Goal: Transaction & Acquisition: Purchase product/service

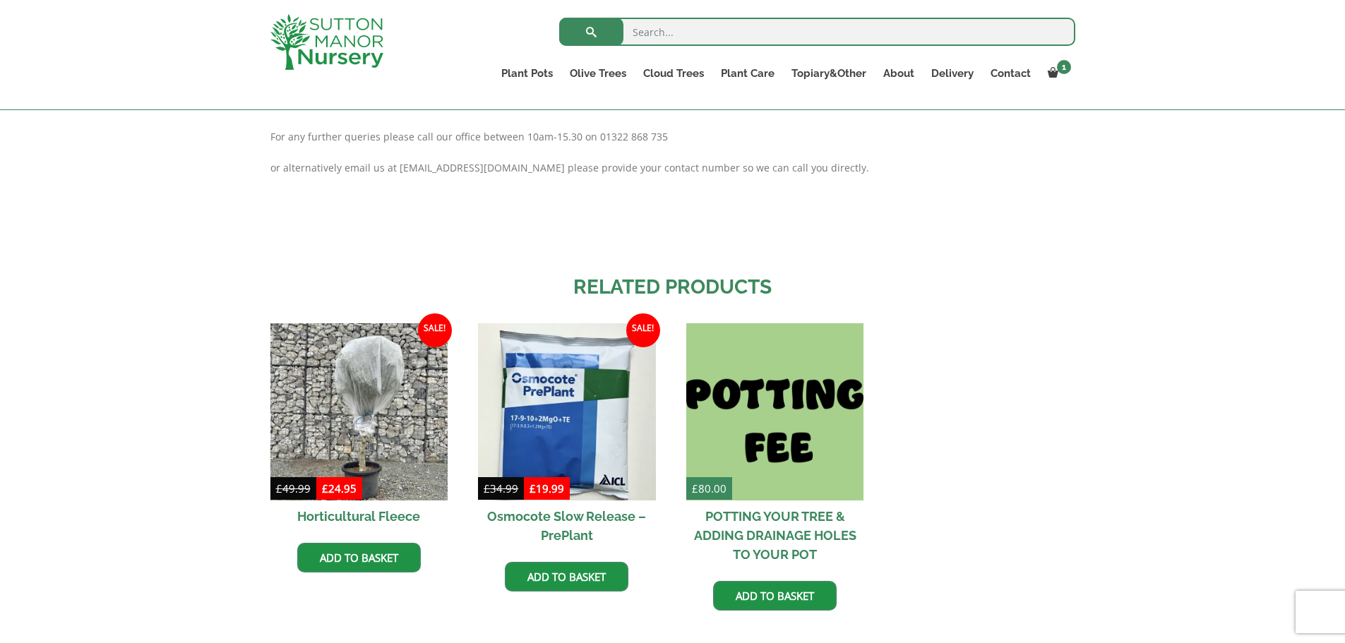
scroll to position [1313, 0]
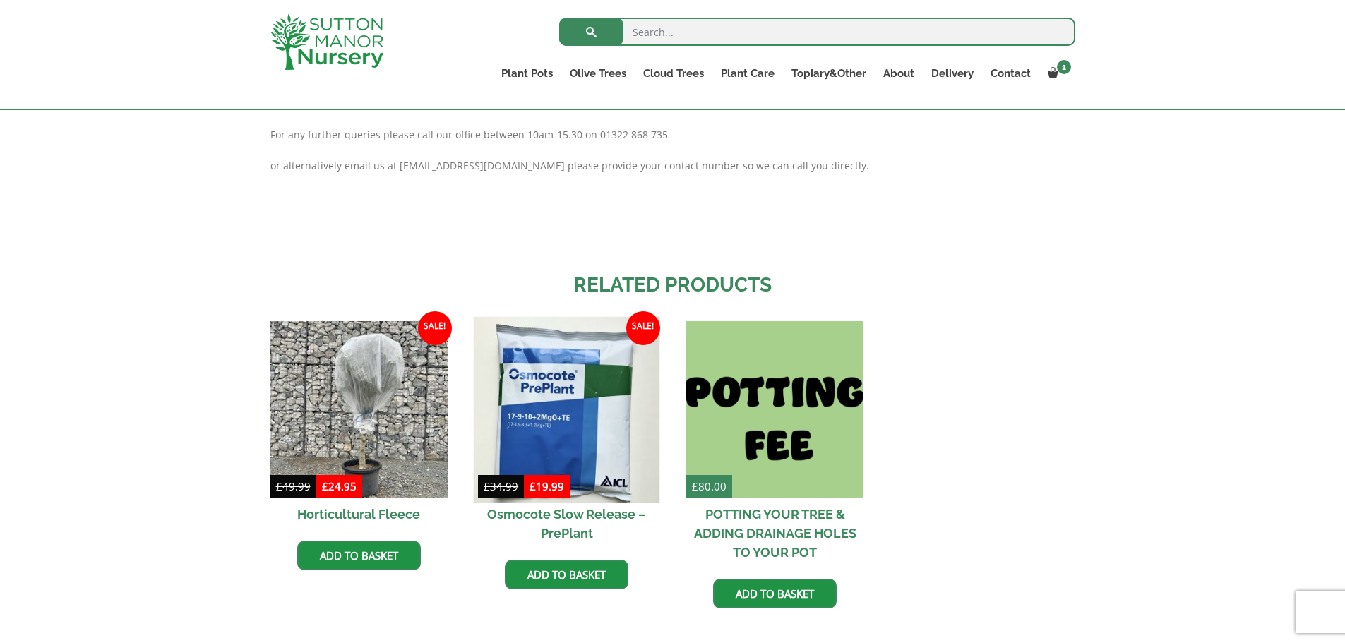
click at [560, 412] on img at bounding box center [567, 410] width 186 height 186
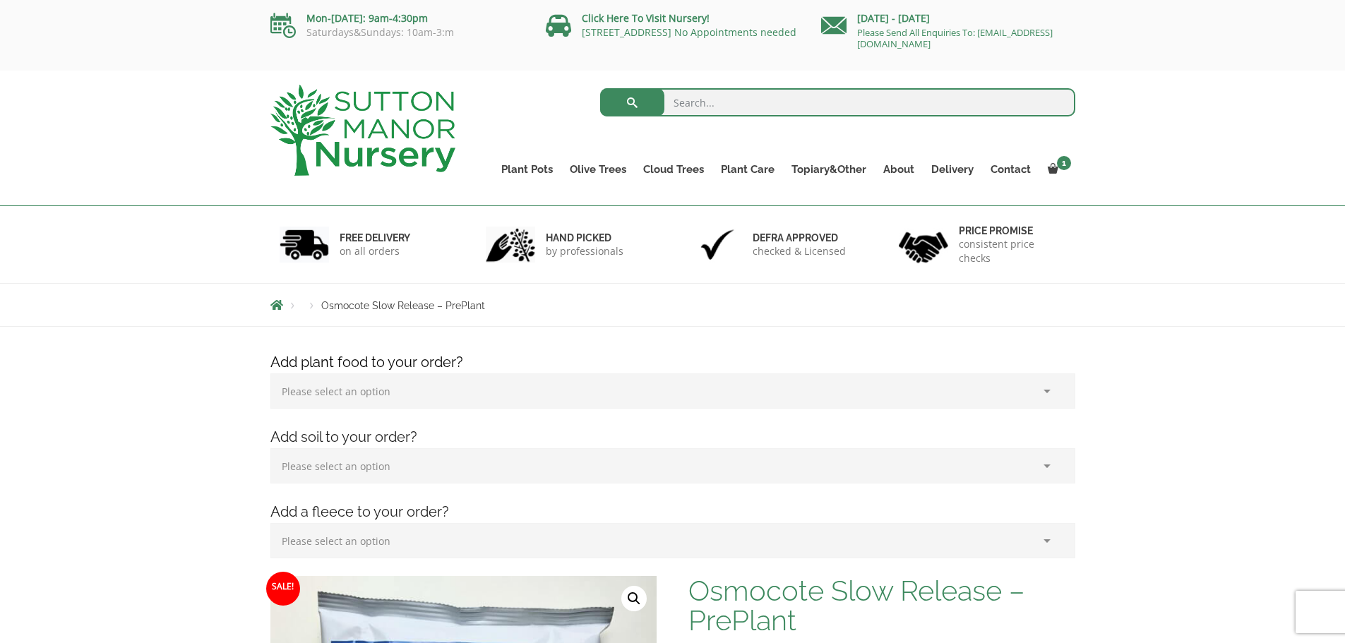
click at [1043, 392] on select "Please select an option (x1) 1k Bag (£15.00) (x2) 1k Bag (£30.00) (x3) 1k Bag (…" at bounding box center [672, 390] width 805 height 35
select select "(x1) 1k Bag_0"
click at [270, 373] on select "Please select an option (x1) 1k Bag (£15.00) (x2) 1k Bag (£30.00) (x3) 1k Bag (…" at bounding box center [672, 390] width 805 height 35
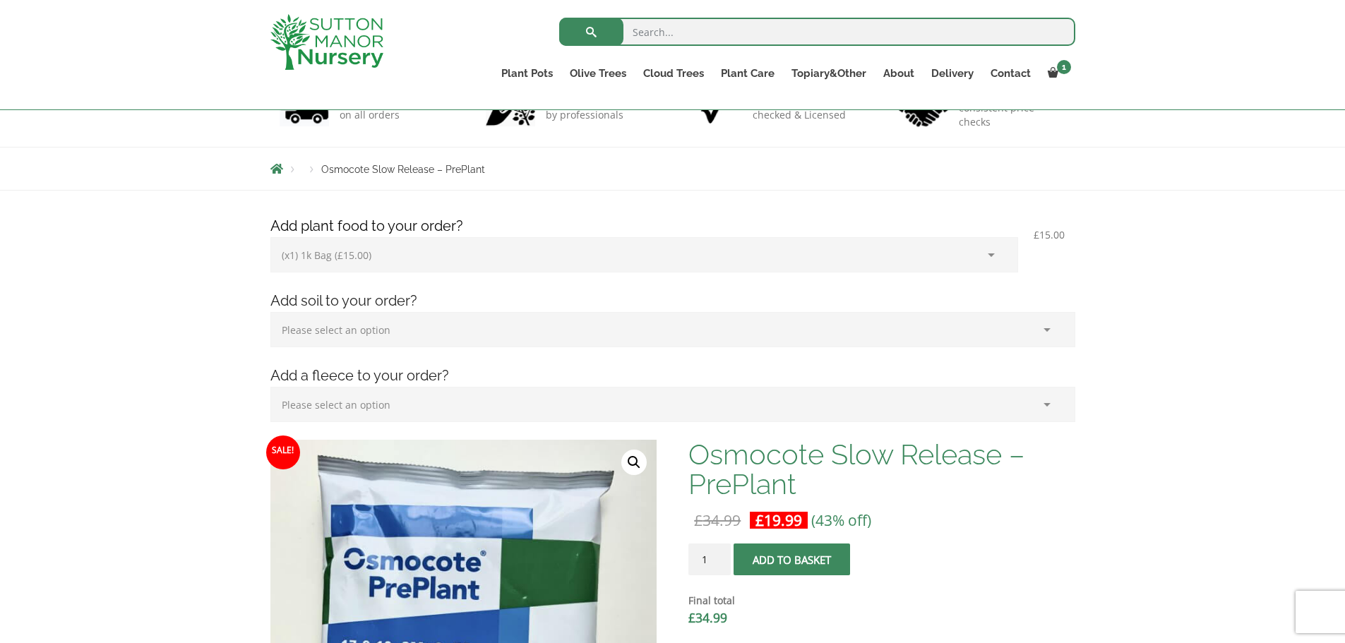
click at [991, 422] on select "Please select an option (x1) Horticultural Fleece (£24.95)" at bounding box center [672, 404] width 805 height 35
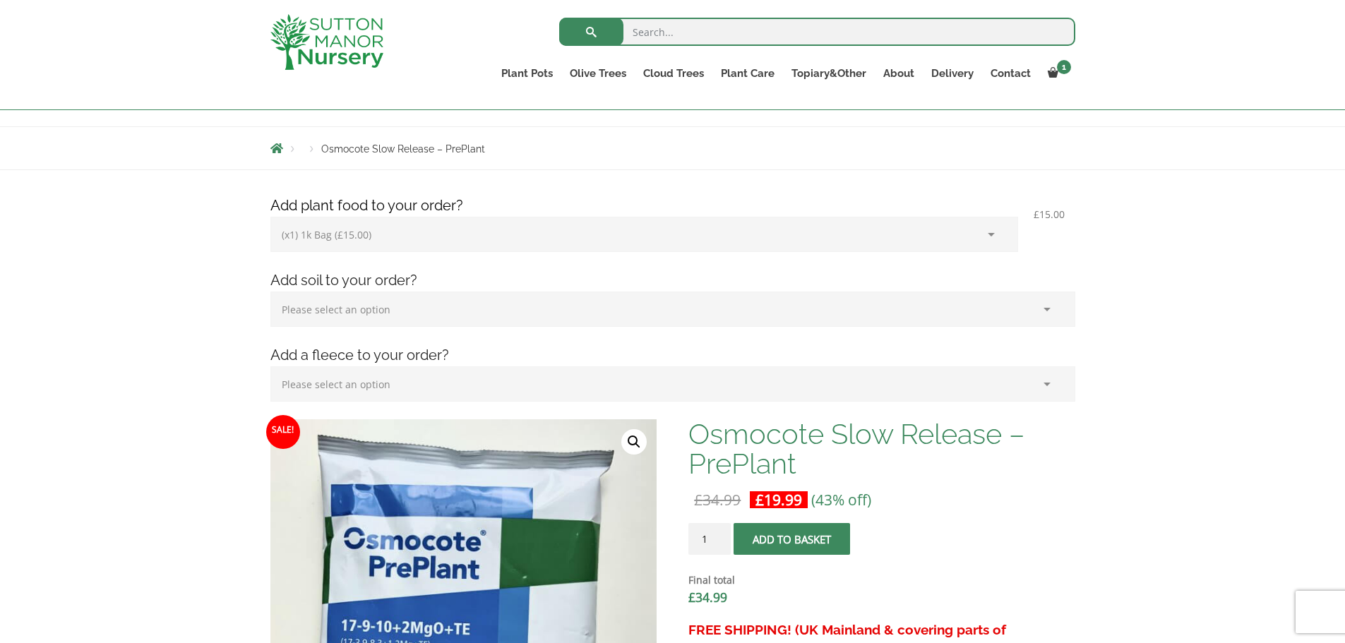
scroll to position [132, 0]
click at [1042, 311] on select "Please select an option (x1) 75L Bag (£34.99) (x2) 75L Bag (£69.98) (x3) 75L Ba…" at bounding box center [672, 308] width 805 height 35
select select "(x2) 75L Bag_1"
click at [270, 291] on select "Please select an option (x1) 75L Bag (£34.99) (x2) 75L Bag (£69.98) (x3) 75L Ba…" at bounding box center [672, 308] width 805 height 35
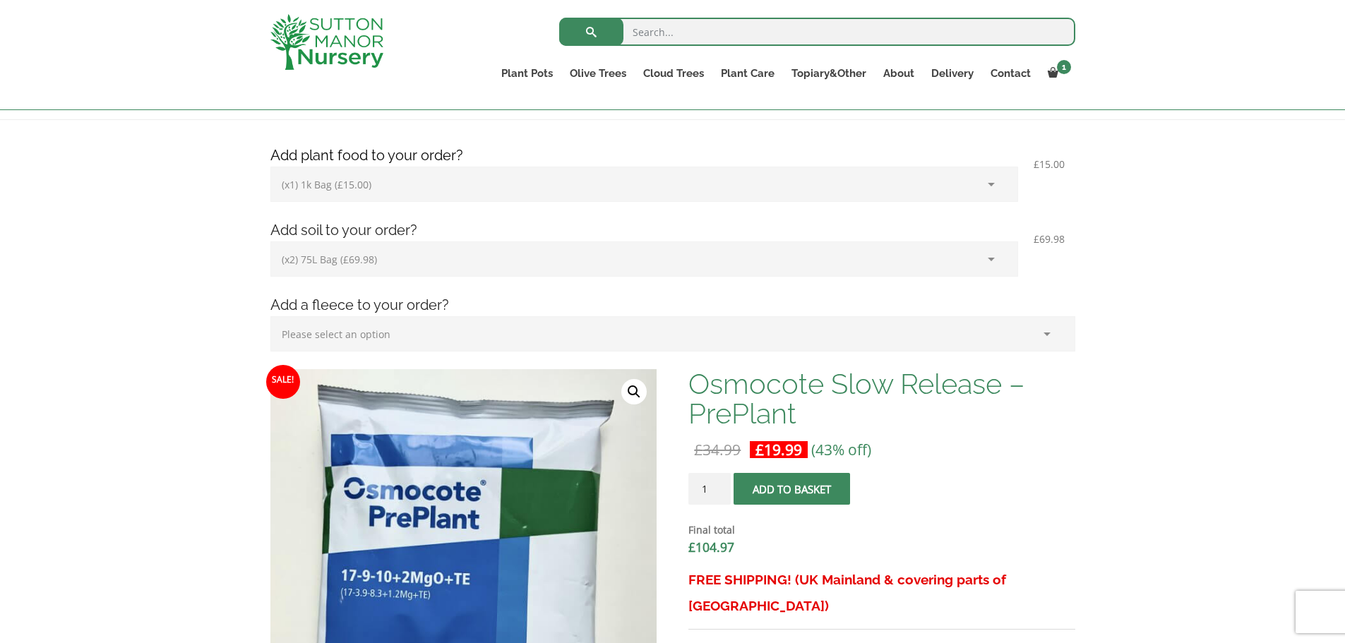
scroll to position [182, 0]
click at [1059, 340] on select "Please select an option (x1) Horticultural Fleece (£24.95)" at bounding box center [672, 333] width 805 height 35
select select "(x1) Horticultural Fleece_0"
click at [270, 316] on select "Please select an option (x1) Horticultural Fleece (£24.95)" at bounding box center [672, 333] width 805 height 35
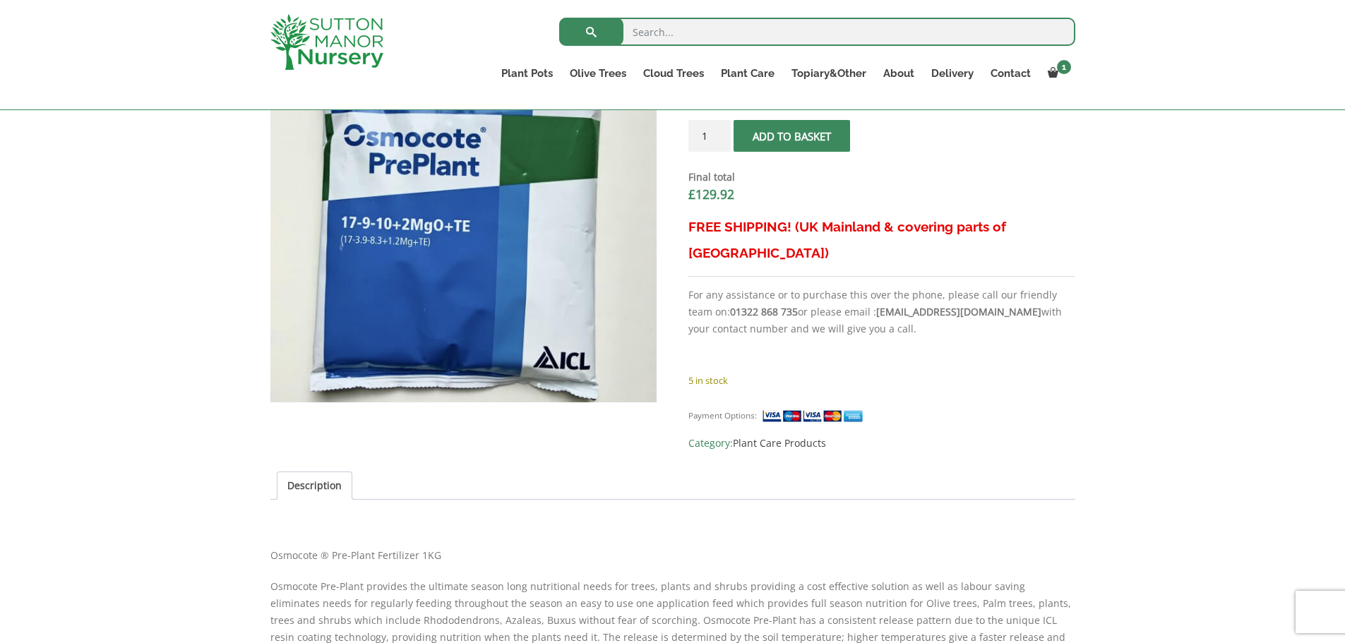
scroll to position [534, 0]
click at [792, 137] on span "submit" at bounding box center [792, 137] width 0 height 0
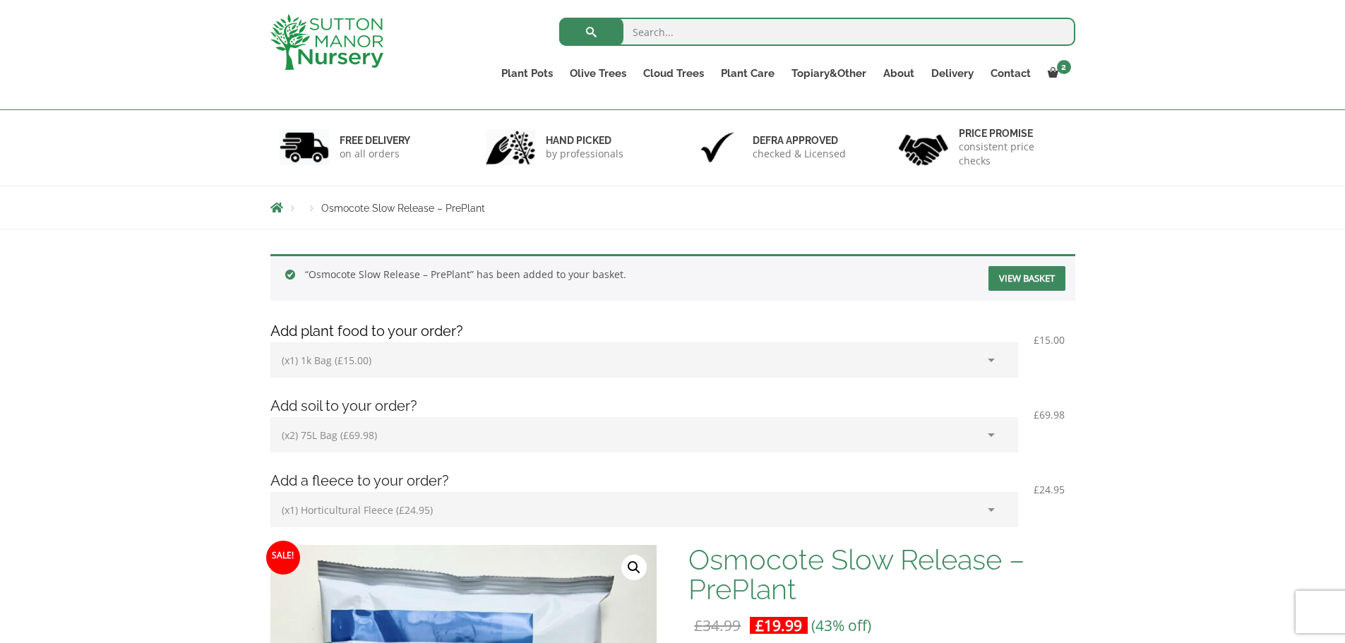
scroll to position [71, 0]
click at [1023, 285] on link "View basket" at bounding box center [1026, 279] width 77 height 25
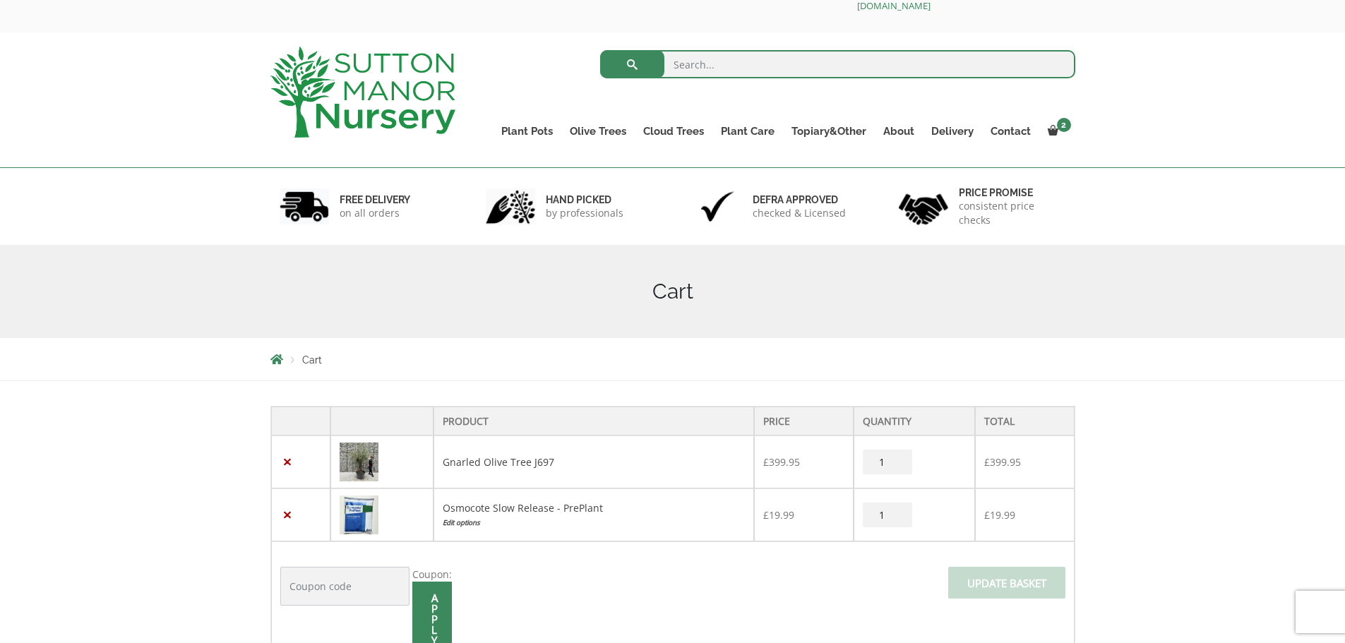
scroll to position [40, 0]
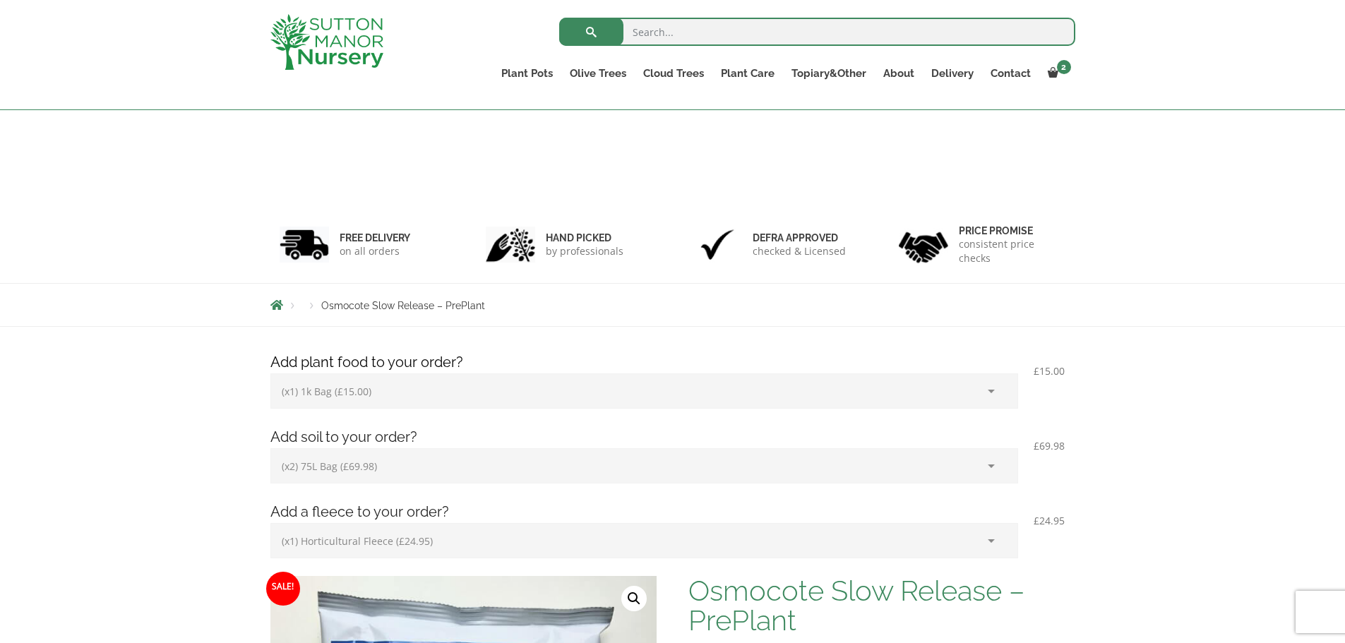
select select "(x1) 1k Bag_0"
select select "(x2) 75L Bag_1"
select select "(x1) Horticultural Fleece_0"
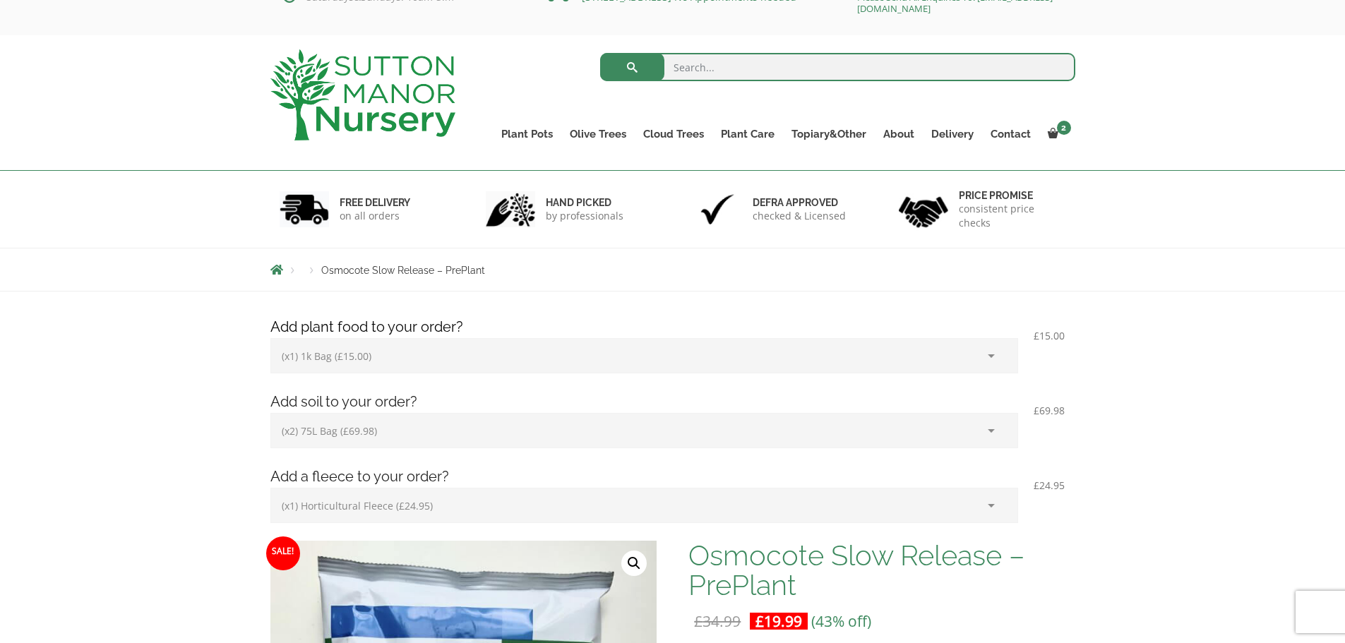
scroll to position [32, 0]
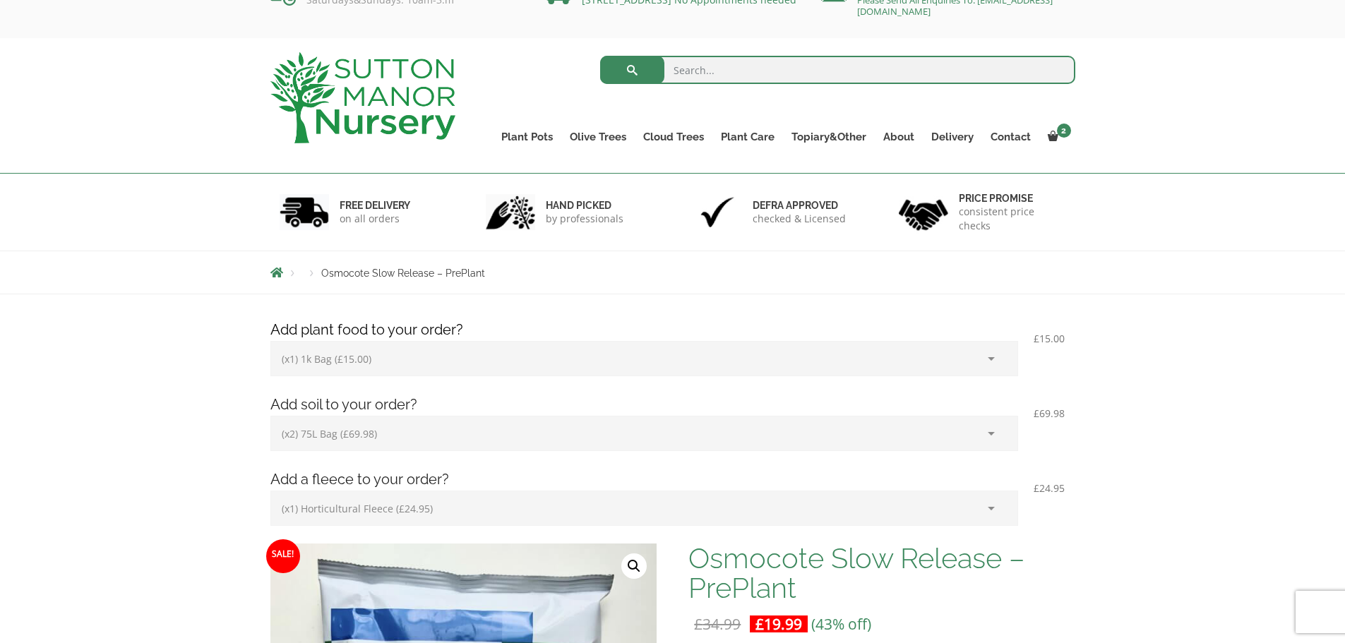
click at [981, 438] on select "Please select an option (x1) 75L Bag (£34.99) (x2) 75L Bag (£69.98) (x3) 75L Ba…" at bounding box center [644, 433] width 748 height 35
click at [270, 416] on select "Please select an option (x1) 75L Bag (£34.99) (x2) 75L Bag (£69.98) (x3) 75L Ba…" at bounding box center [644, 433] width 748 height 35
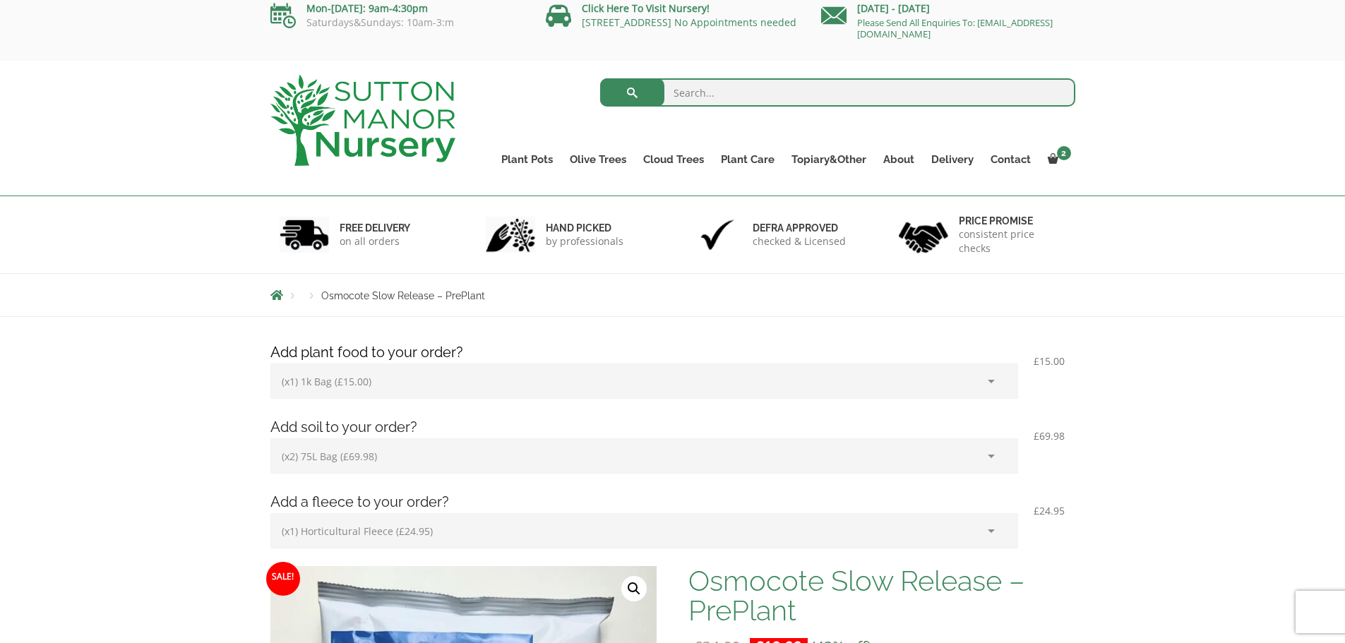
scroll to position [0, 0]
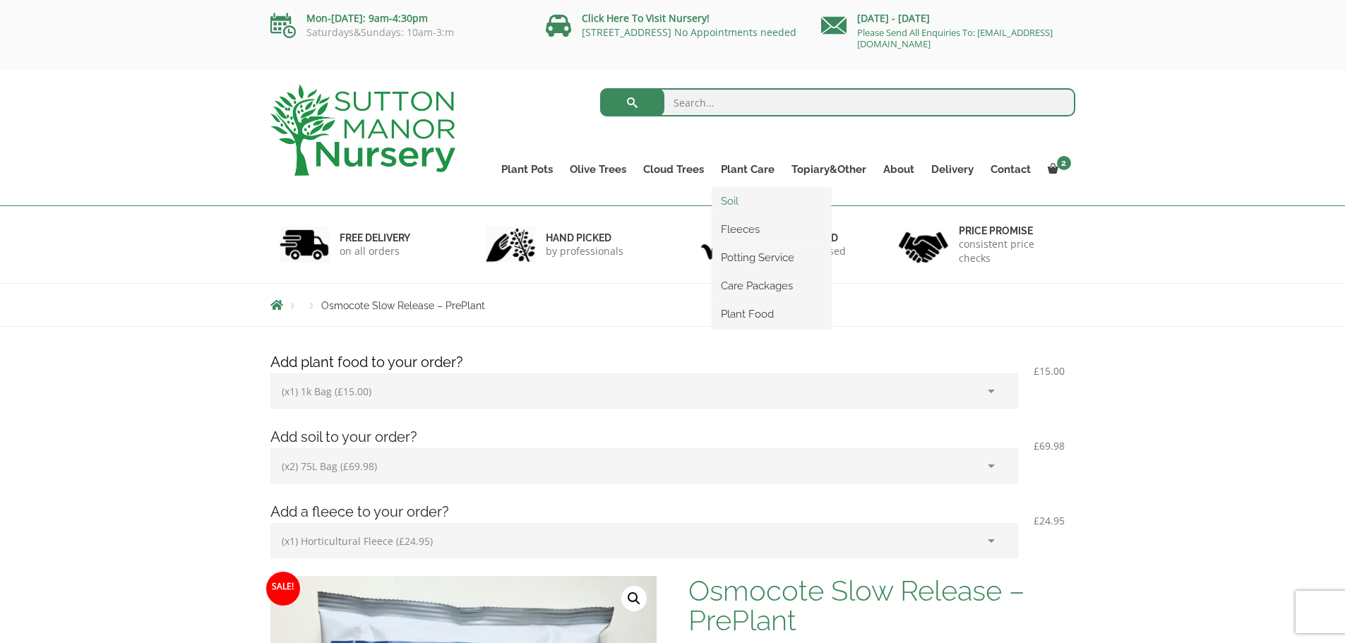
click at [741, 203] on link "Soil" at bounding box center [771, 201] width 119 height 21
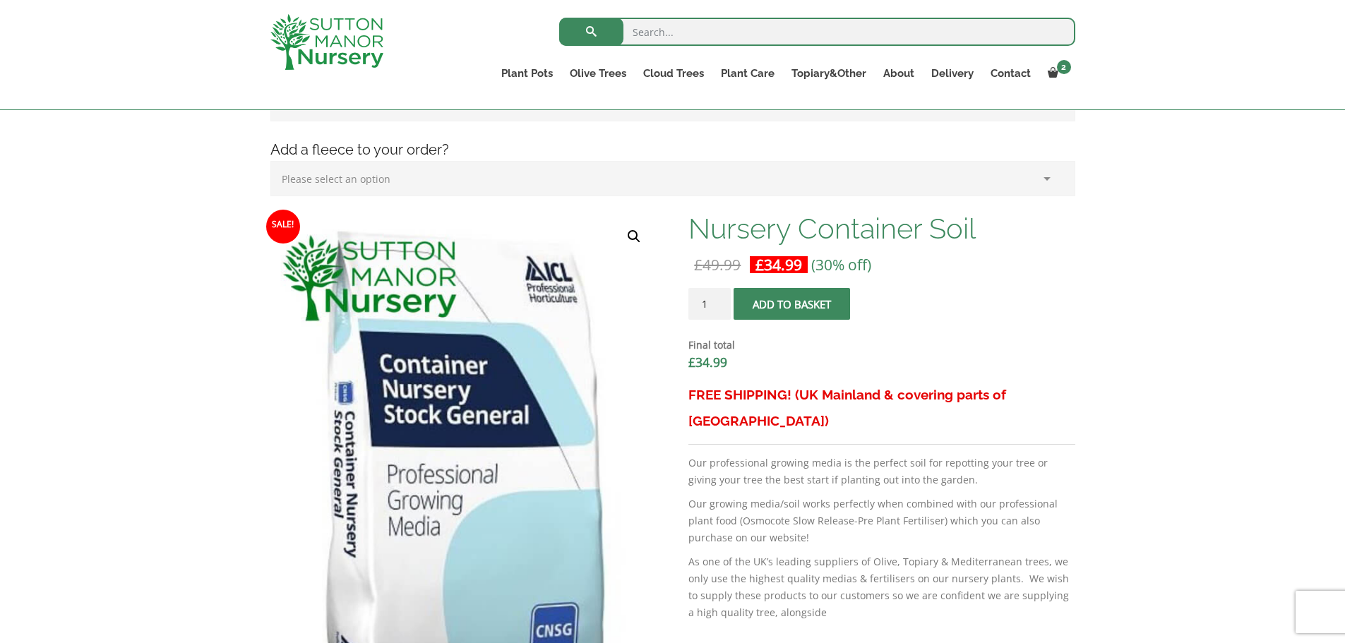
scroll to position [336, 0]
click at [710, 303] on input "1" at bounding box center [709, 305] width 42 height 32
click at [720, 305] on input "1" at bounding box center [709, 305] width 42 height 32
click at [722, 301] on input "2" at bounding box center [709, 305] width 42 height 32
type input "3"
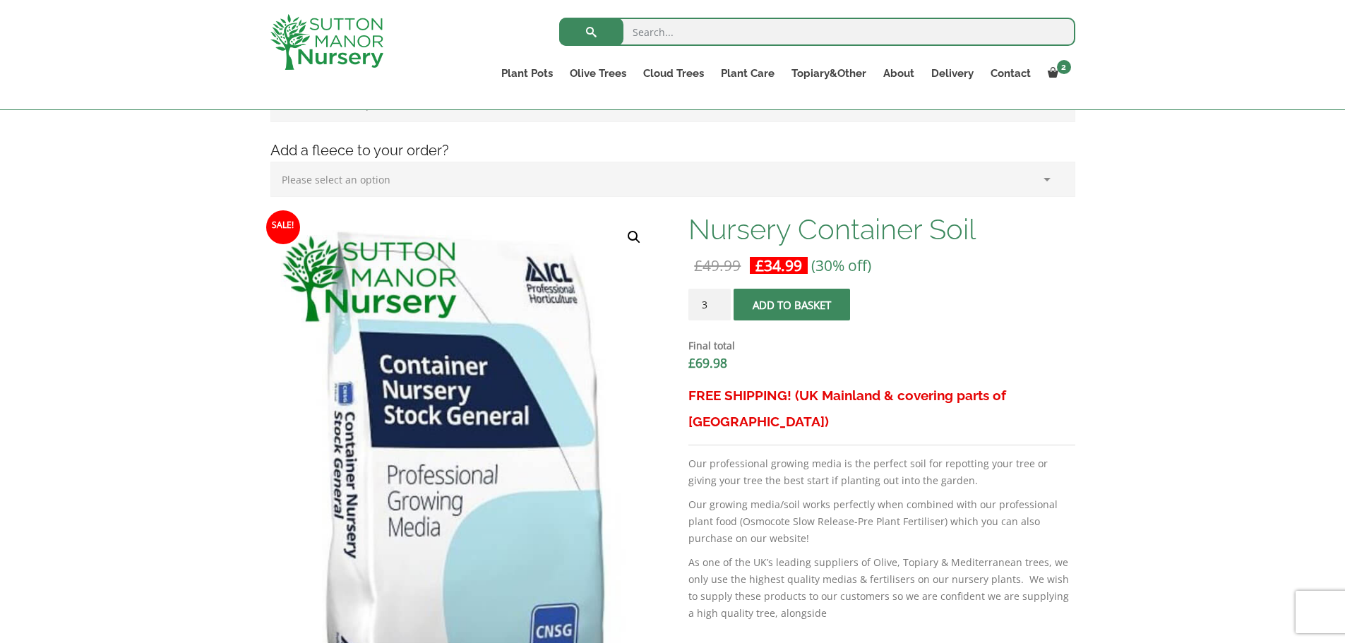
click at [722, 301] on input "3" at bounding box center [709, 305] width 42 height 32
click at [783, 302] on button "Add to basket" at bounding box center [792, 305] width 116 height 32
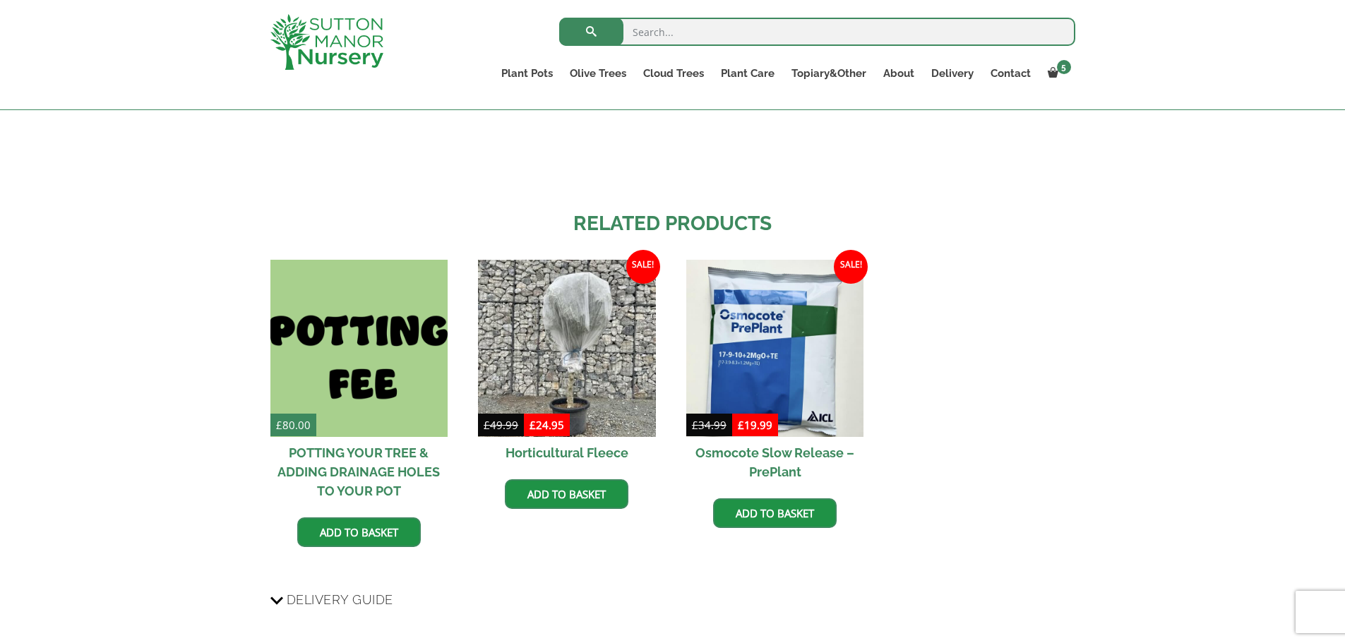
scroll to position [1441, 0]
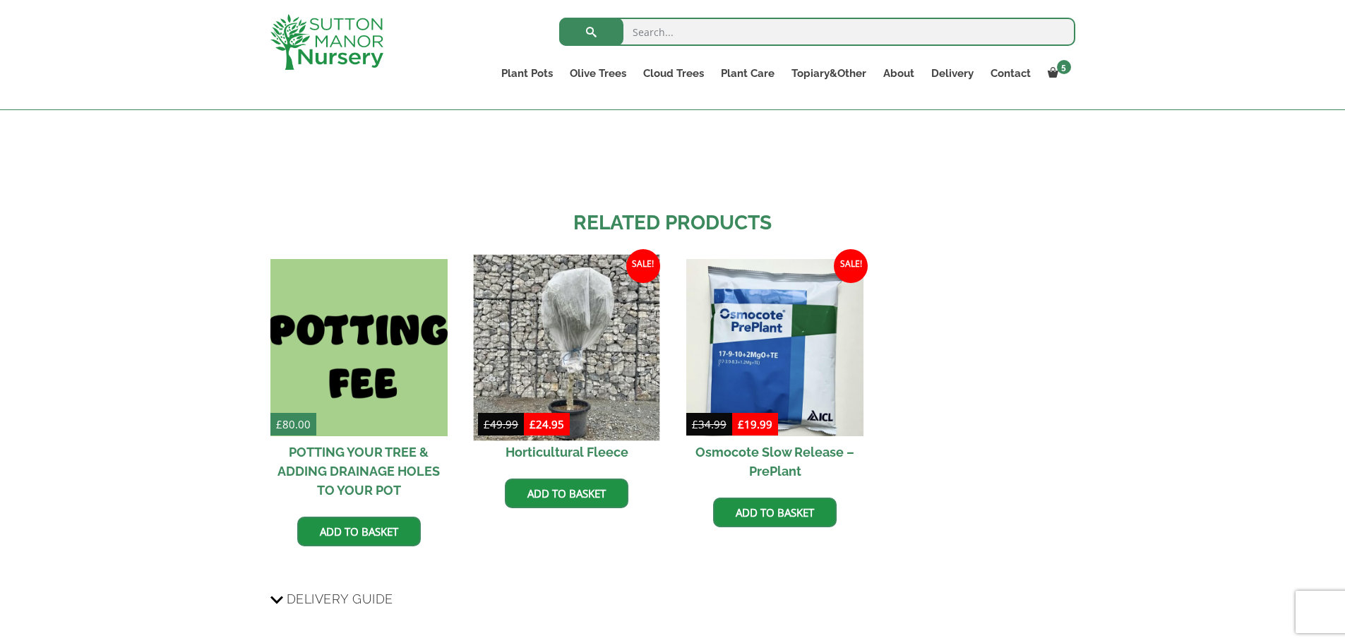
click at [549, 357] on img at bounding box center [567, 348] width 186 height 186
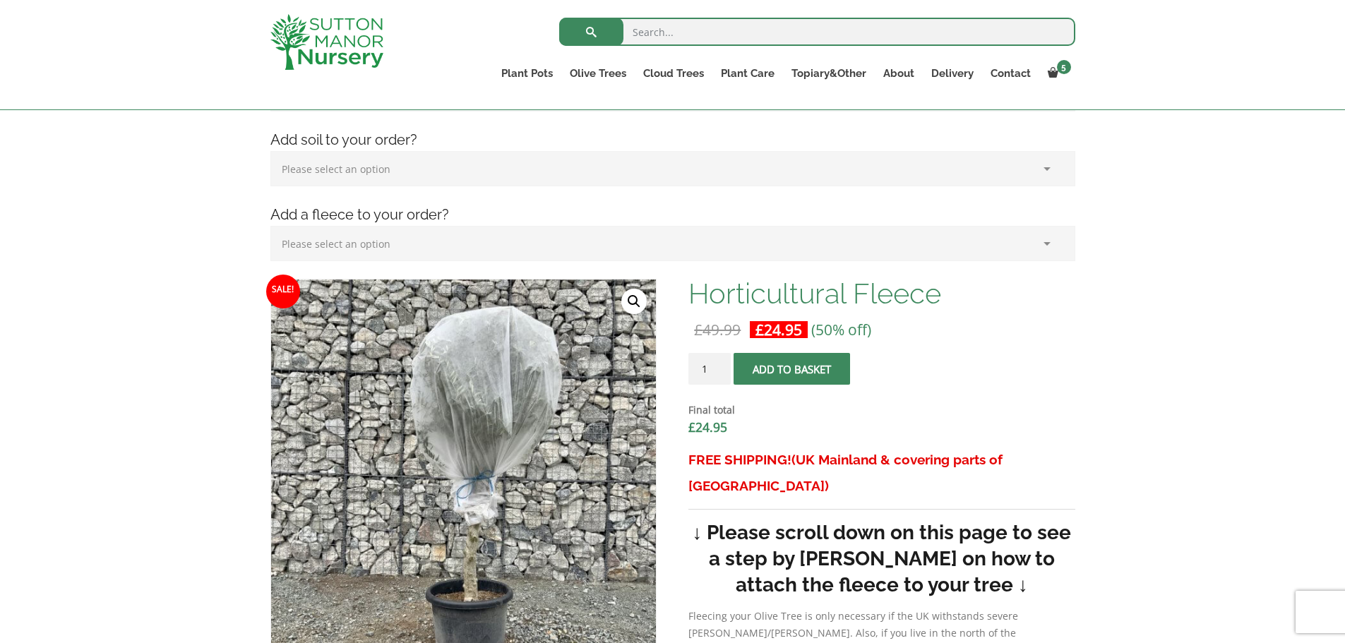
scroll to position [273, 0]
click at [780, 364] on button "Add to basket" at bounding box center [792, 368] width 116 height 32
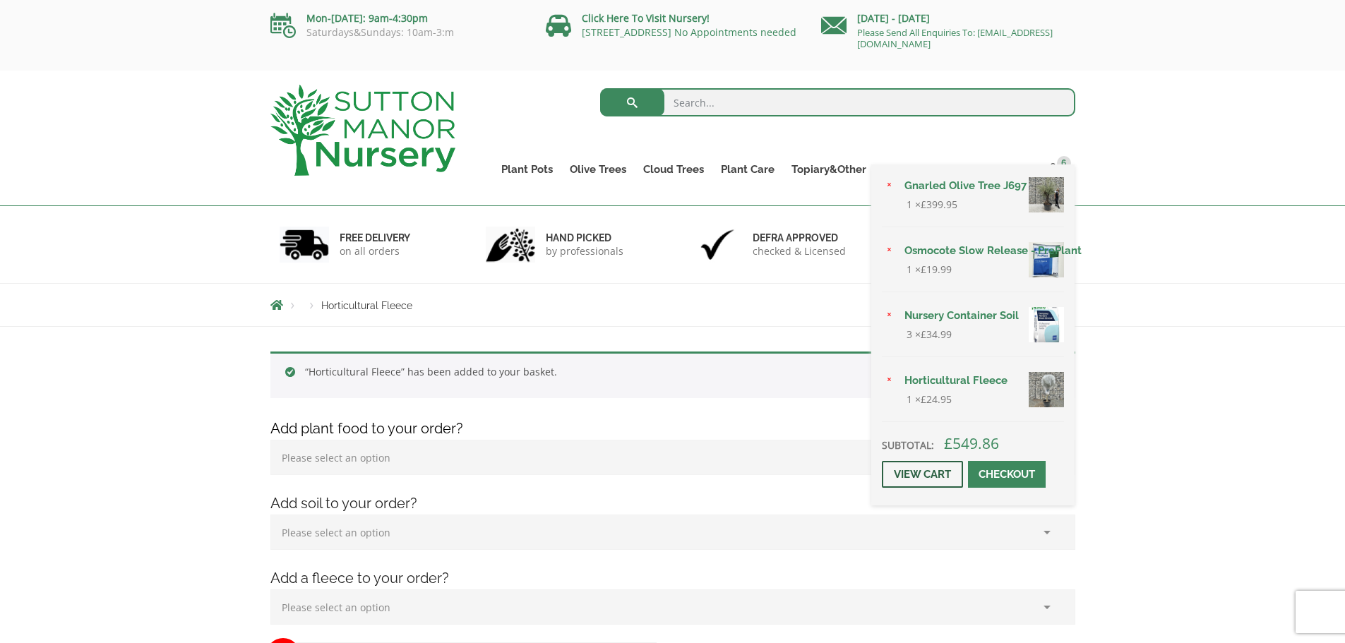
click at [933, 473] on link "View cart" at bounding box center [922, 474] width 81 height 27
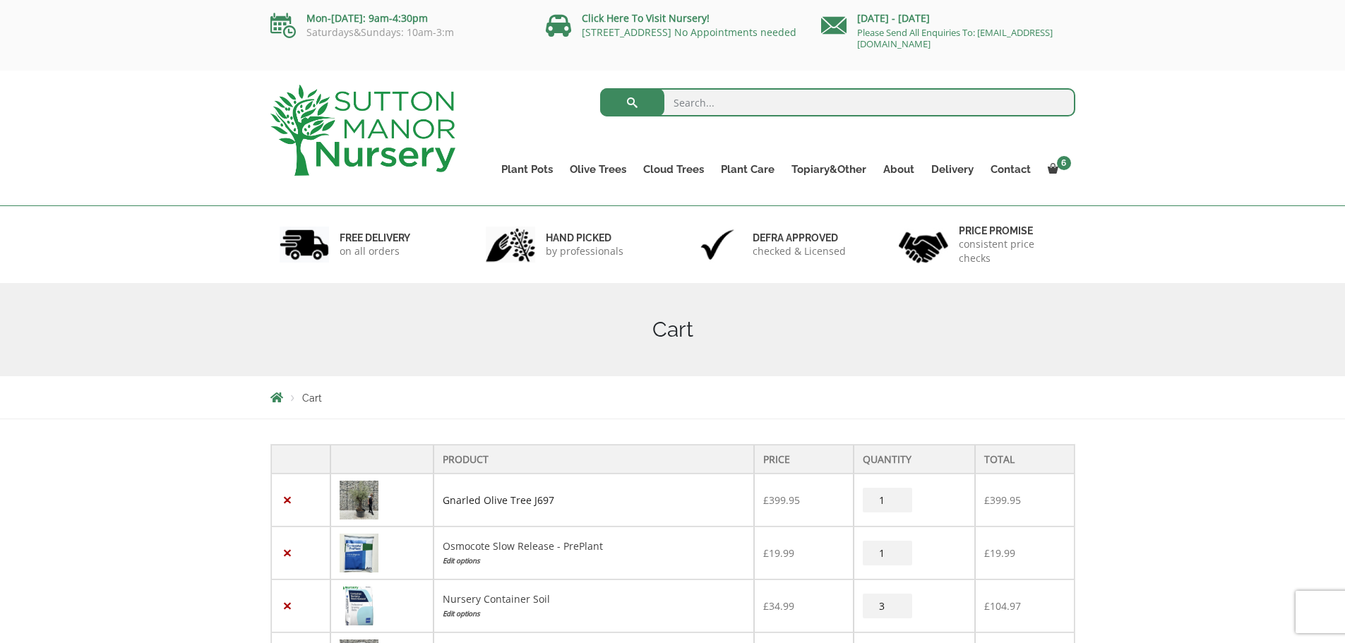
click at [494, 502] on link "Gnarled Olive Tree J697" at bounding box center [499, 500] width 112 height 13
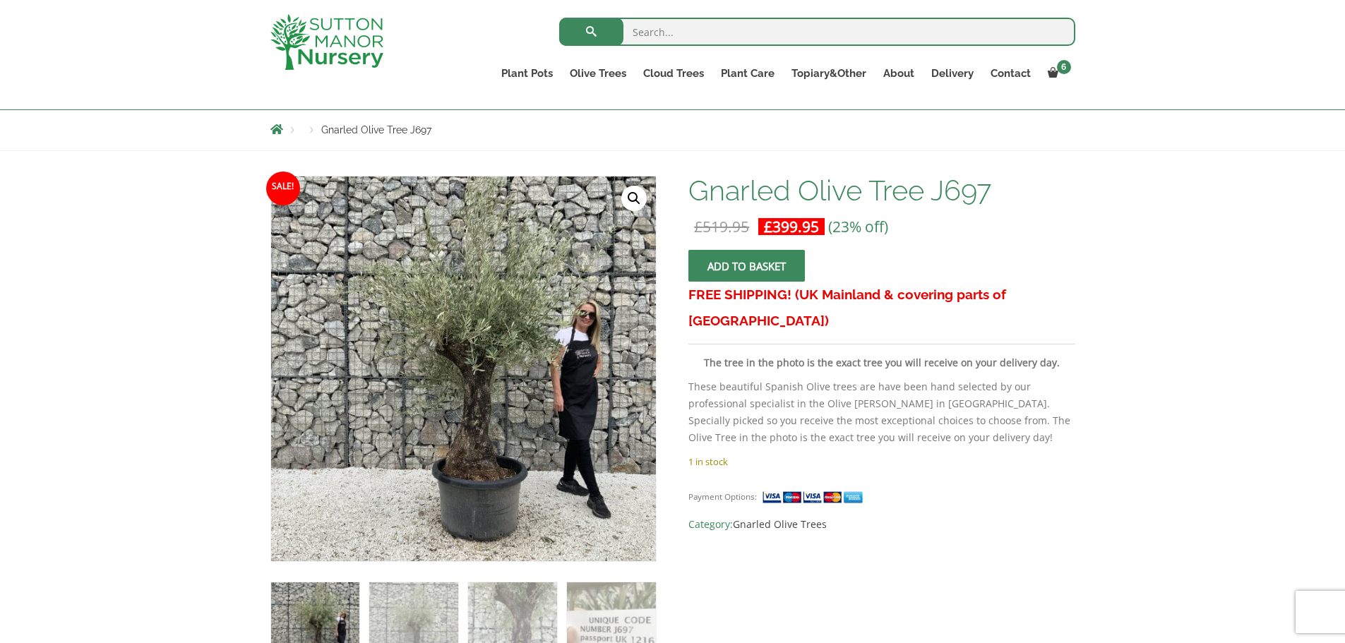
scroll to position [151, 0]
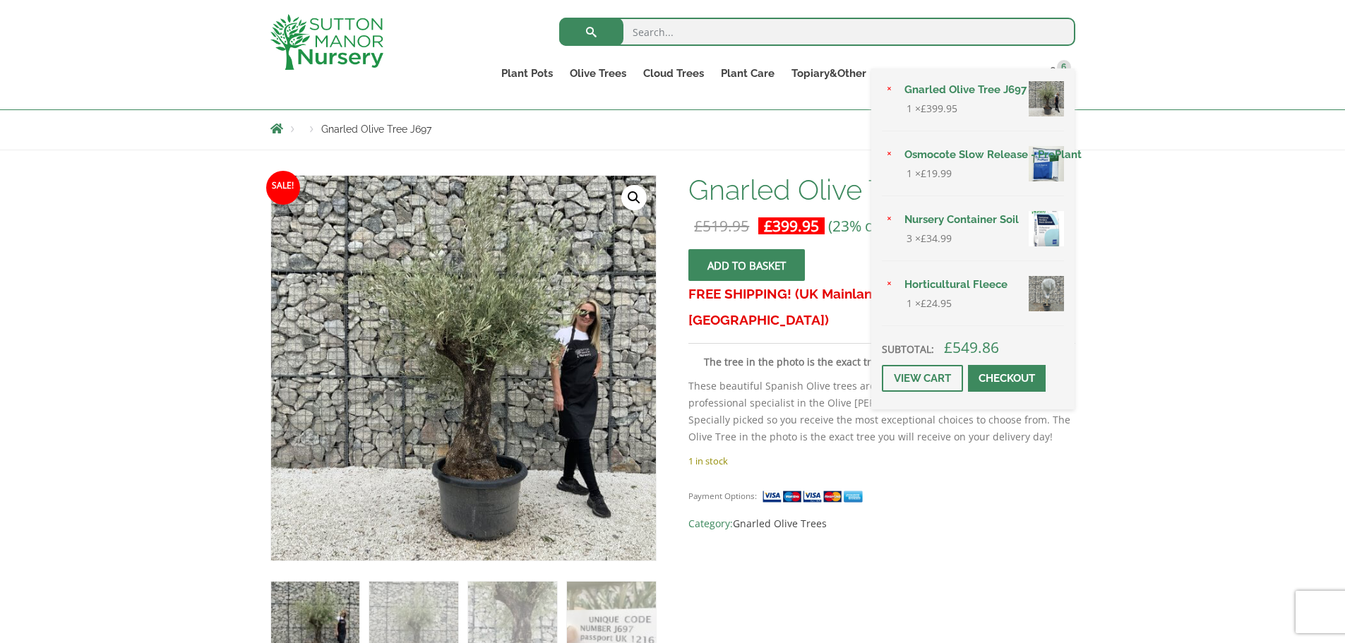
click at [1007, 378] on span at bounding box center [1007, 378] width 0 height 0
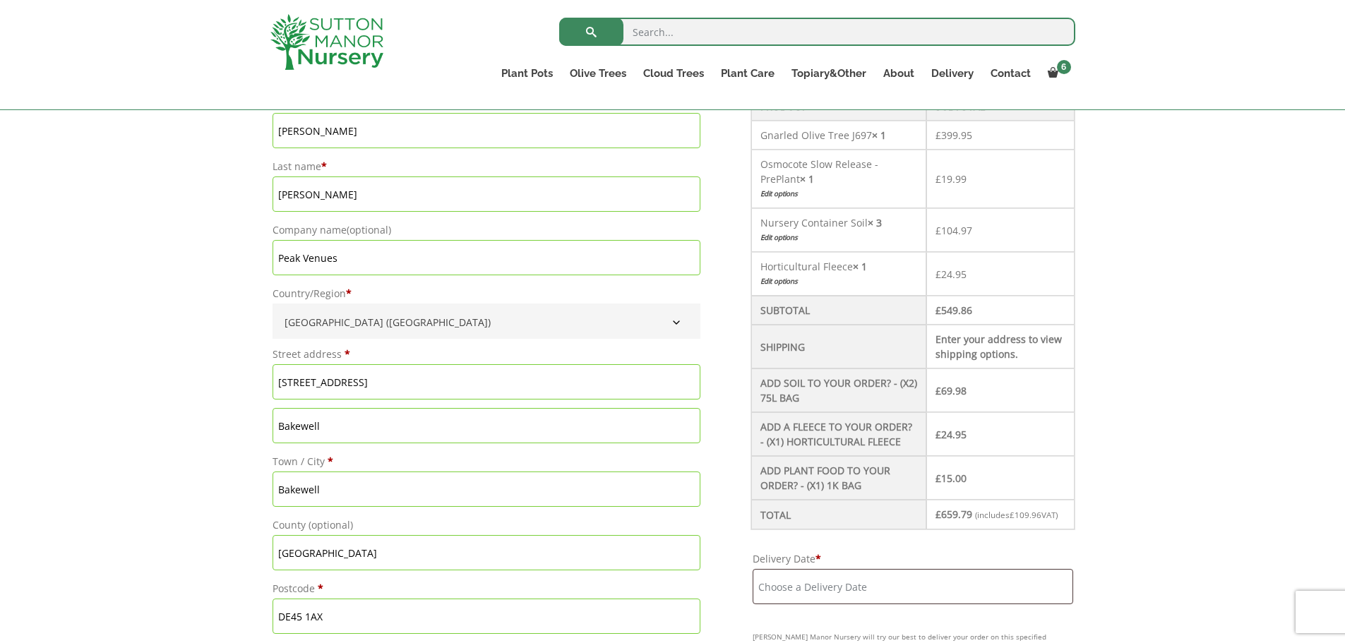
scroll to position [430, 0]
drag, startPoint x: 336, startPoint y: 261, endPoint x: 212, endPoint y: 234, distance: 127.1
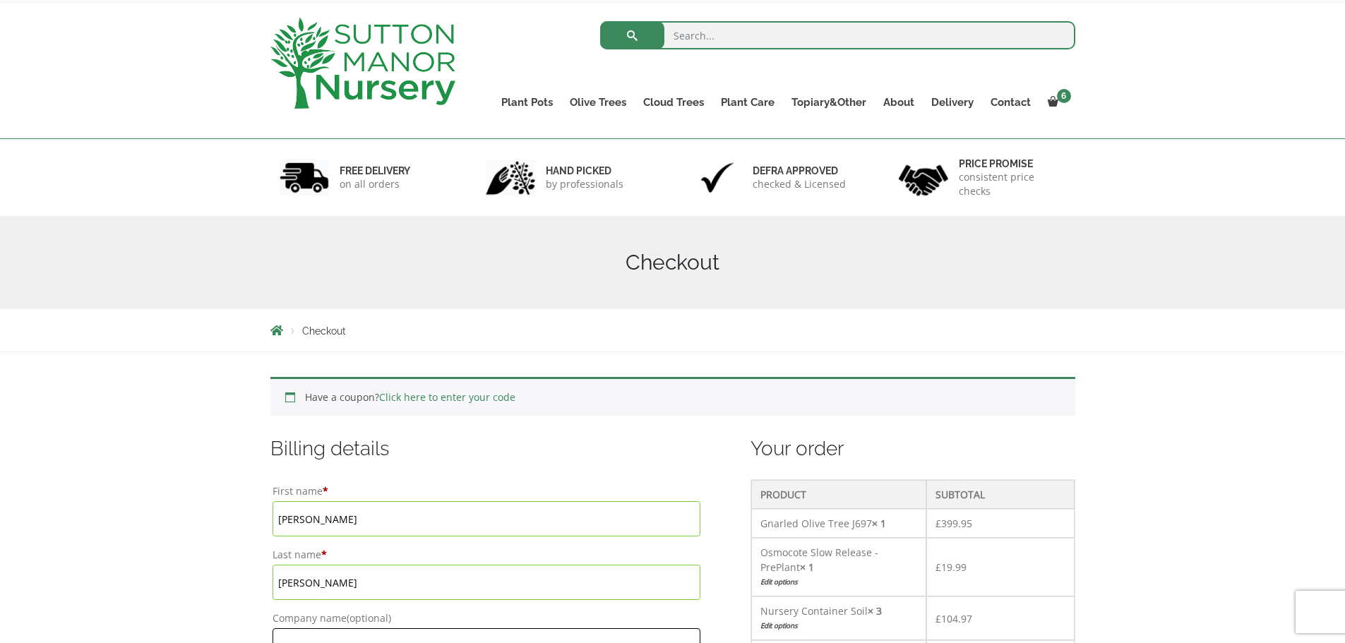
scroll to position [66, 0]
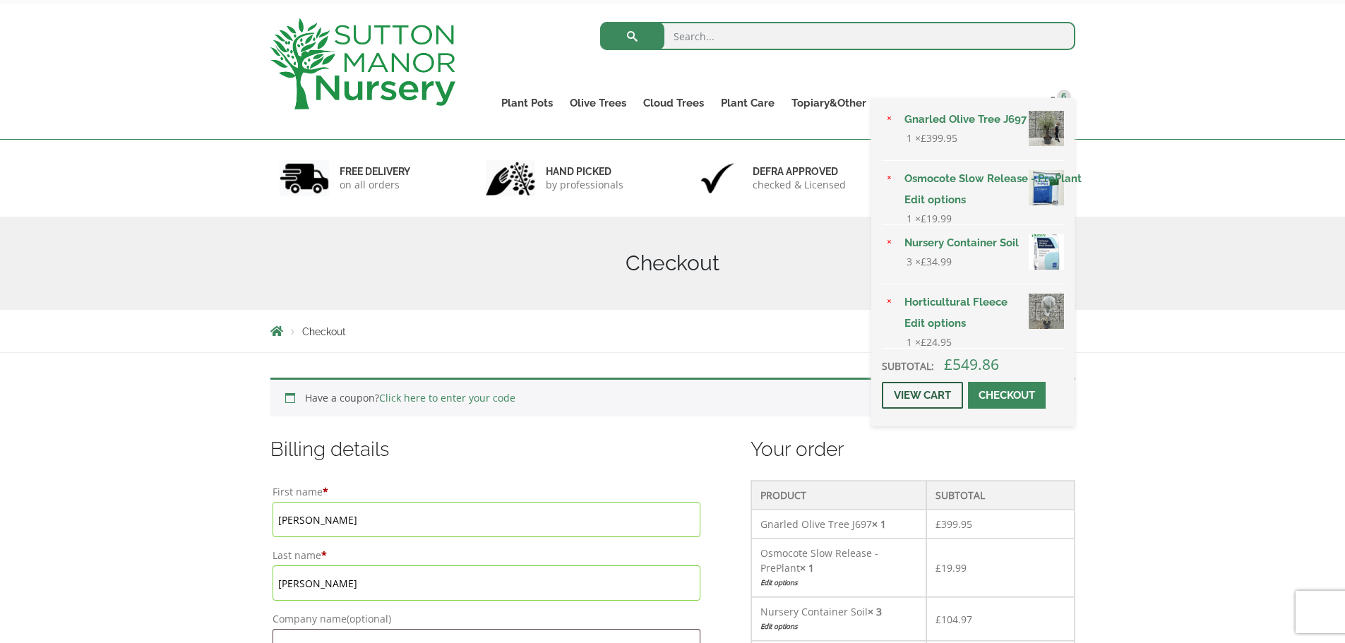
click at [921, 402] on link "View cart" at bounding box center [922, 395] width 81 height 27
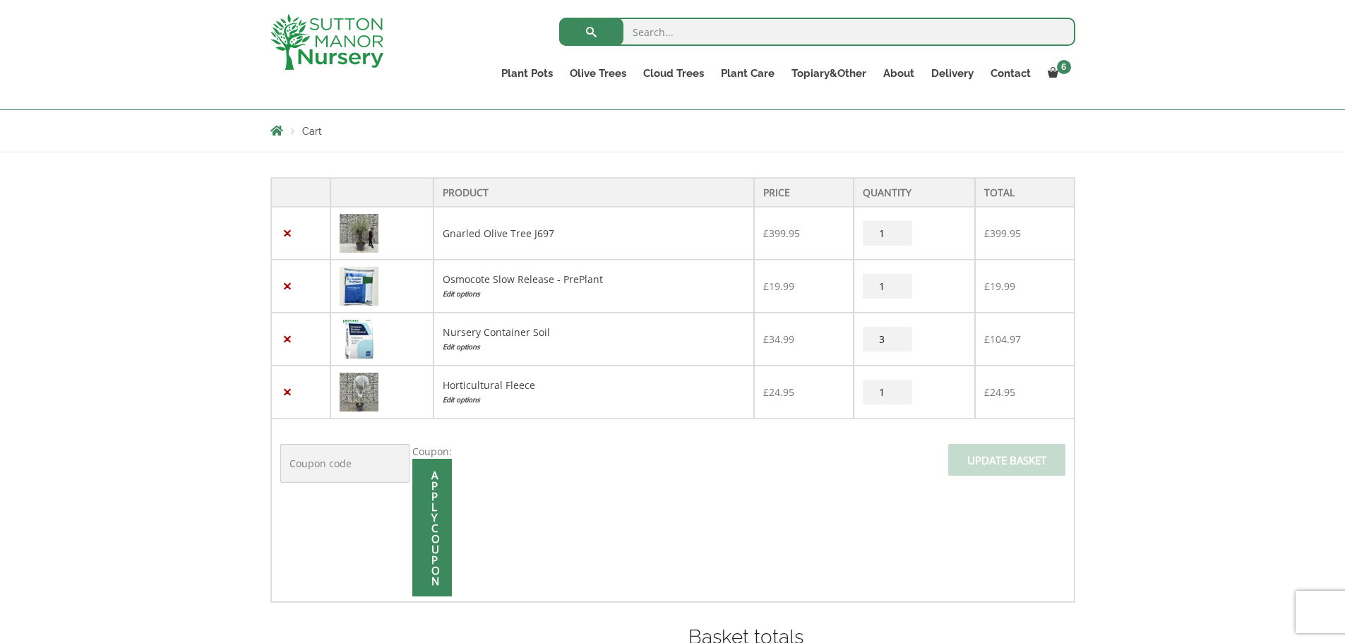
scroll to position [242, 0]
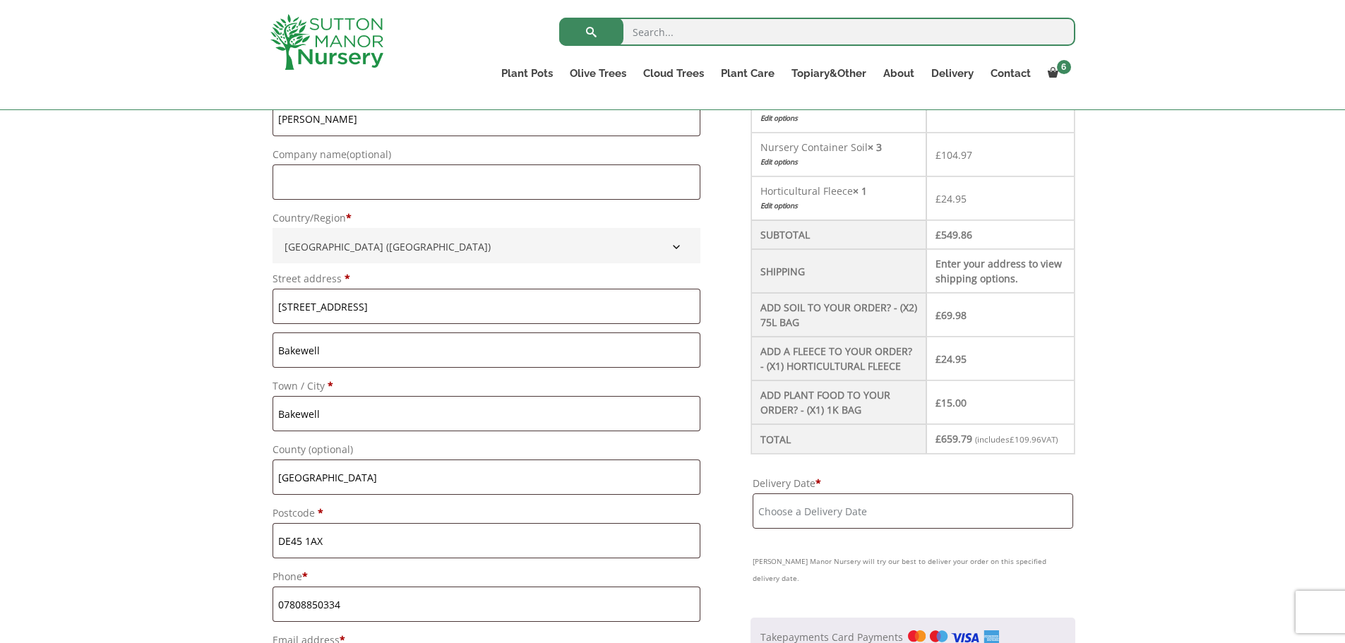
scroll to position [506, 0]
click at [815, 251] on th "Shipping" at bounding box center [838, 271] width 175 height 44
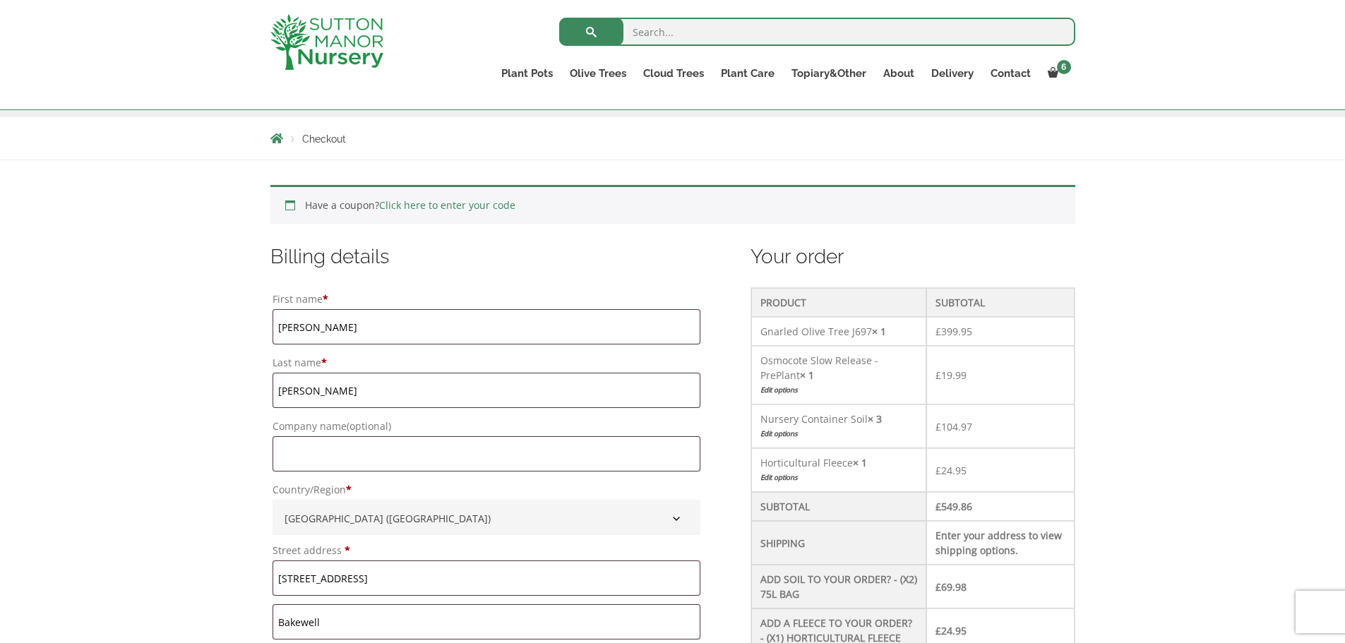
scroll to position [215, 0]
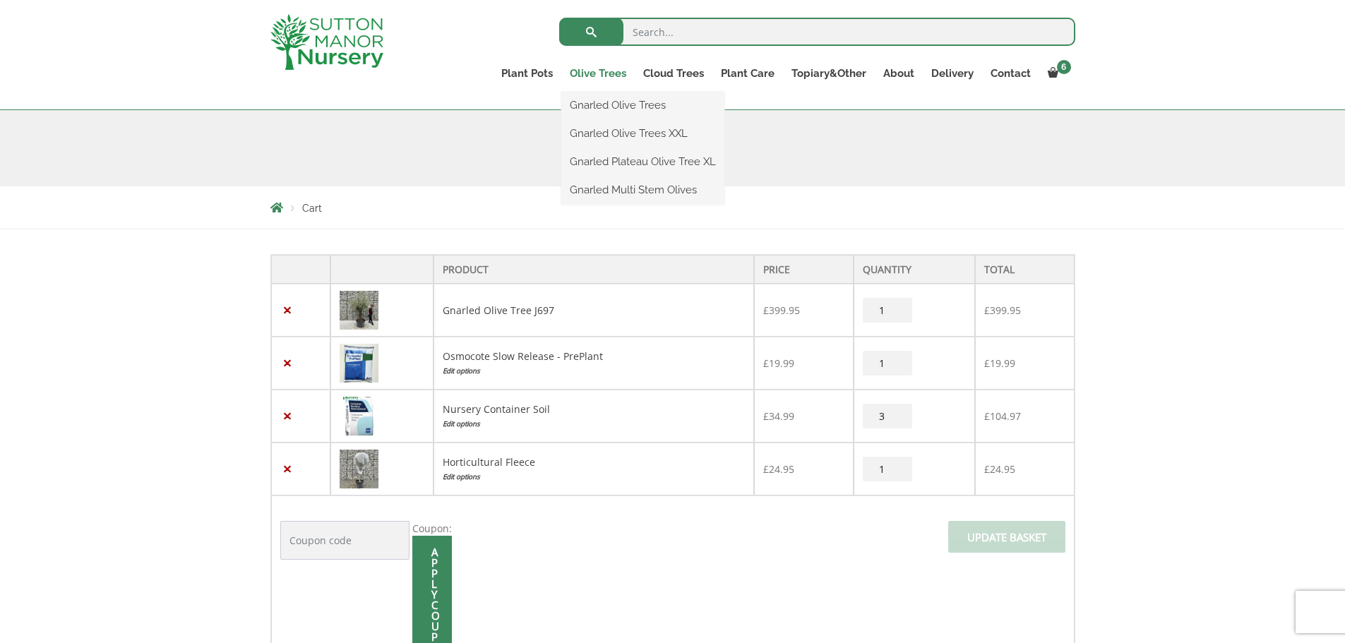
scroll to position [167, 0]
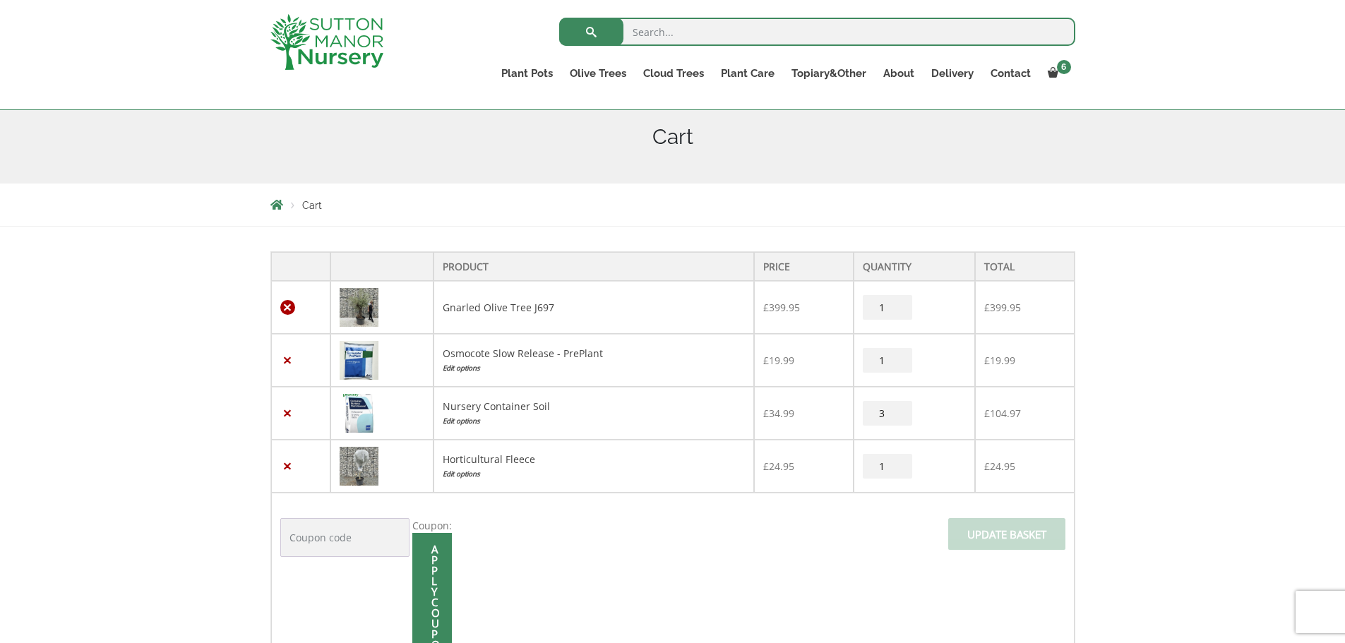
click at [285, 307] on link "×" at bounding box center [287, 307] width 15 height 15
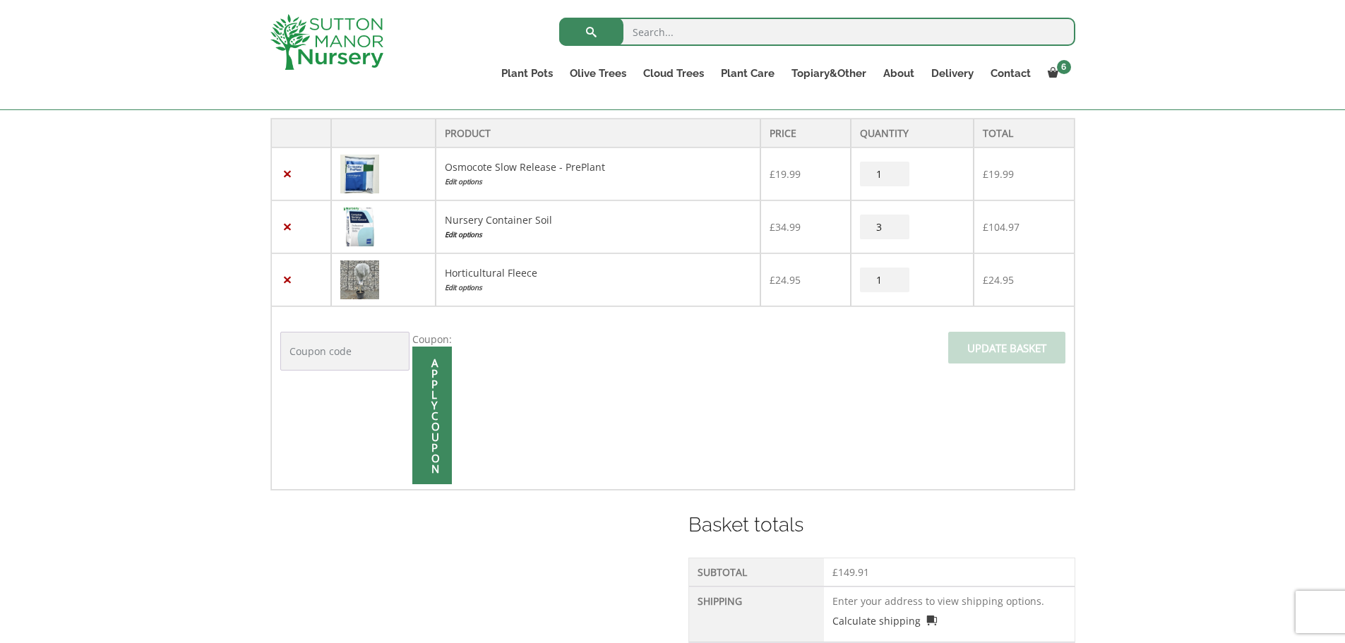
scroll to position [360, 0]
click at [688, 455] on td "Coupon: Apply coupon Update basket" at bounding box center [672, 398] width 803 height 184
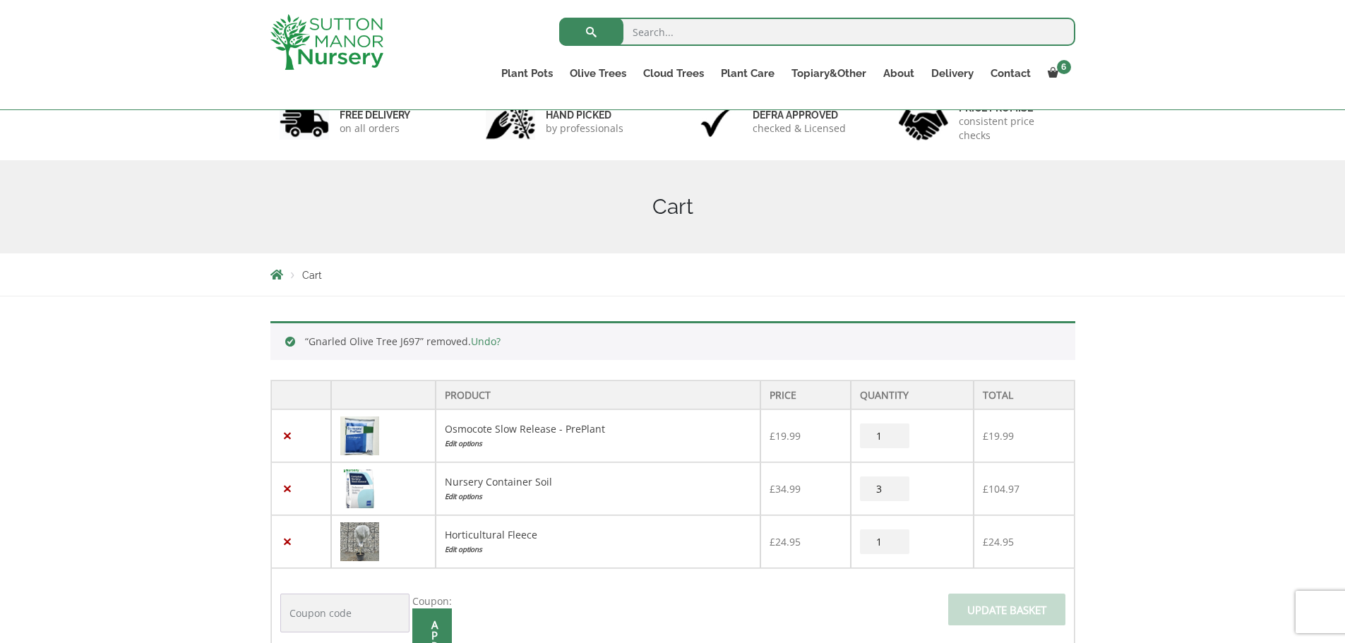
scroll to position [124, 0]
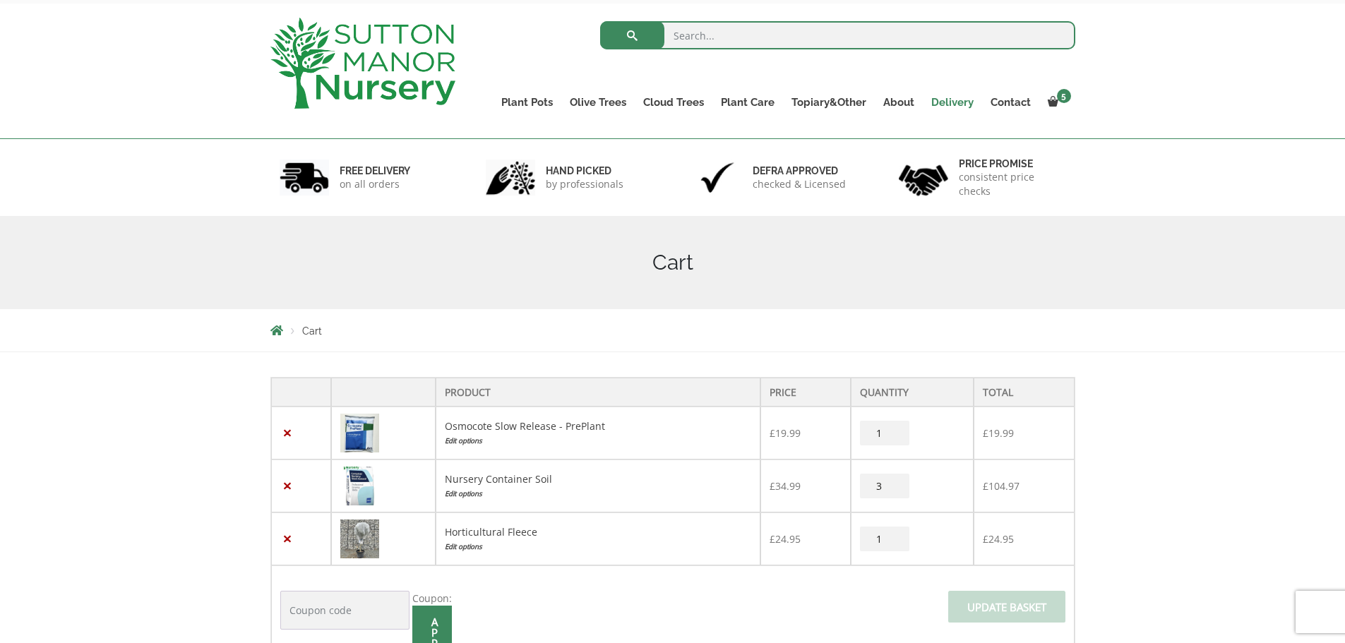
scroll to position [58, 0]
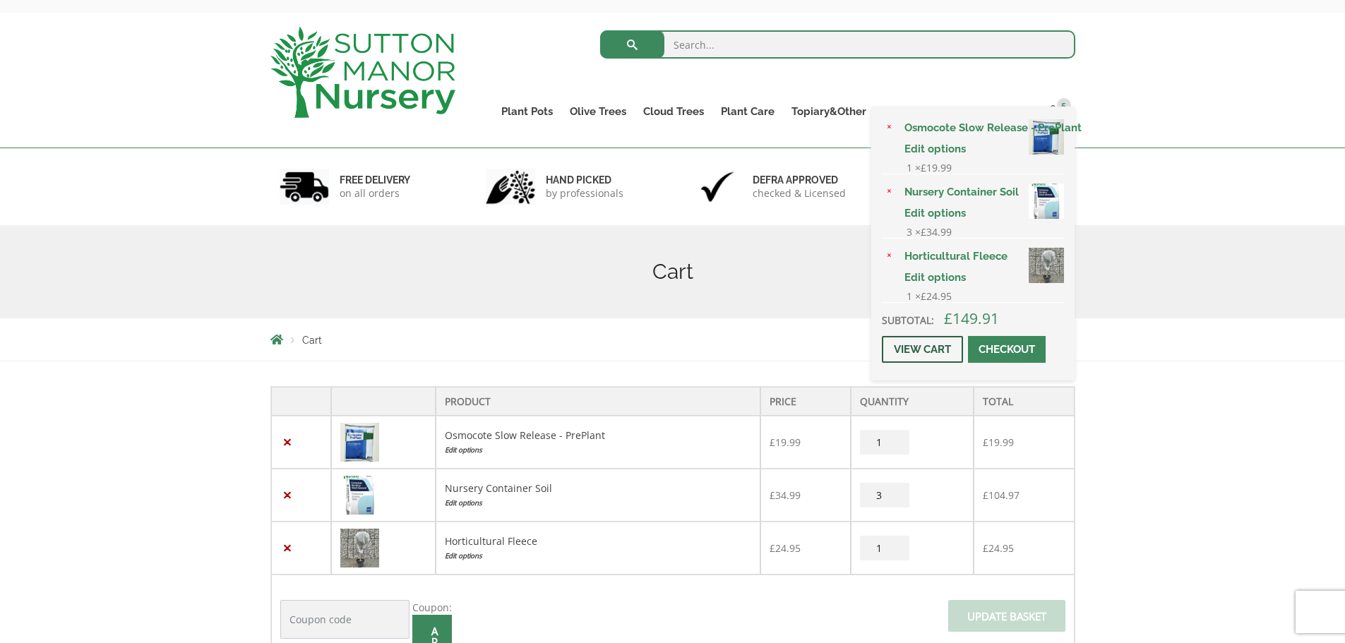
click at [904, 360] on link "View cart" at bounding box center [922, 349] width 81 height 27
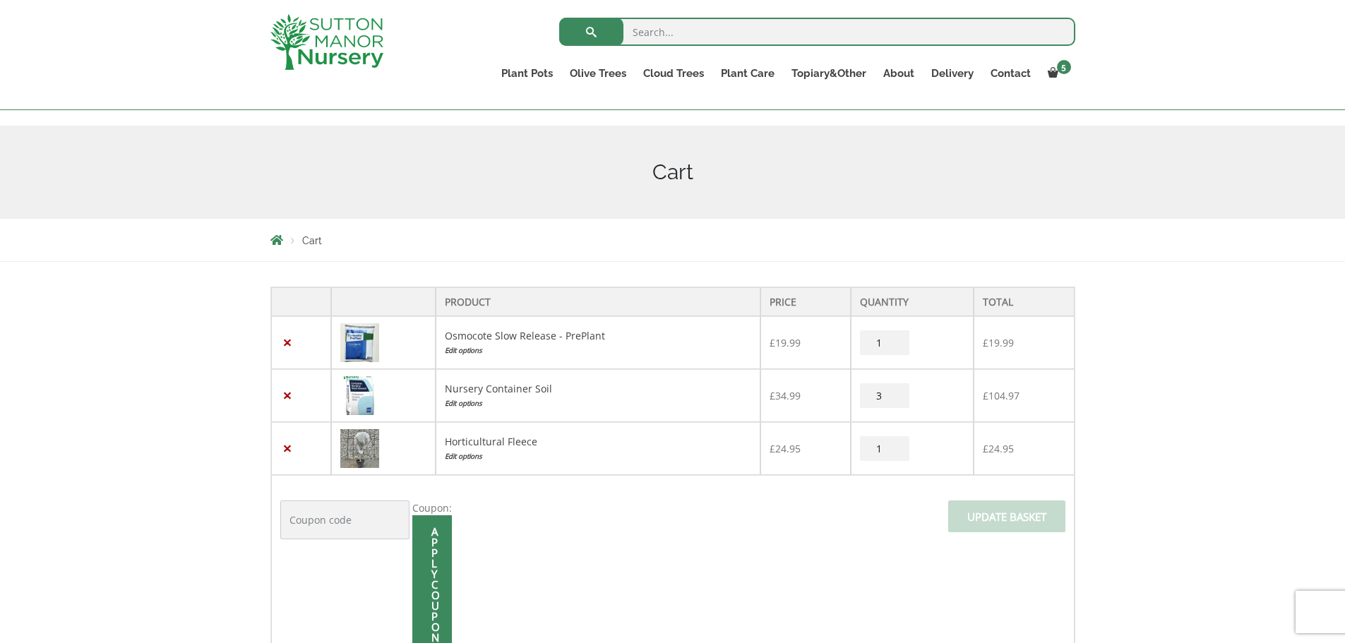
scroll to position [131, 0]
click at [625, 107] on link "Gnarled Olive Trees" at bounding box center [642, 105] width 163 height 21
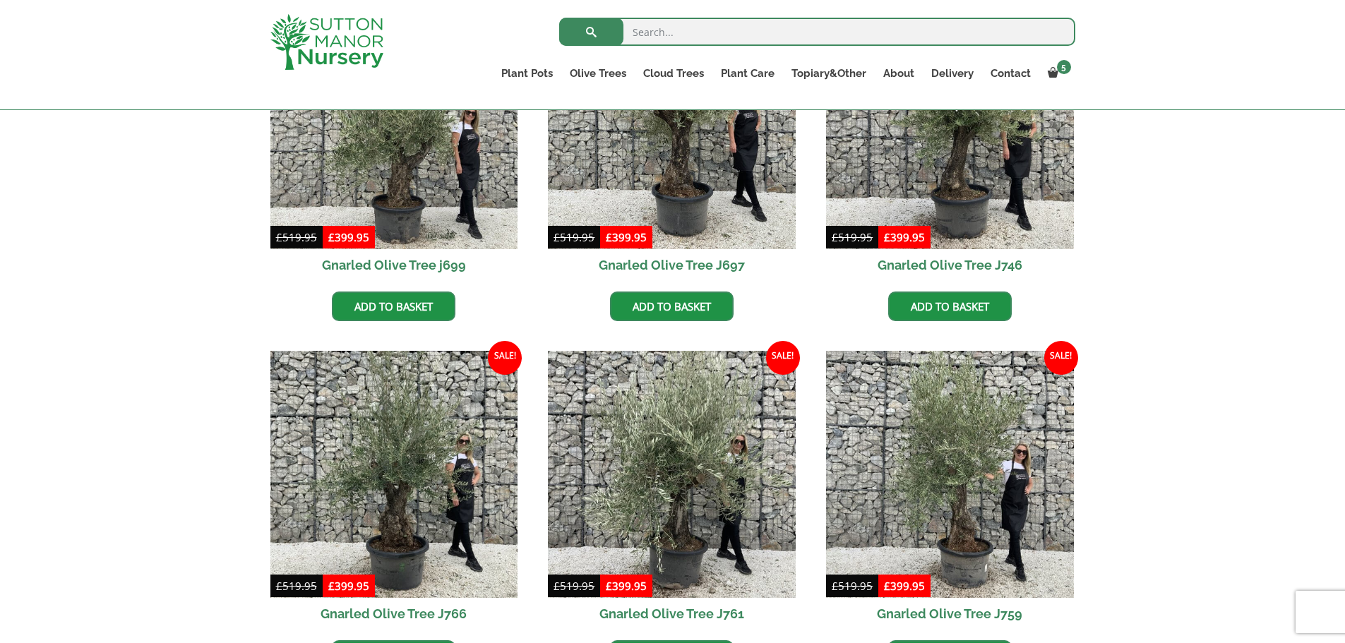
scroll to position [469, 0]
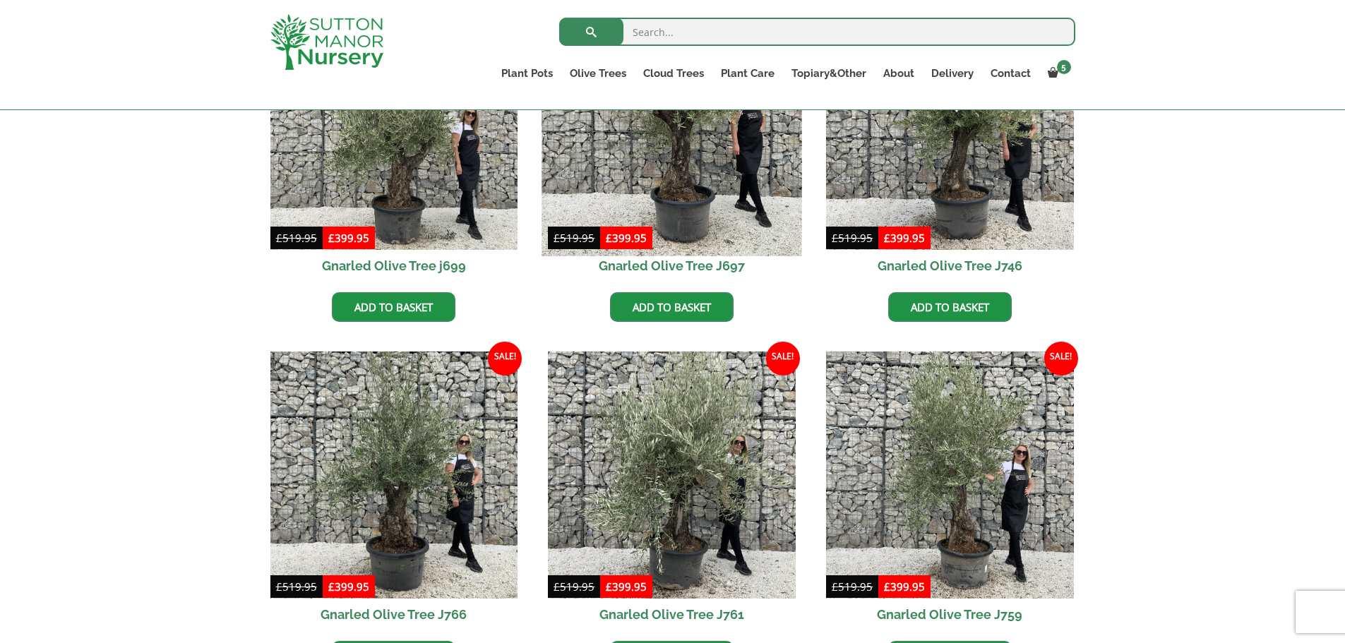
click at [666, 171] on img at bounding box center [672, 126] width 260 height 260
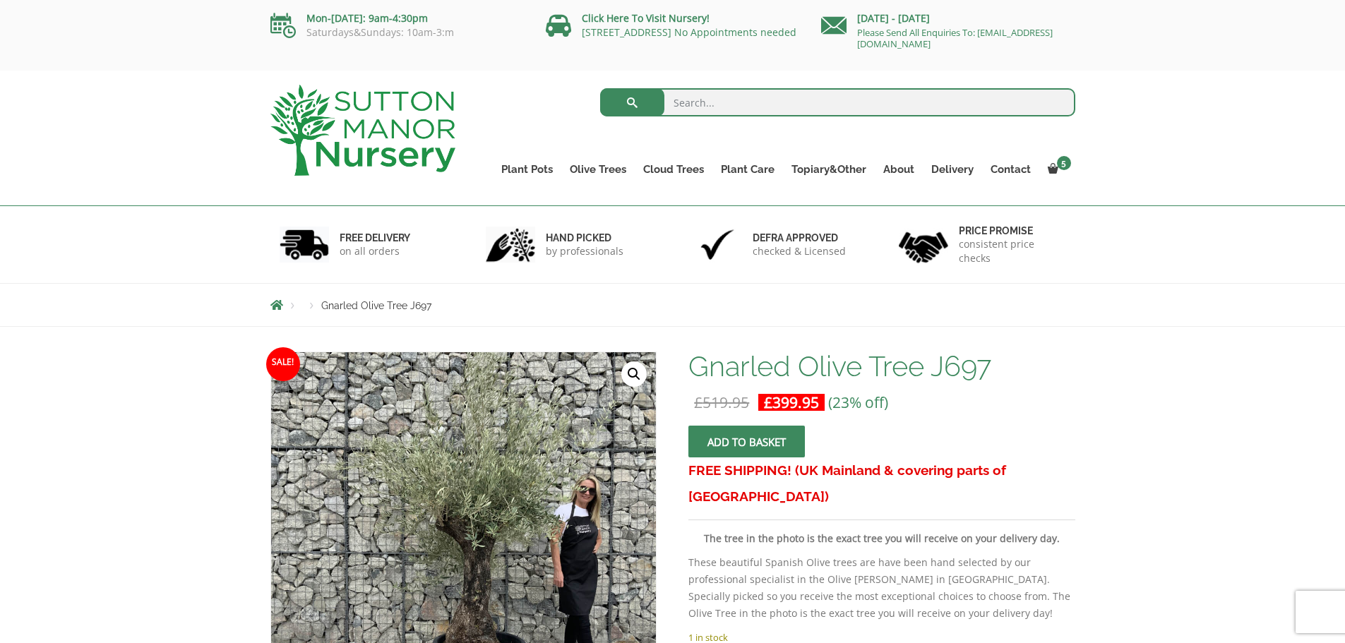
click at [747, 442] on span "submit" at bounding box center [747, 442] width 0 height 0
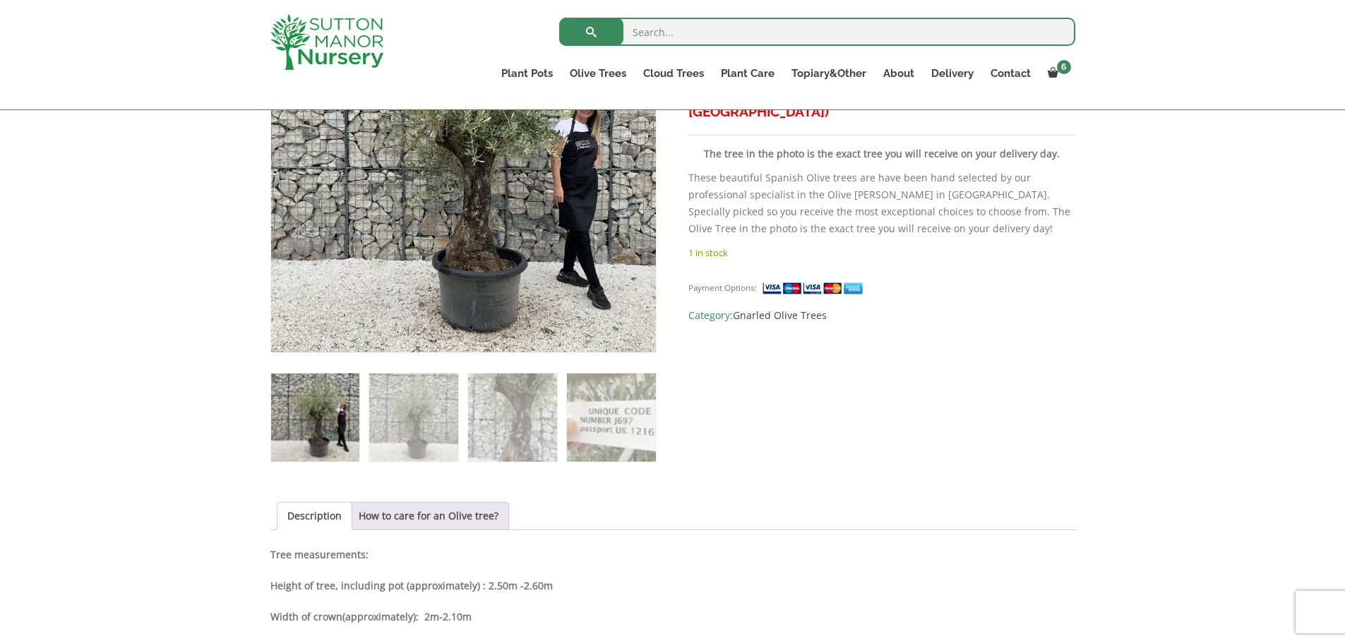
scroll to position [411, 0]
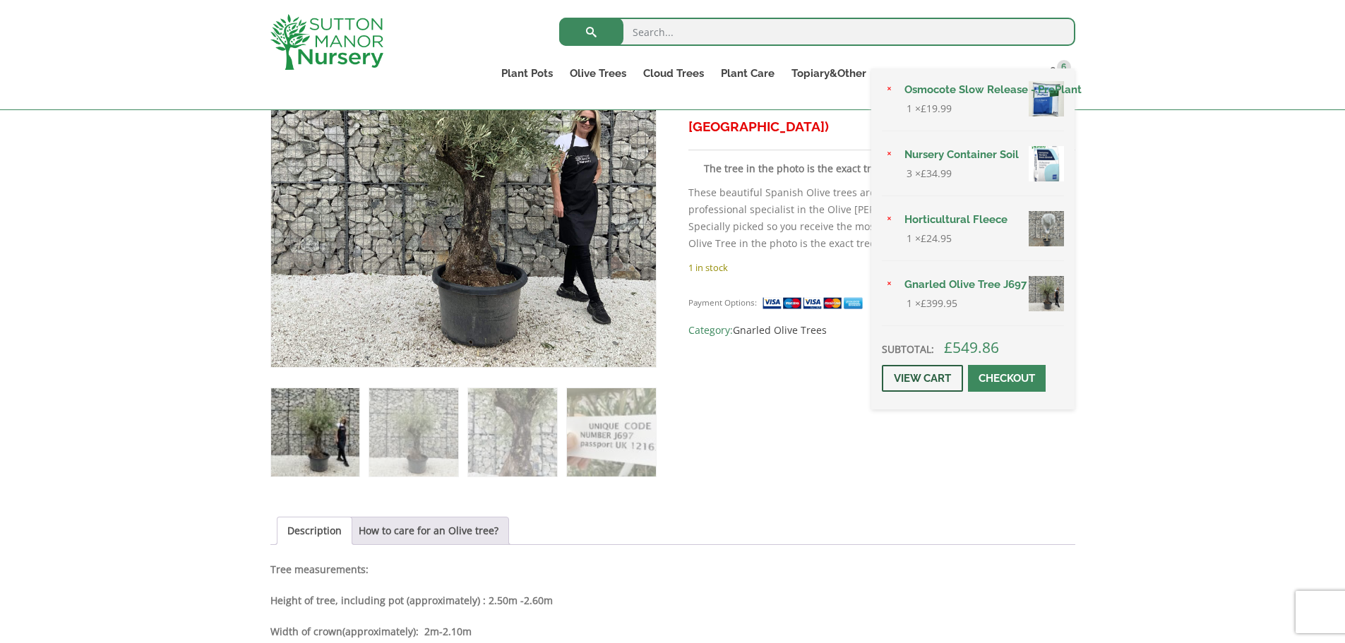
click at [923, 371] on link "View cart" at bounding box center [922, 378] width 81 height 27
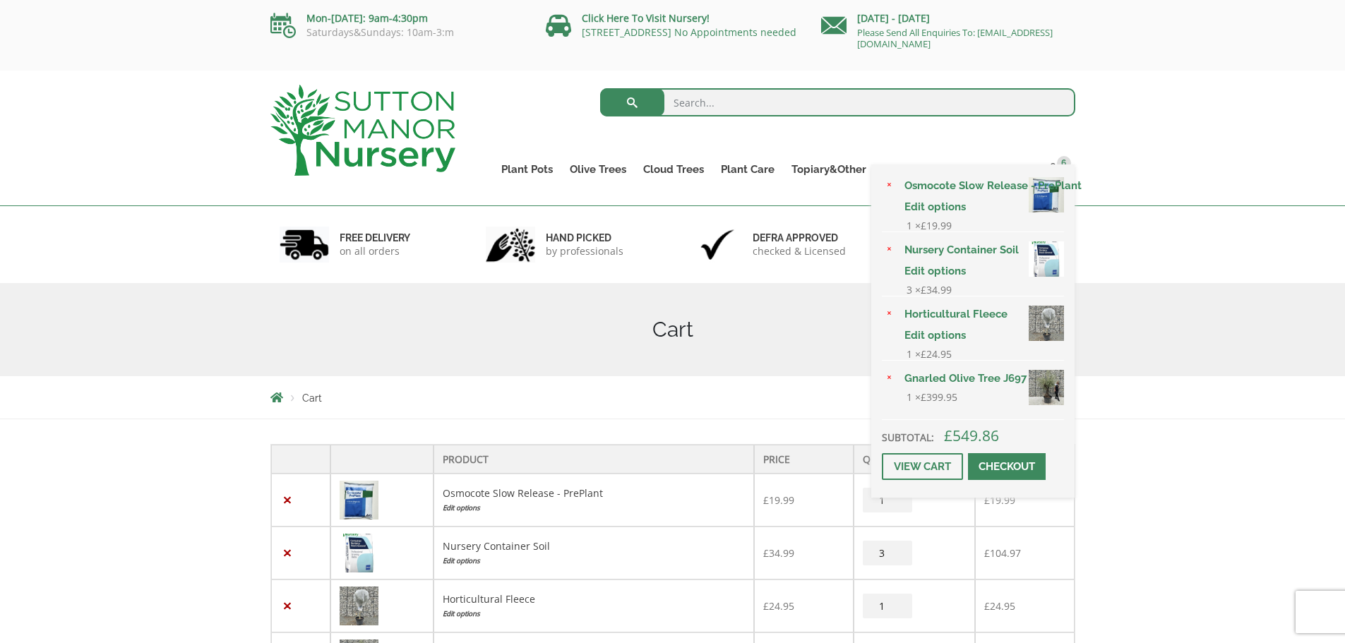
click at [1054, 170] on div "× Osmocote Slow Release - PrePlant Edit options 1 × £ 19.99 × Nursery Container…" at bounding box center [972, 331] width 203 height 333
click at [1007, 467] on span at bounding box center [1007, 467] width 0 height 0
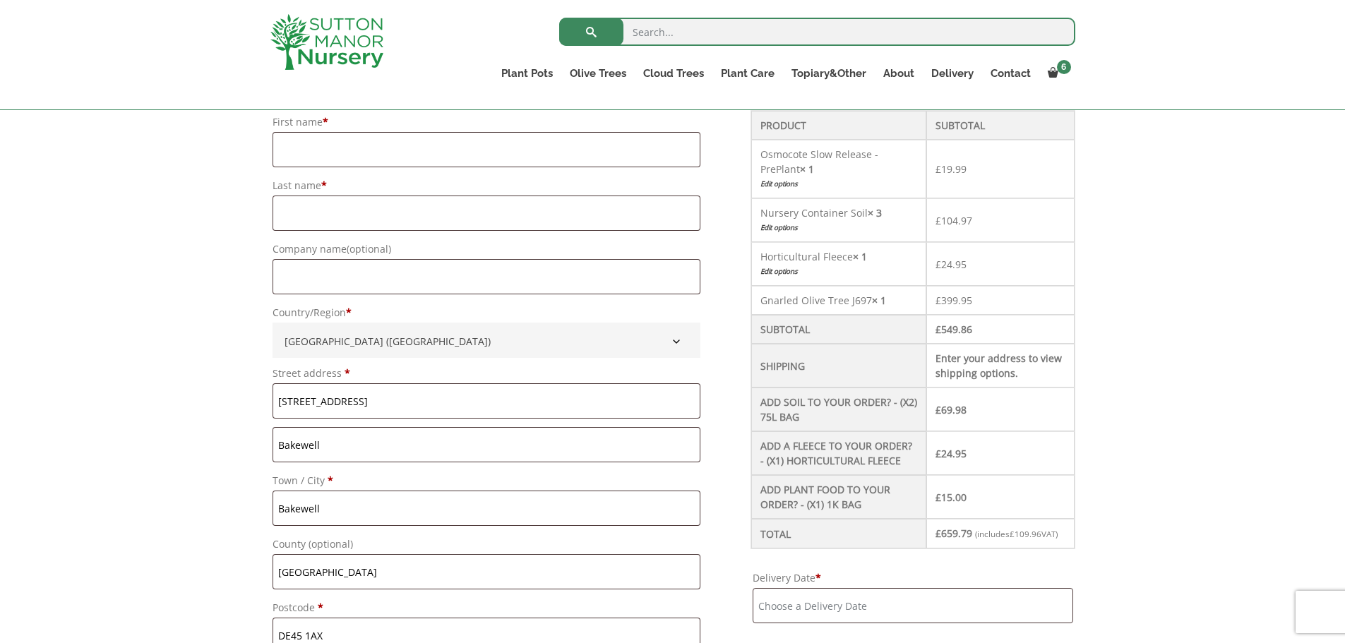
scroll to position [410, 0]
click at [792, 183] on link "Edit options" at bounding box center [838, 184] width 157 height 15
click at [787, 184] on link "Edit options" at bounding box center [838, 184] width 157 height 15
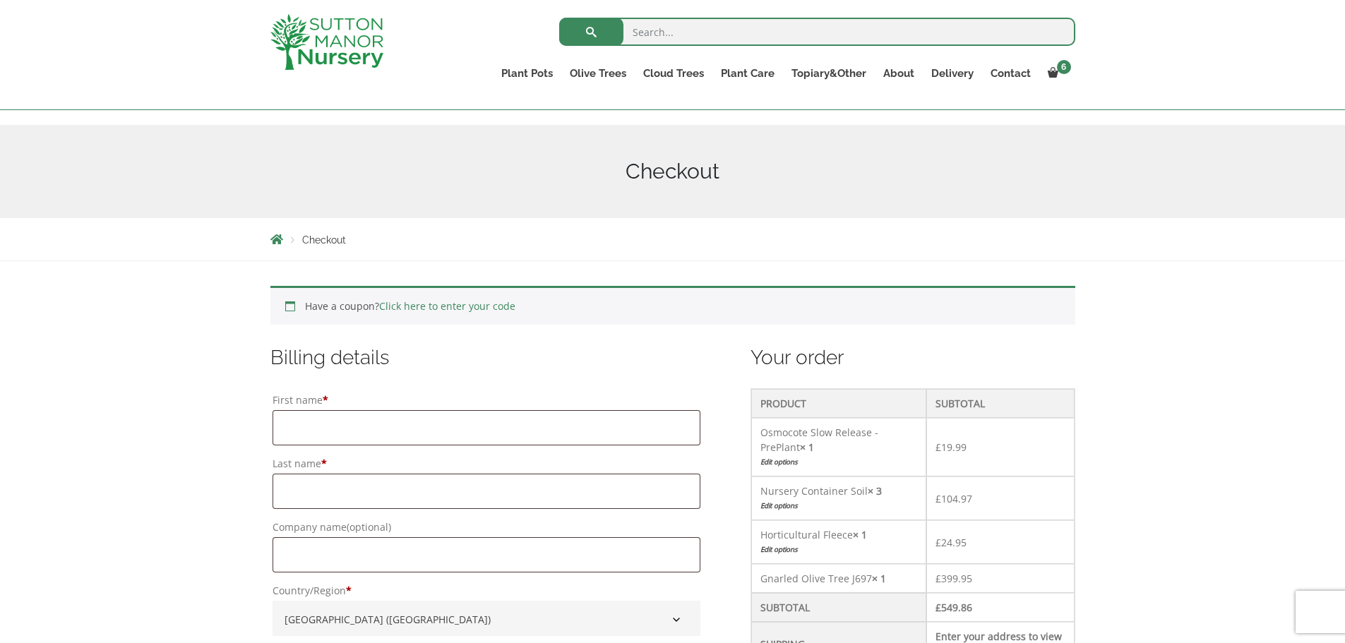
scroll to position [132, 0]
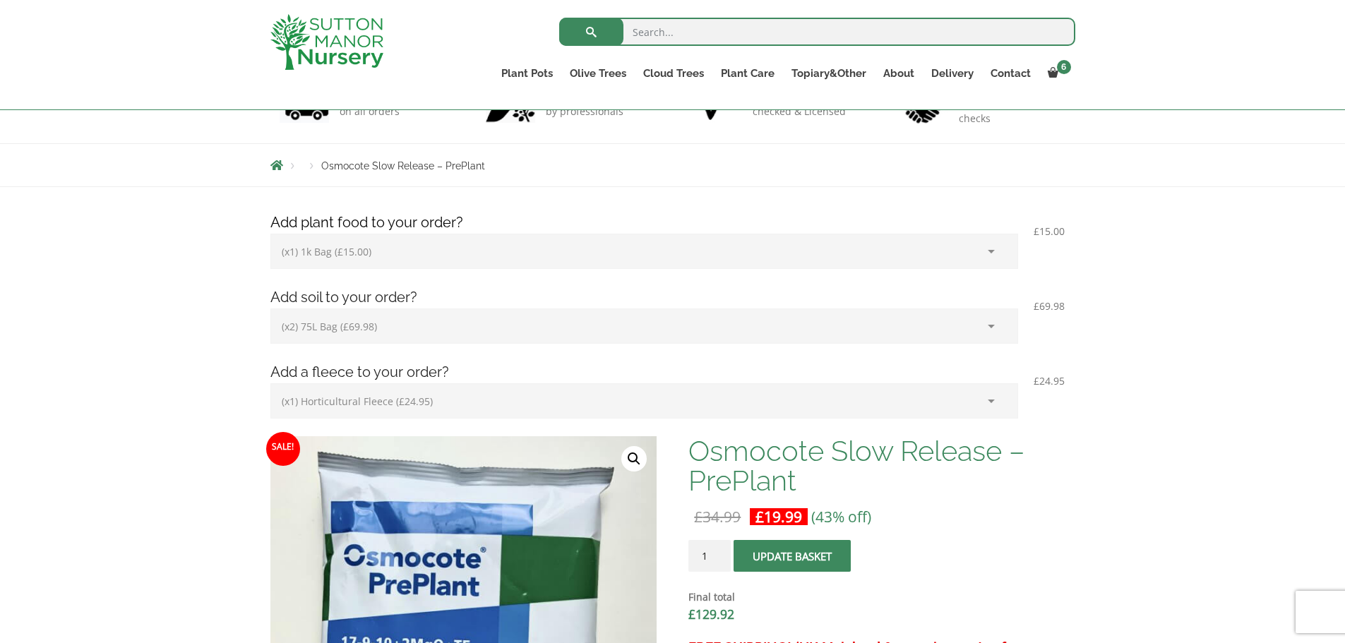
scroll to position [109, 0]
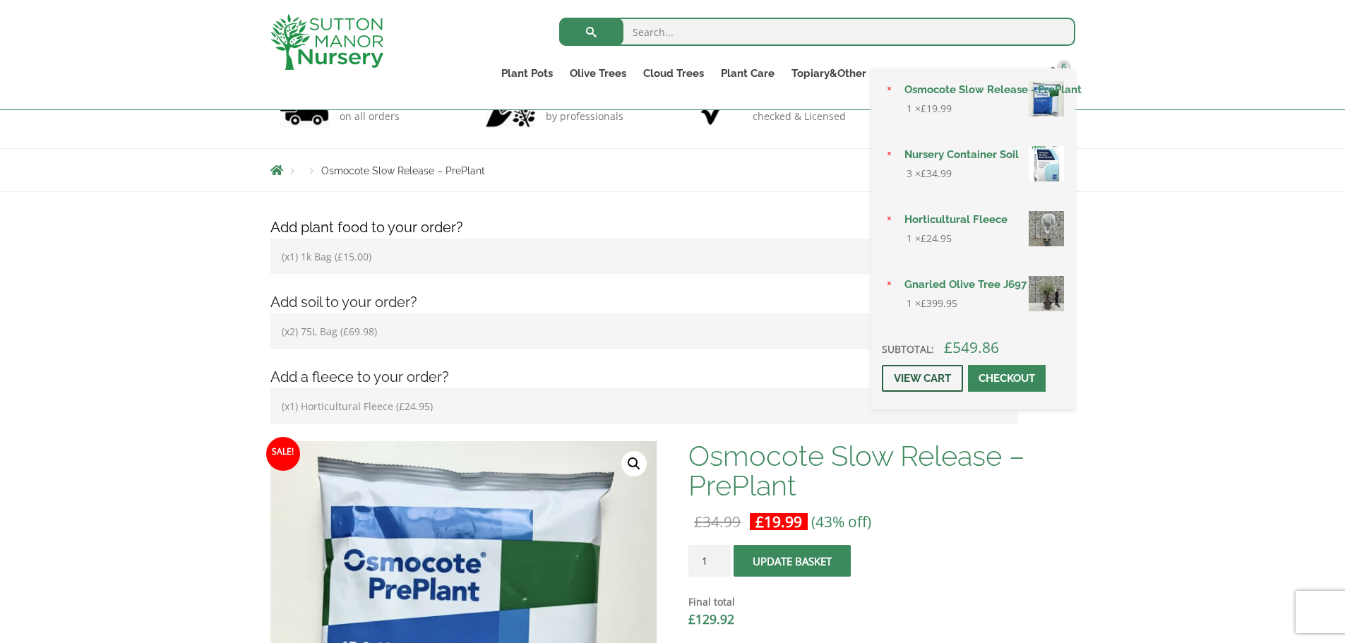
click at [927, 382] on link "View cart" at bounding box center [922, 378] width 81 height 27
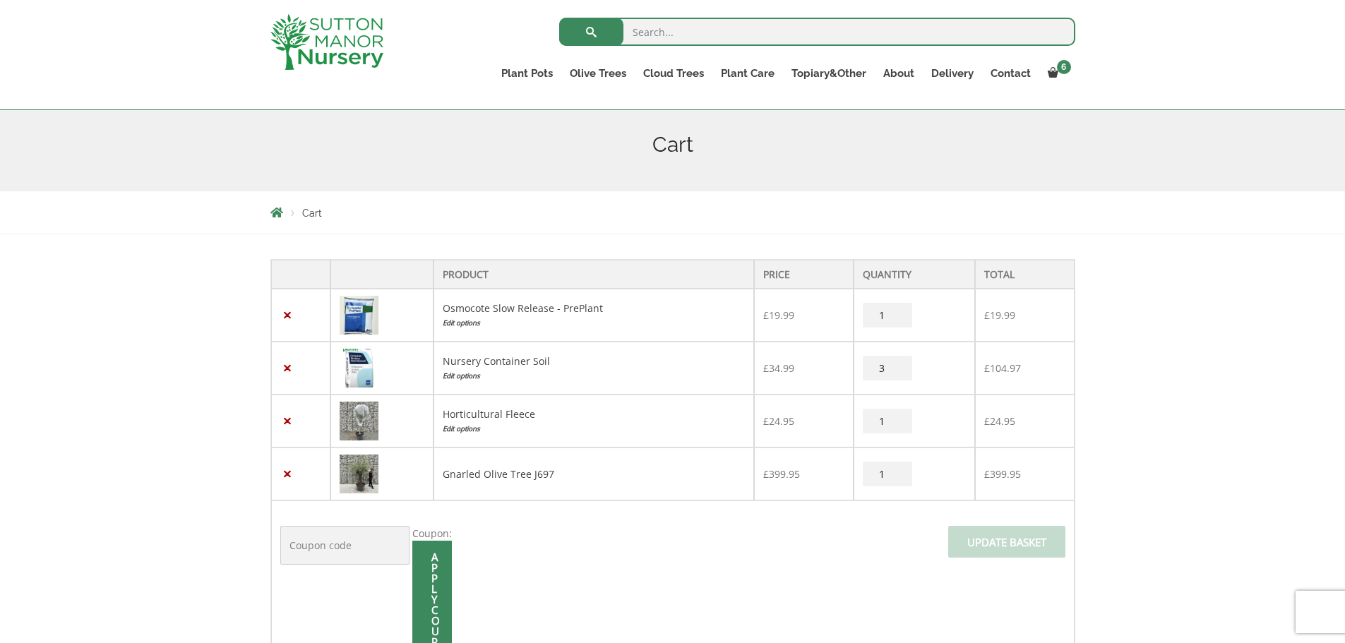
scroll to position [162, 0]
click at [287, 314] on link "×" at bounding box center [287, 313] width 15 height 15
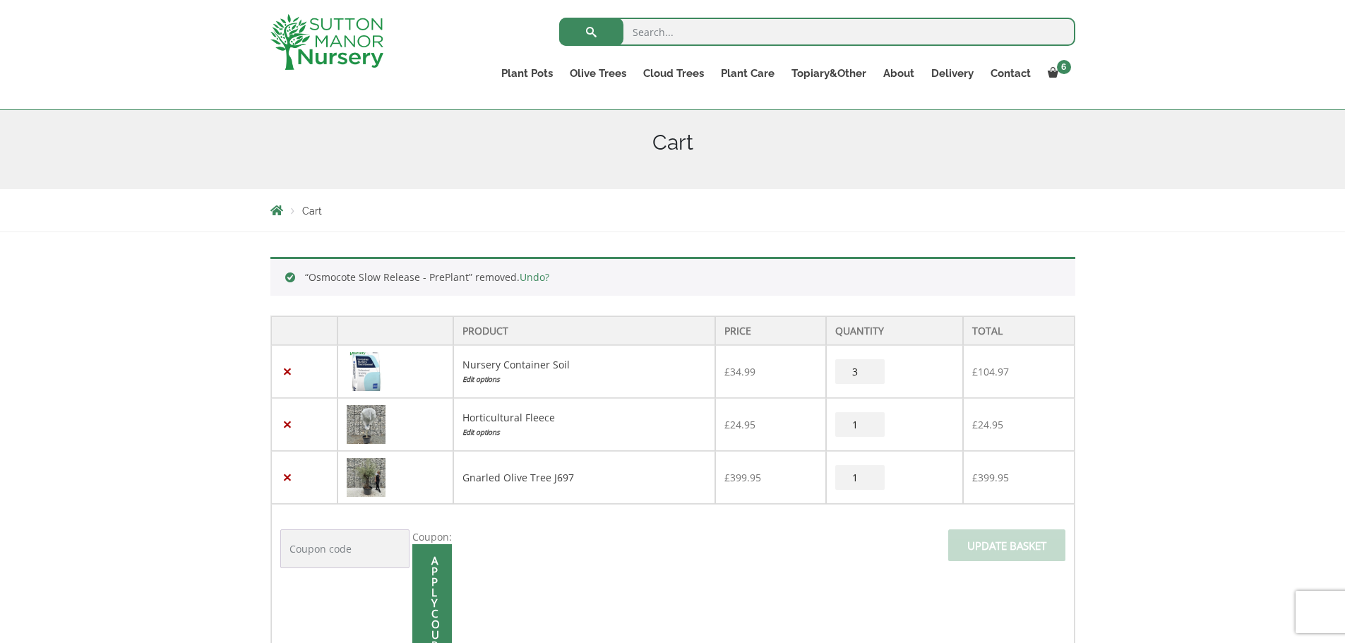
scroll to position [162, 0]
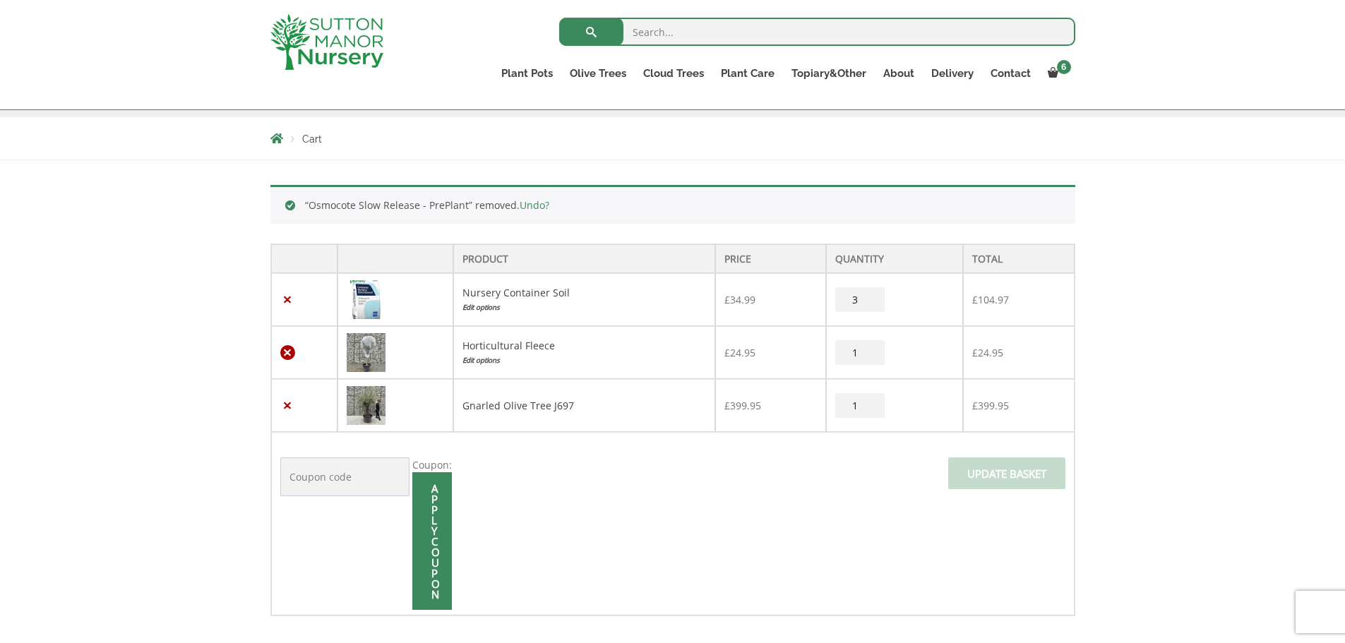
click at [284, 370] on tbody "× Nursery Container Soil Edit options £ 34.99 Nursery Container Soil quantity 3…" at bounding box center [672, 444] width 803 height 342
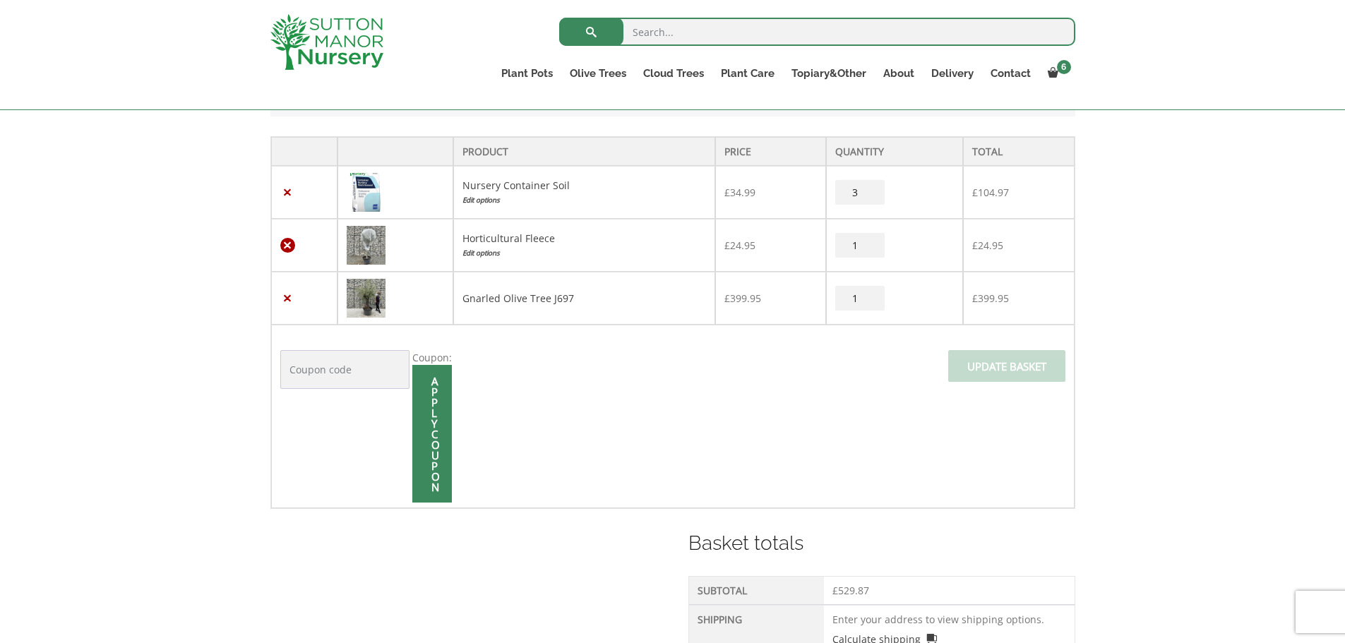
scroll to position [348, 0]
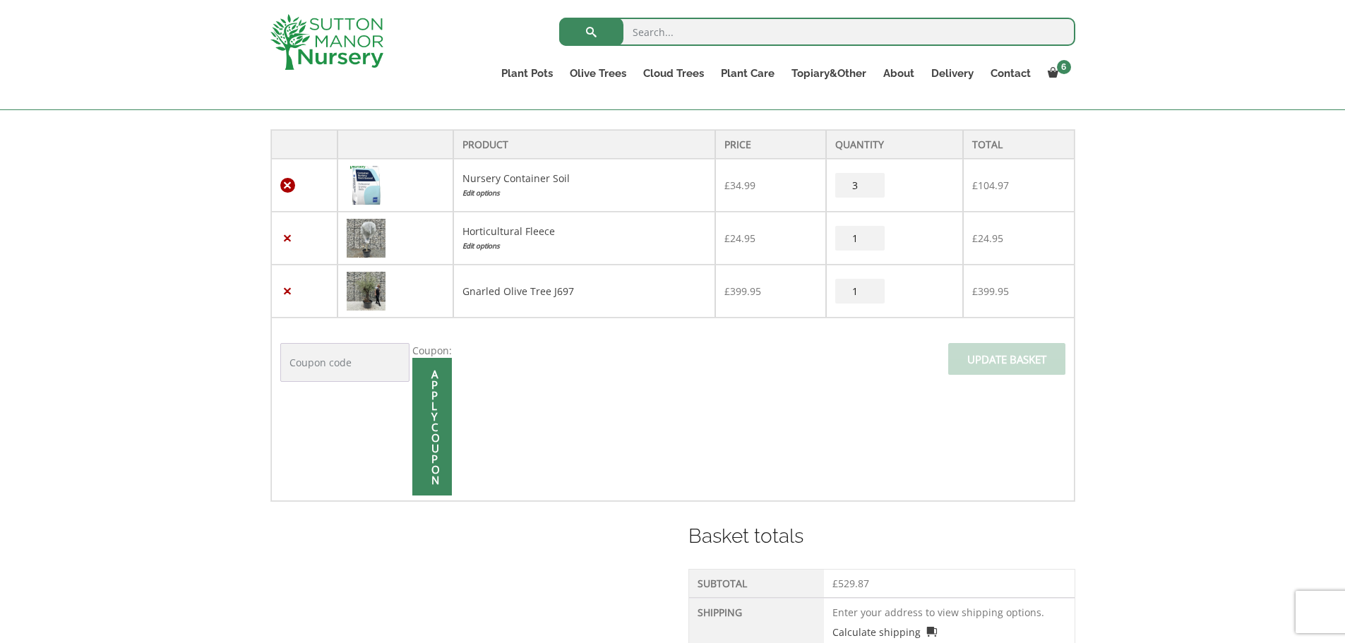
click at [287, 184] on link "×" at bounding box center [287, 185] width 15 height 15
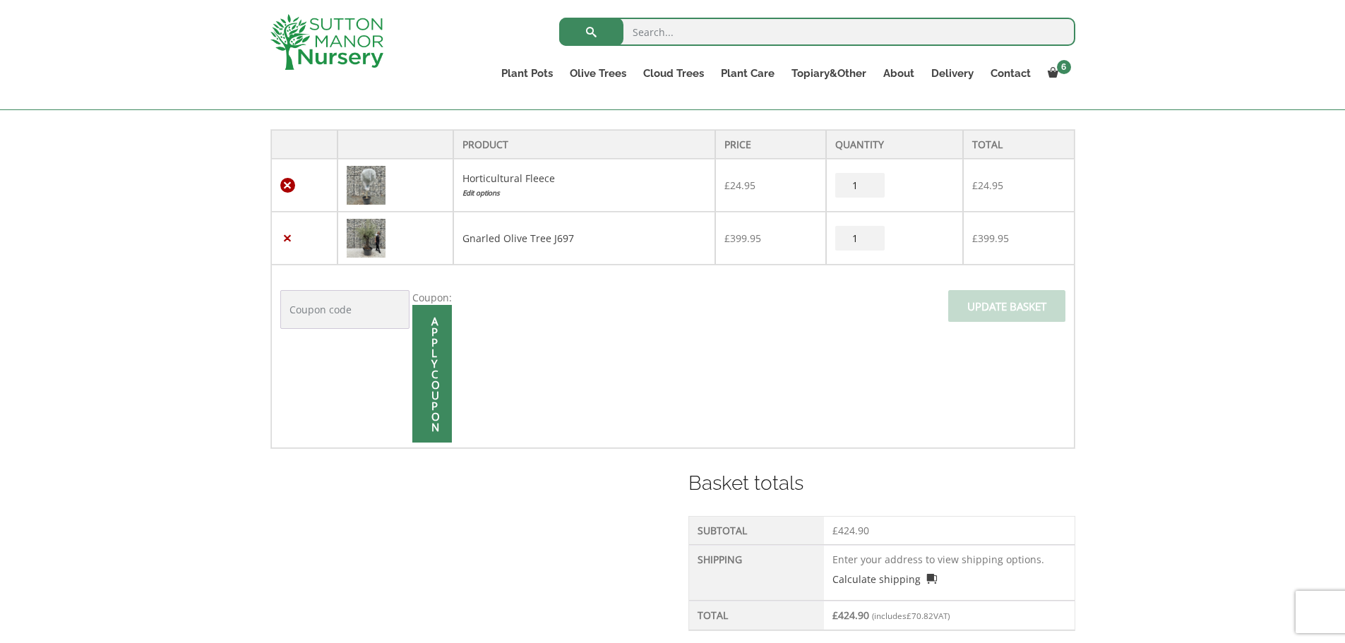
click at [284, 183] on link "×" at bounding box center [287, 185] width 15 height 15
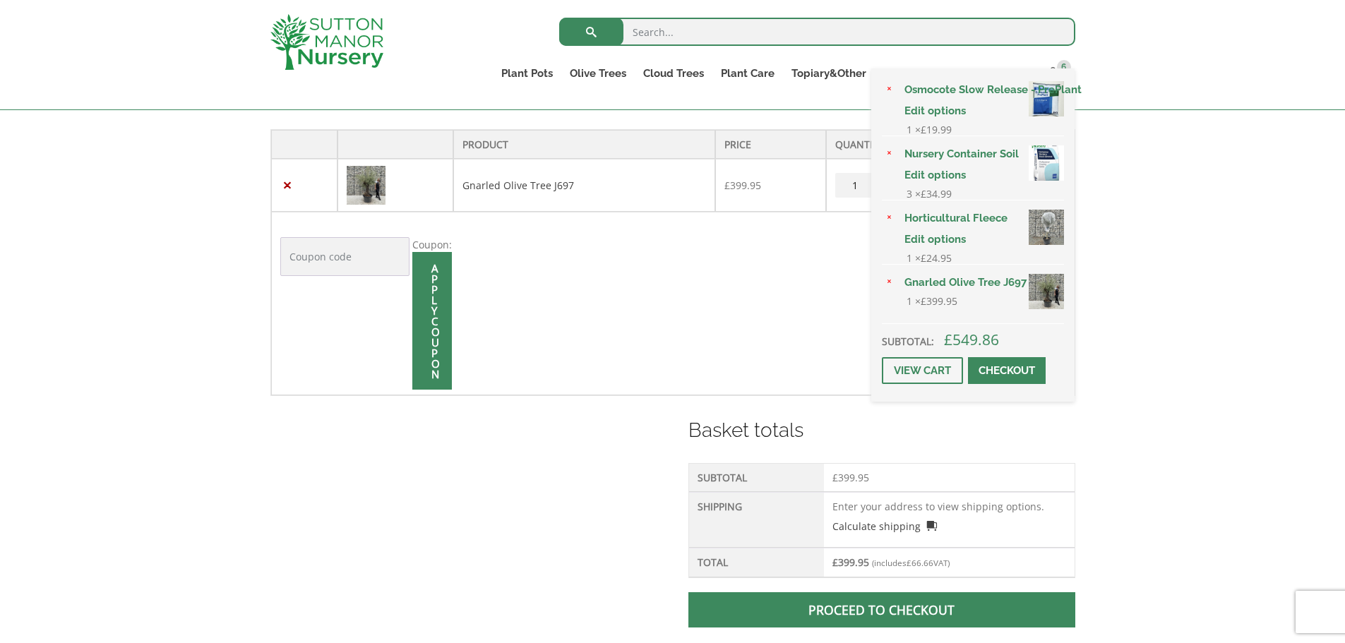
click at [1052, 70] on div "× Osmocote Slow Release - PrePlant Edit options 1 × £ 19.99 × Nursery Container…" at bounding box center [972, 234] width 203 height 333
click at [1007, 371] on span at bounding box center [1007, 371] width 0 height 0
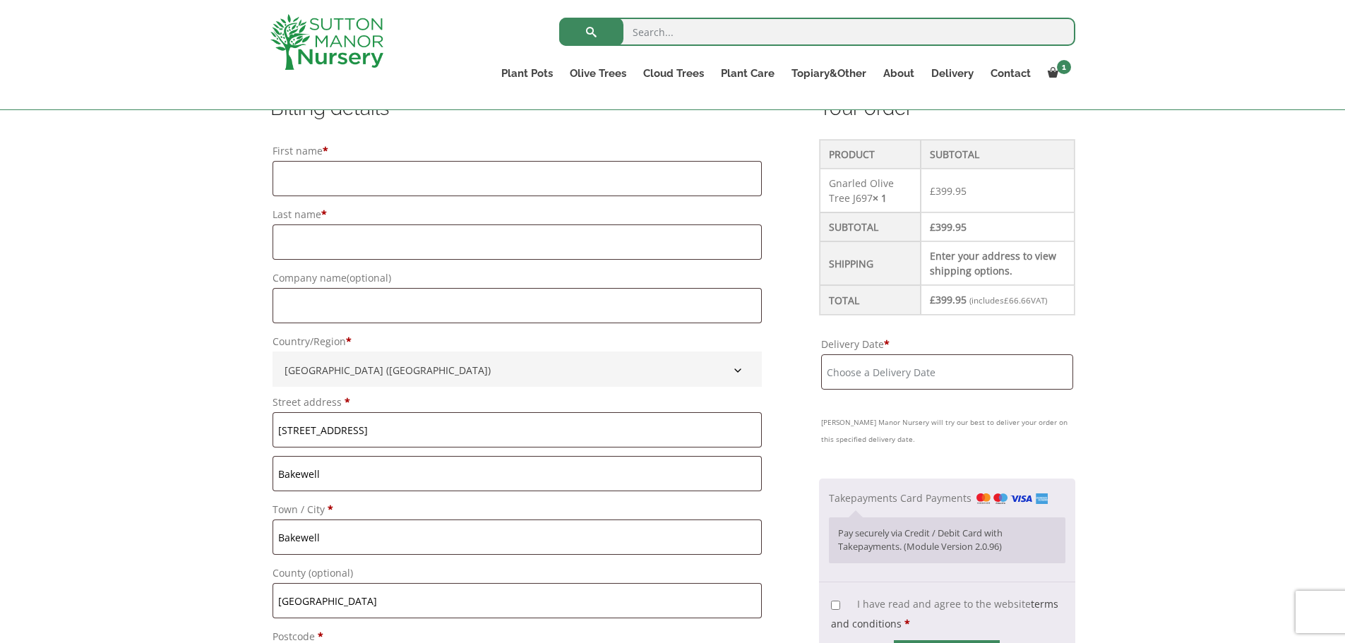
scroll to position [383, 0]
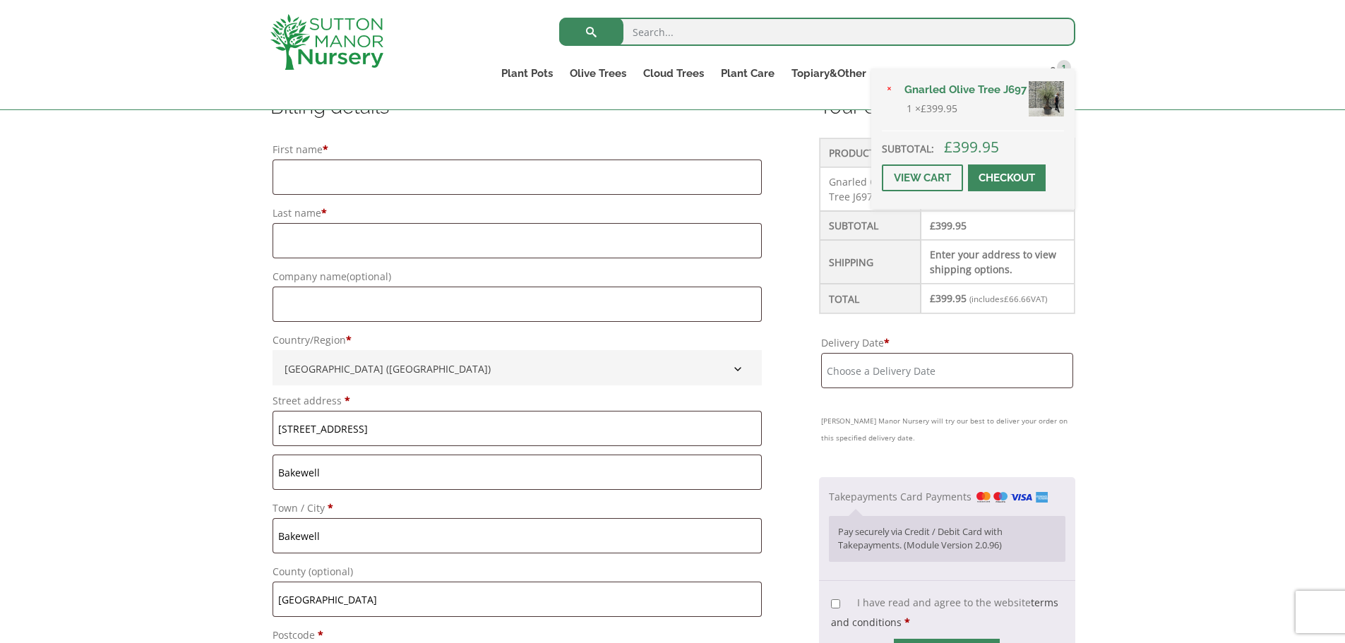
click at [1051, 71] on div "× Gnarled Olive Tree J697 1 × £ 399.95 Subtotal: £ 399.95 View cart Checkout" at bounding box center [972, 138] width 203 height 141
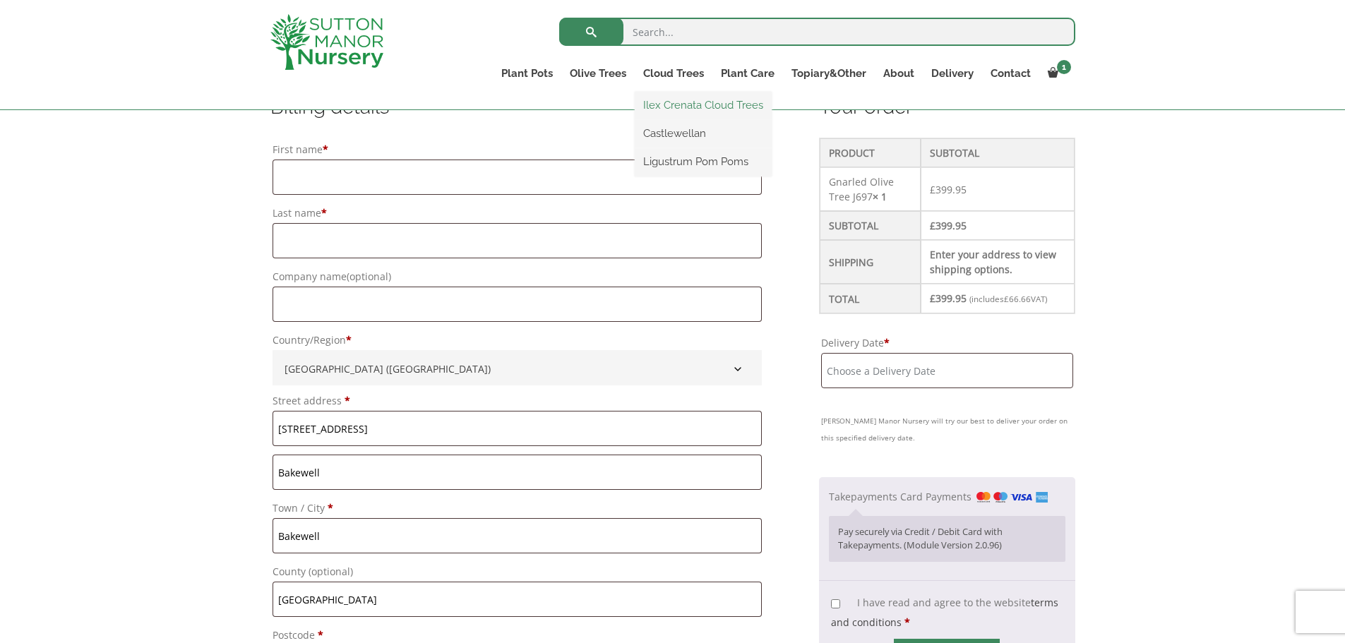
drag, startPoint x: 552, startPoint y: 32, endPoint x: 705, endPoint y: 109, distance: 171.5
click at [552, 32] on div "Search for:" at bounding box center [756, 35] width 640 height 42
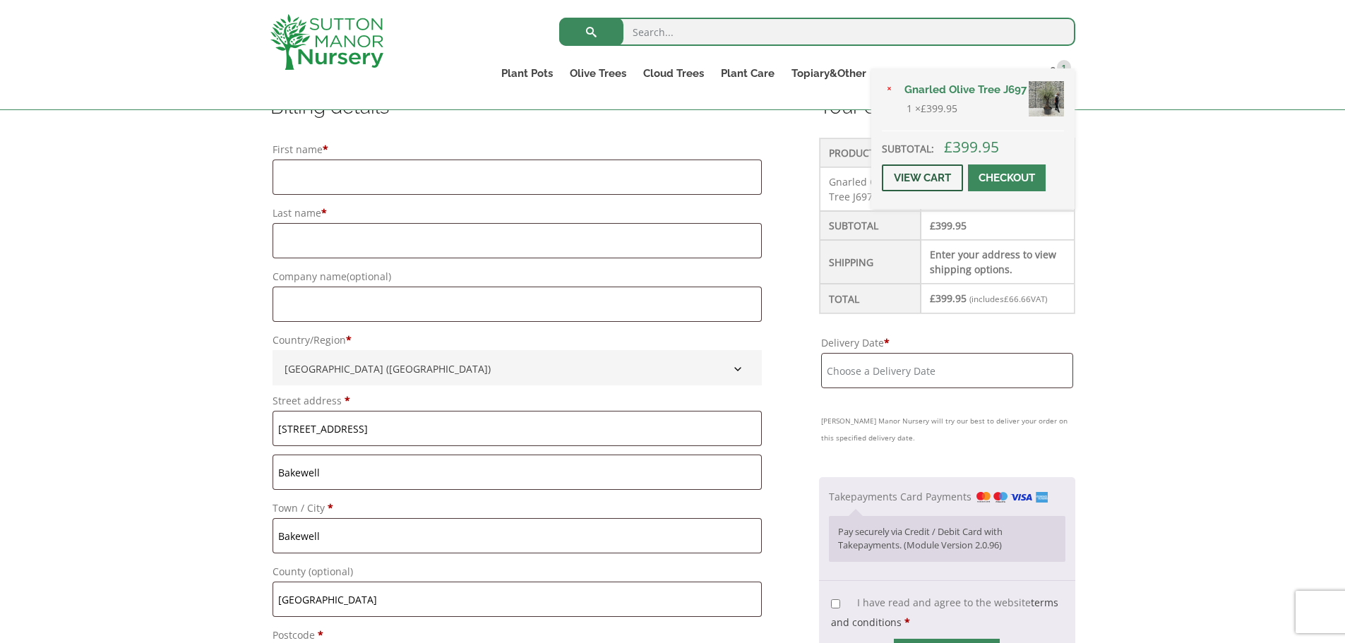
click at [908, 174] on link "View cart" at bounding box center [922, 178] width 81 height 27
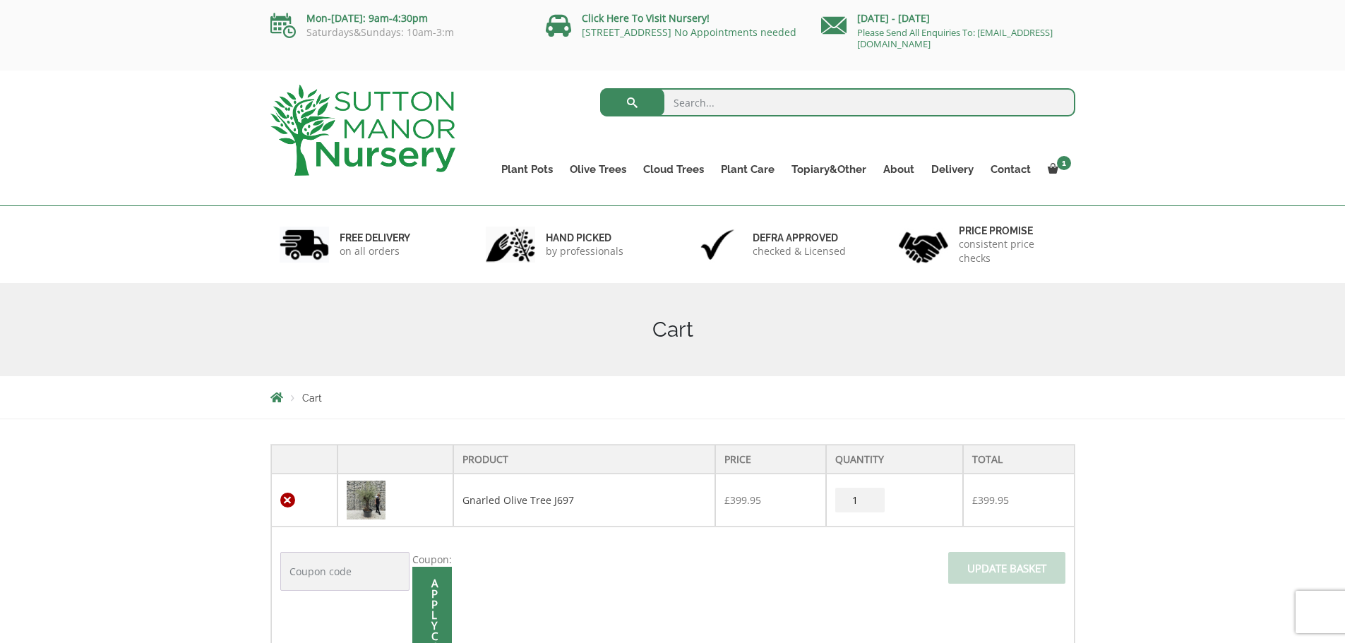
click at [283, 499] on link "×" at bounding box center [287, 500] width 15 height 15
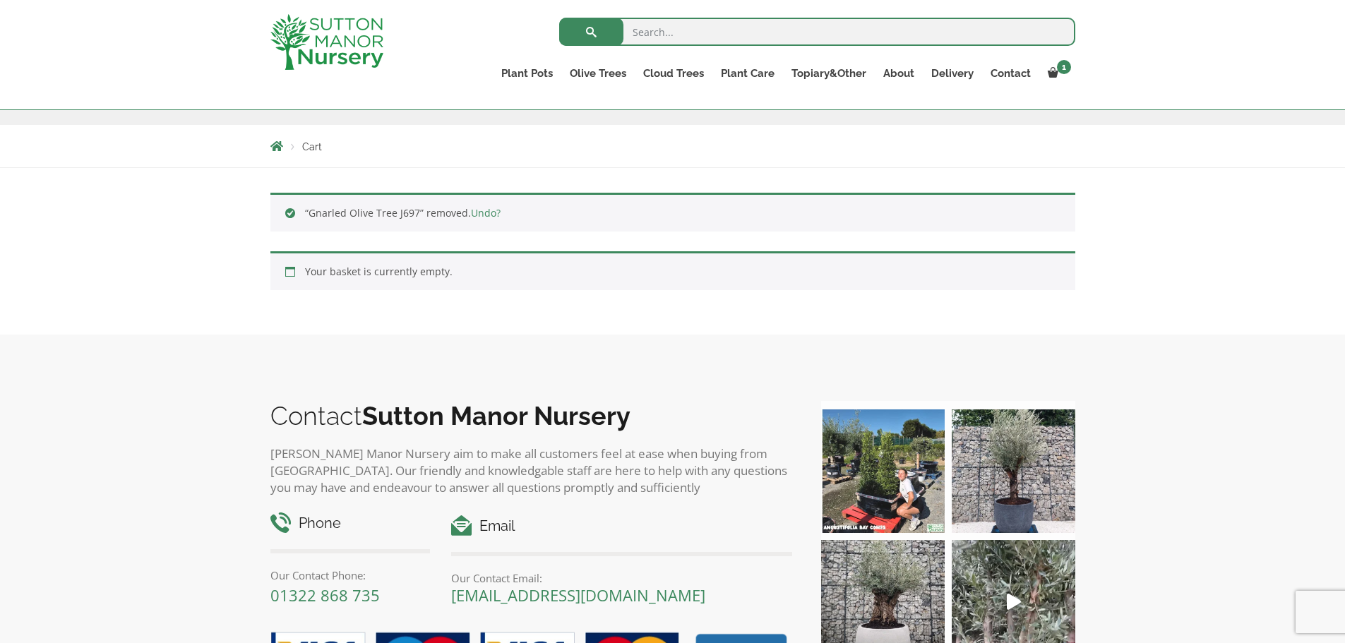
scroll to position [225, 0]
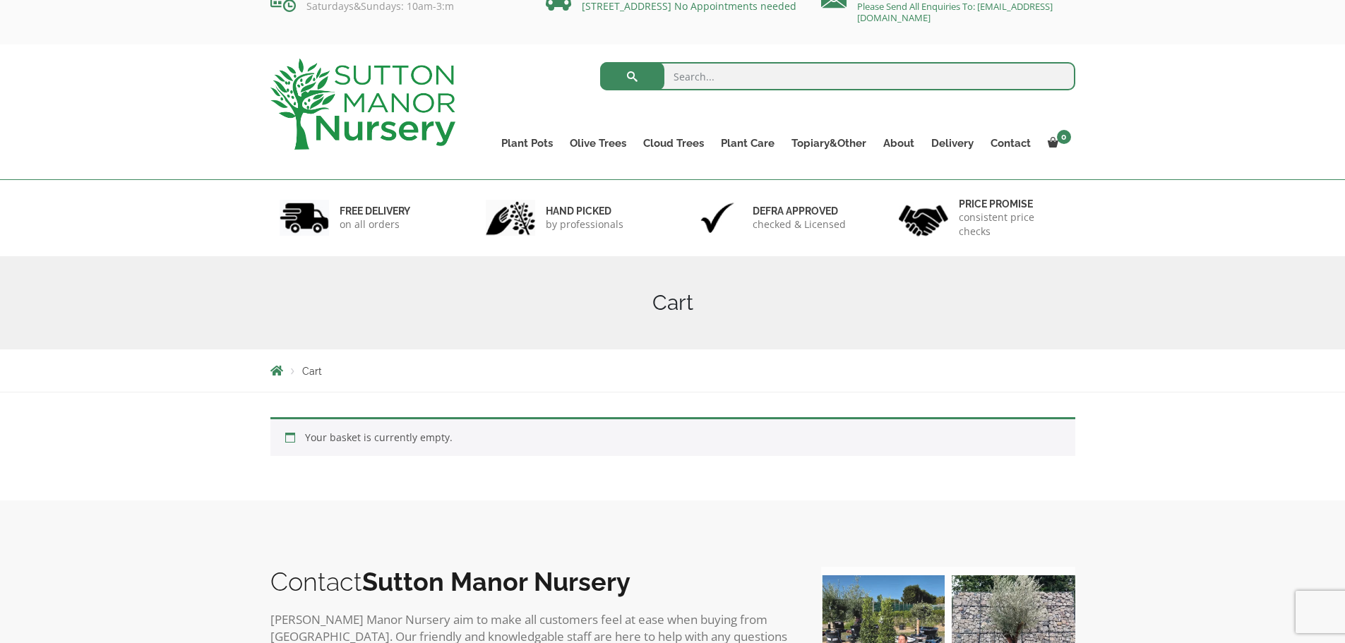
scroll to position [18, 0]
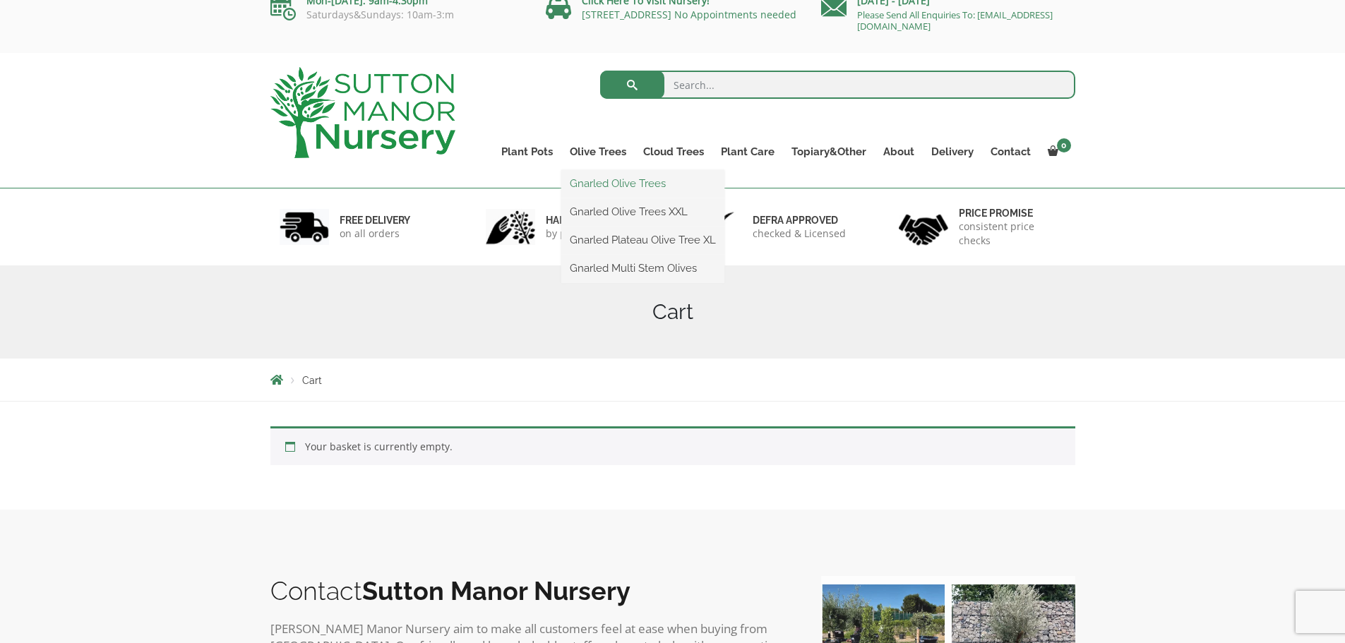
click at [603, 183] on link "Gnarled Olive Trees" at bounding box center [642, 183] width 163 height 21
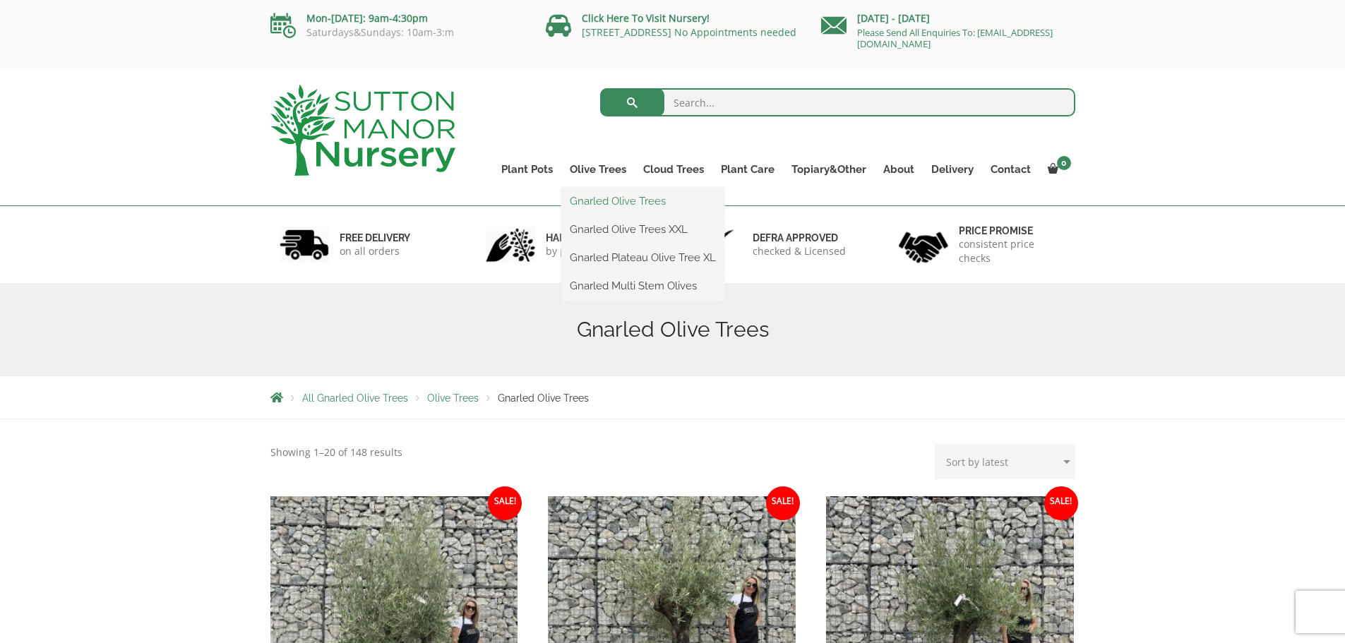
click at [618, 201] on link "Gnarled Olive Trees" at bounding box center [642, 201] width 163 height 21
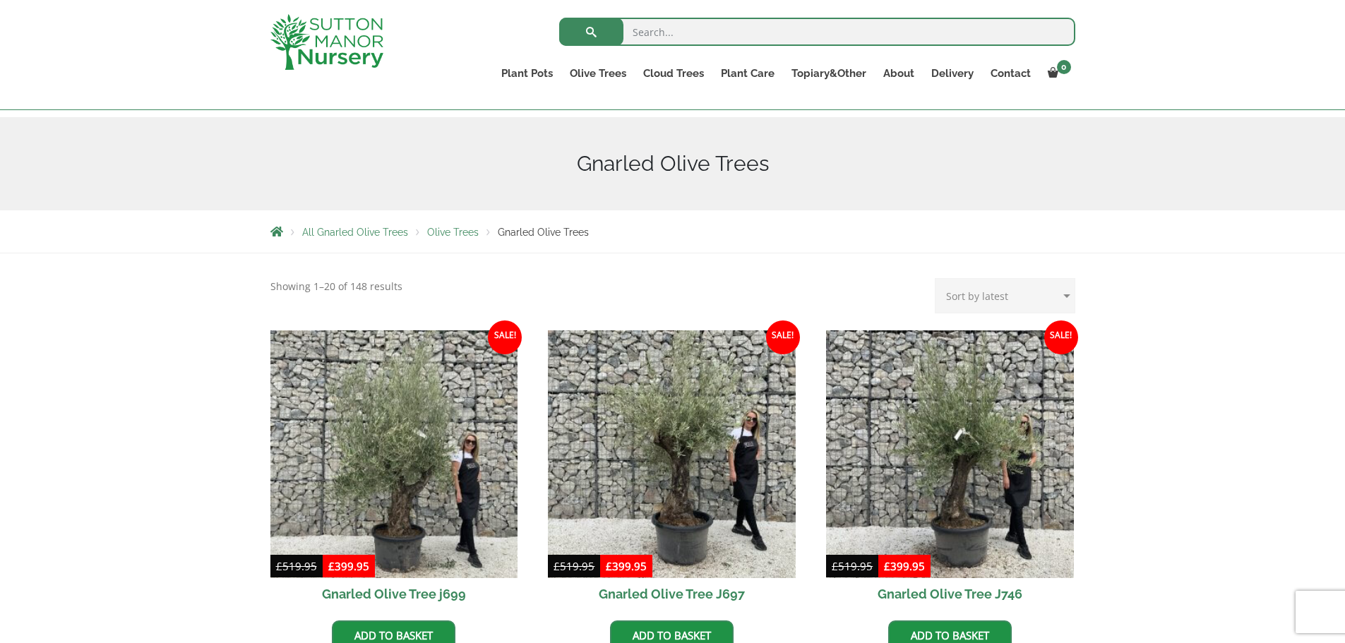
scroll to position [141, 0]
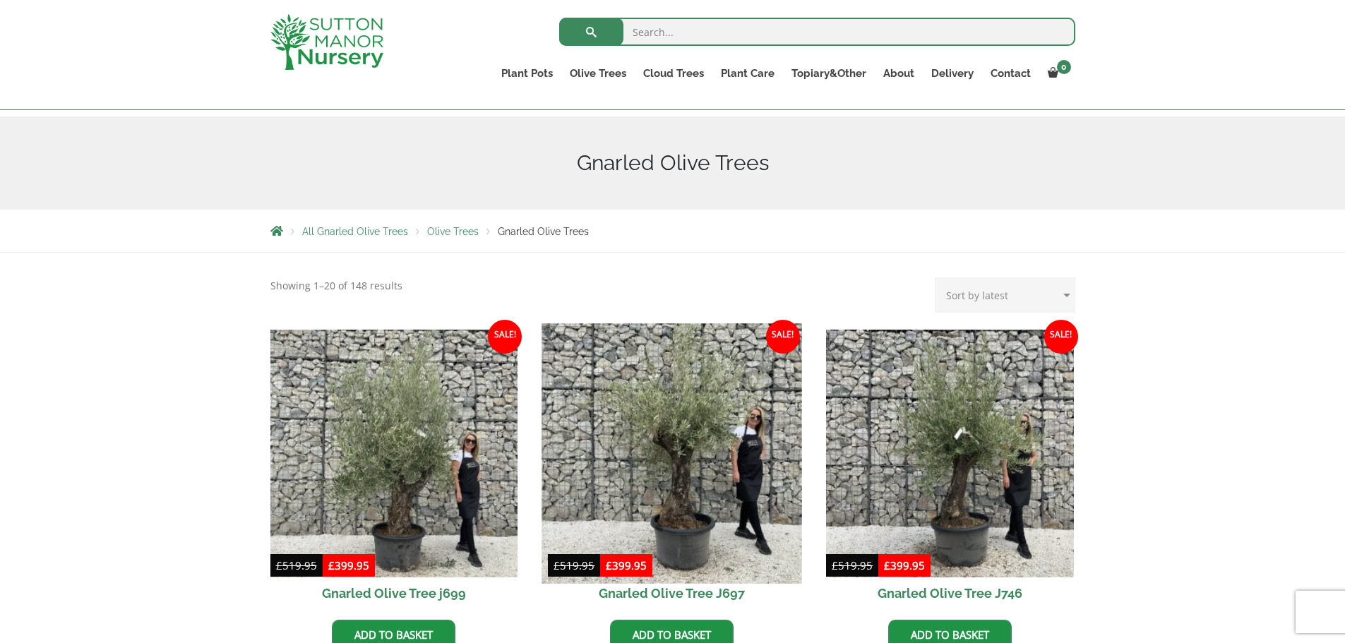
click at [629, 458] on img at bounding box center [672, 453] width 260 height 260
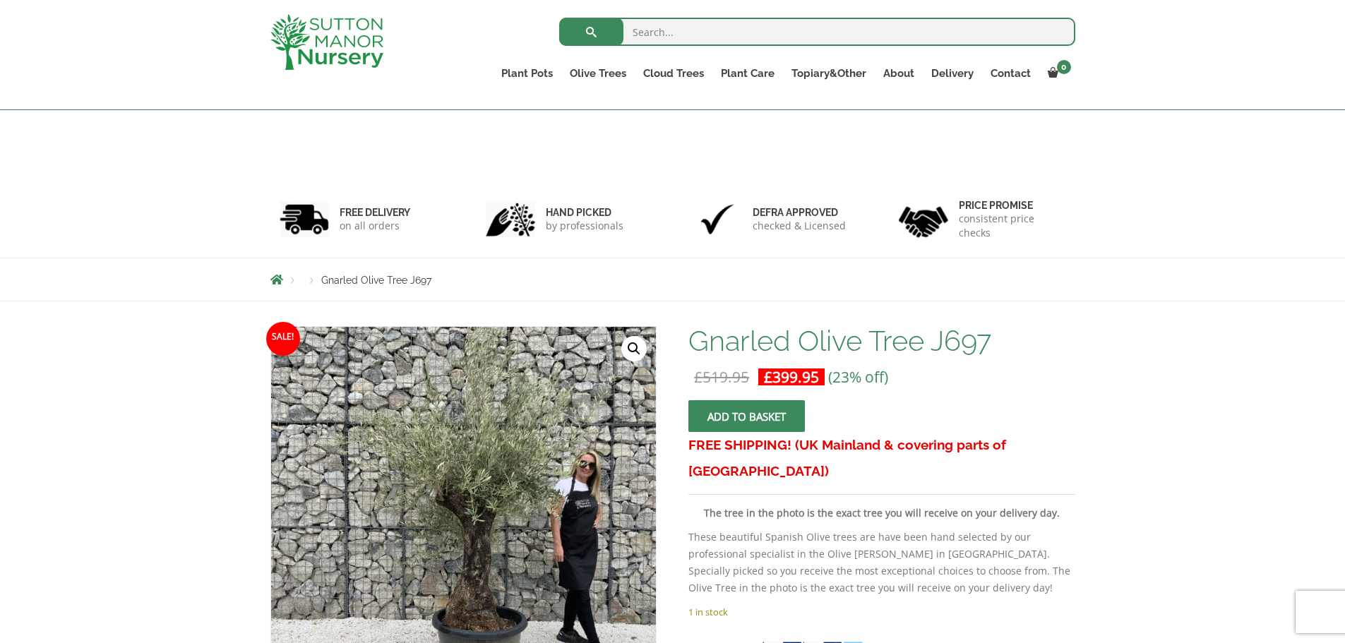
scroll to position [158, 0]
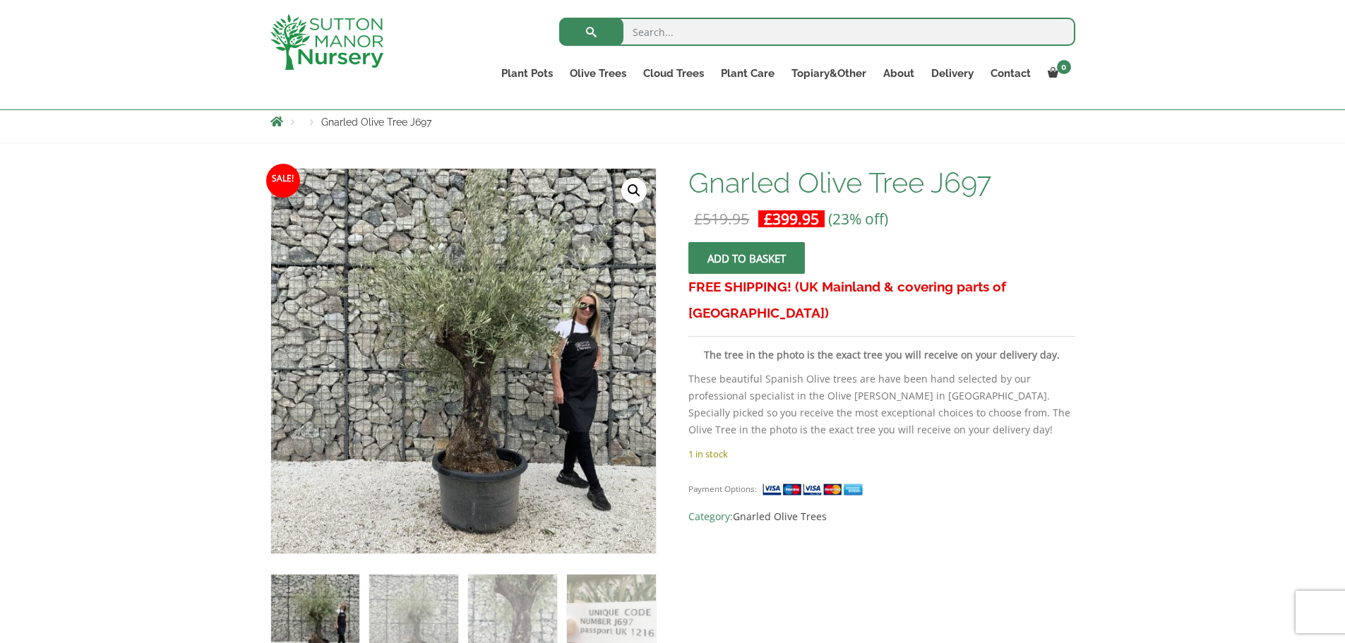
click at [747, 258] on span "submit" at bounding box center [747, 258] width 0 height 0
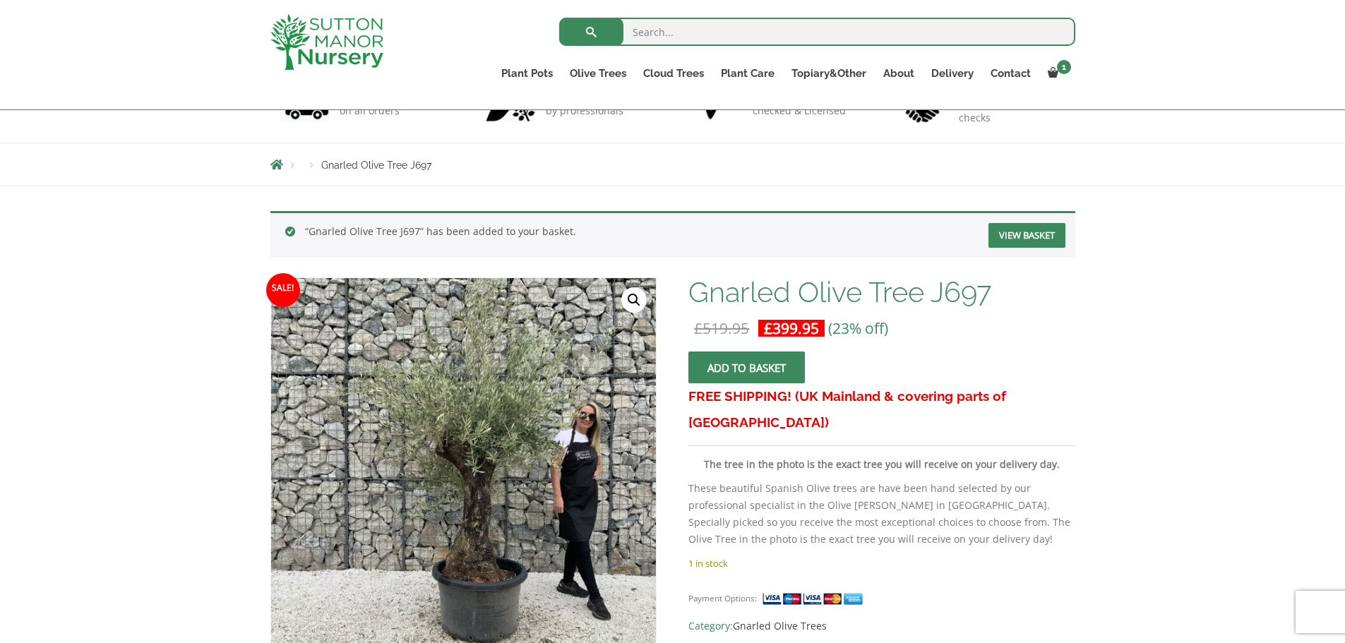
scroll to position [114, 0]
click at [1036, 232] on link "View basket" at bounding box center [1026, 236] width 77 height 25
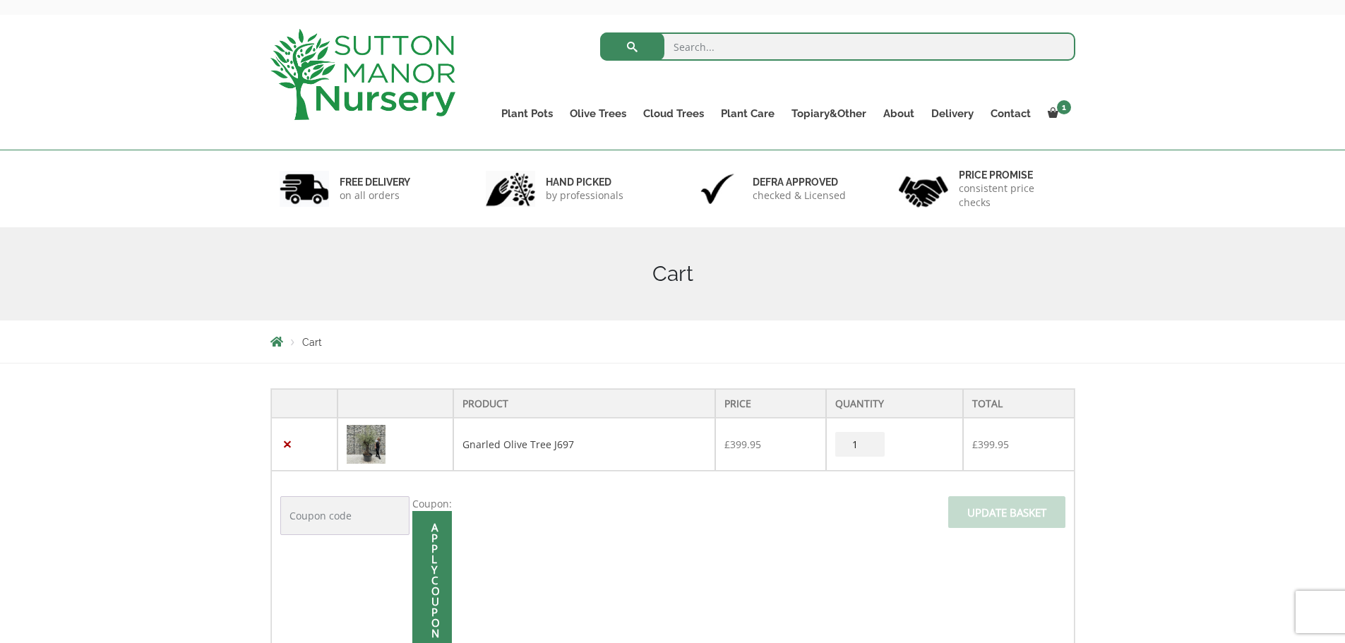
scroll to position [56, 0]
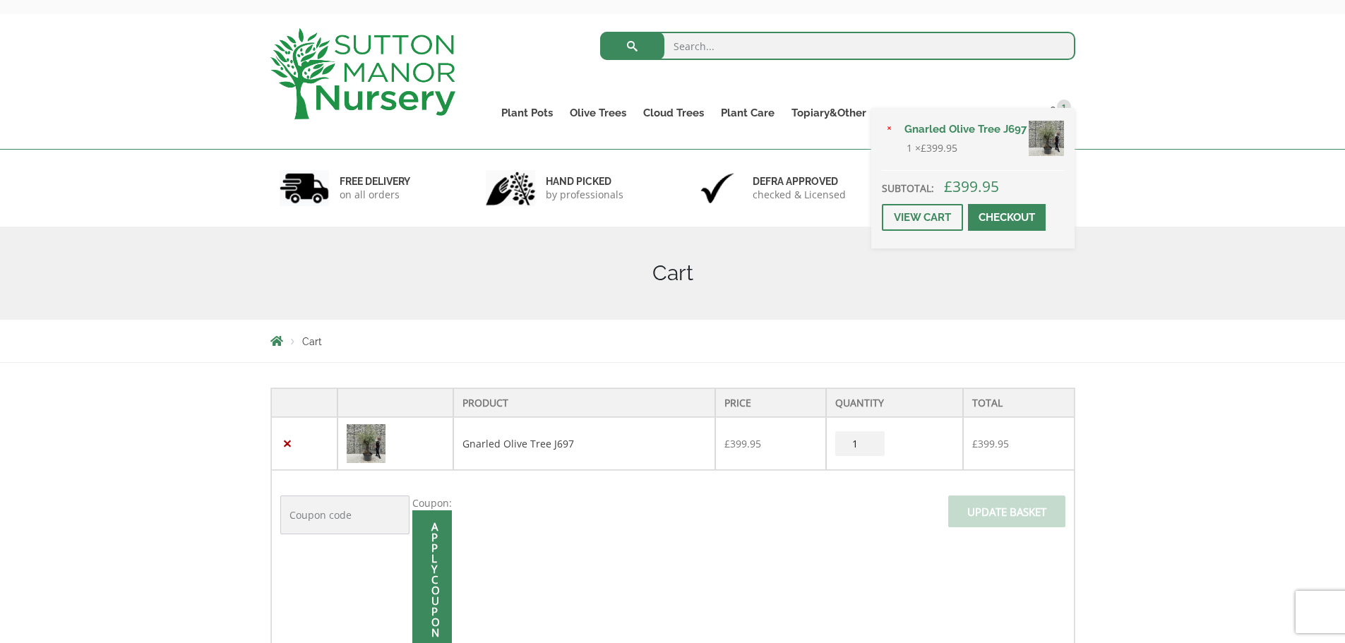
click at [1007, 217] on span at bounding box center [1007, 217] width 0 height 0
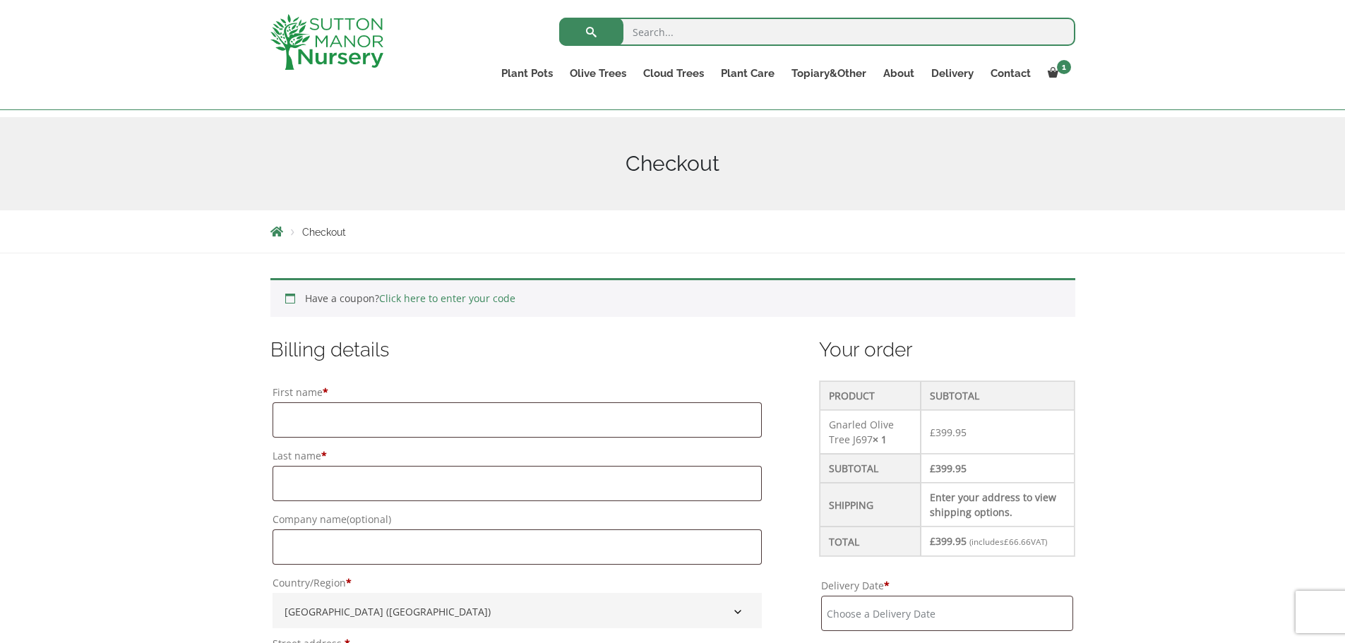
scroll to position [140, 0]
click at [609, 99] on link "Gnarled Olive Trees" at bounding box center [642, 105] width 163 height 21
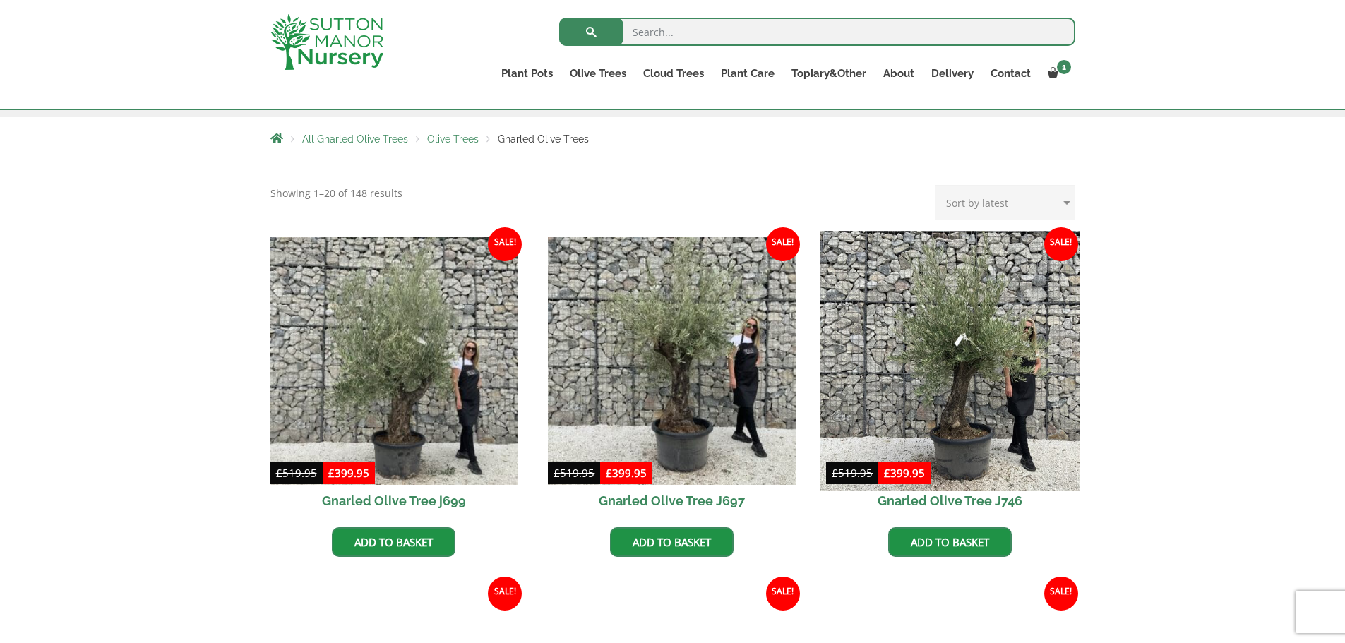
scroll to position [234, 0]
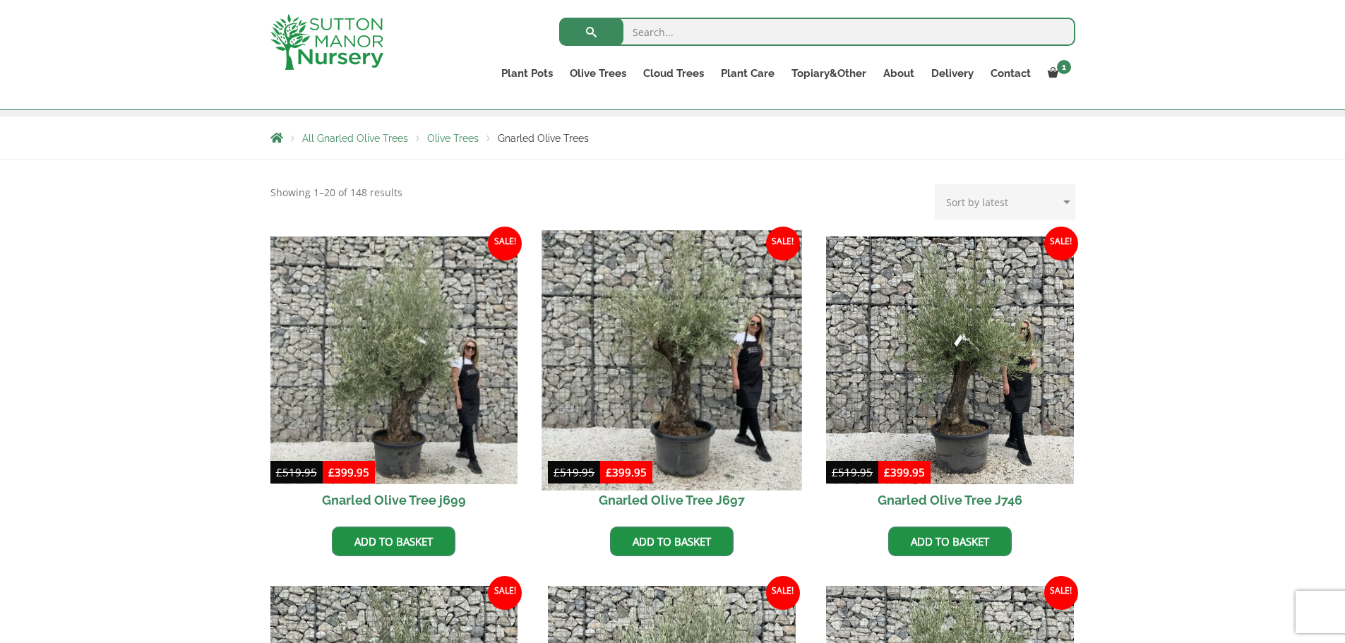
click at [711, 387] on img at bounding box center [672, 360] width 260 height 260
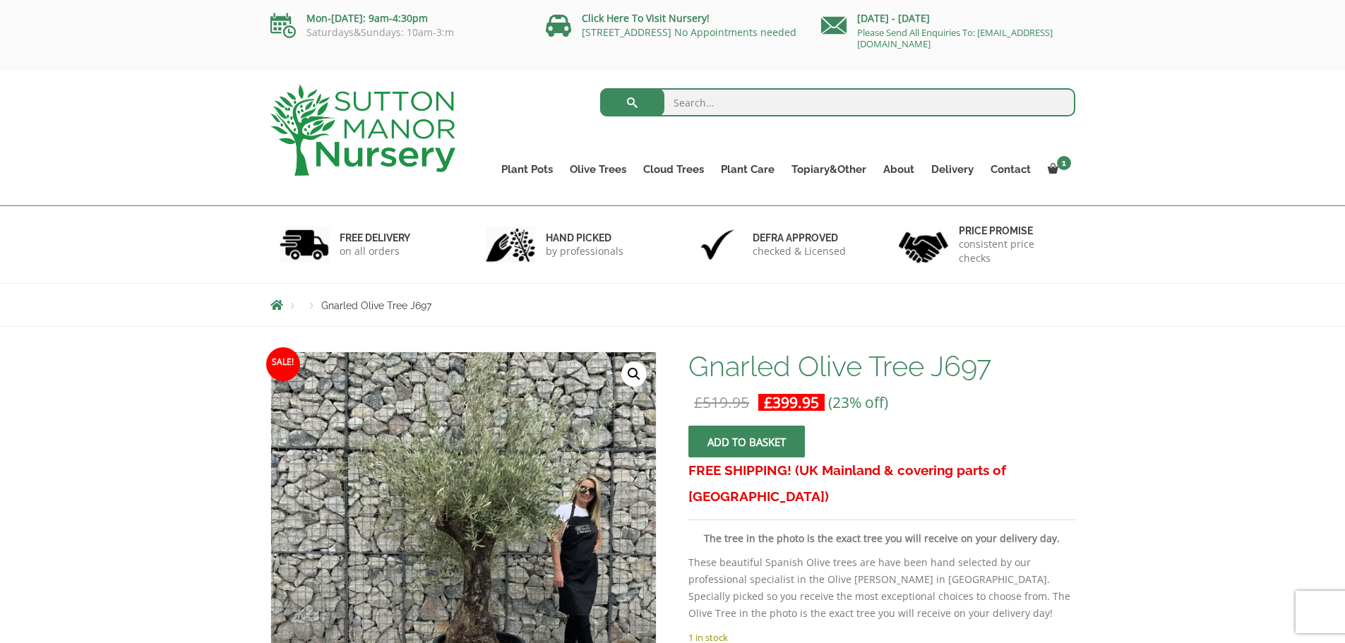
click at [747, 442] on span "submit" at bounding box center [747, 442] width 0 height 0
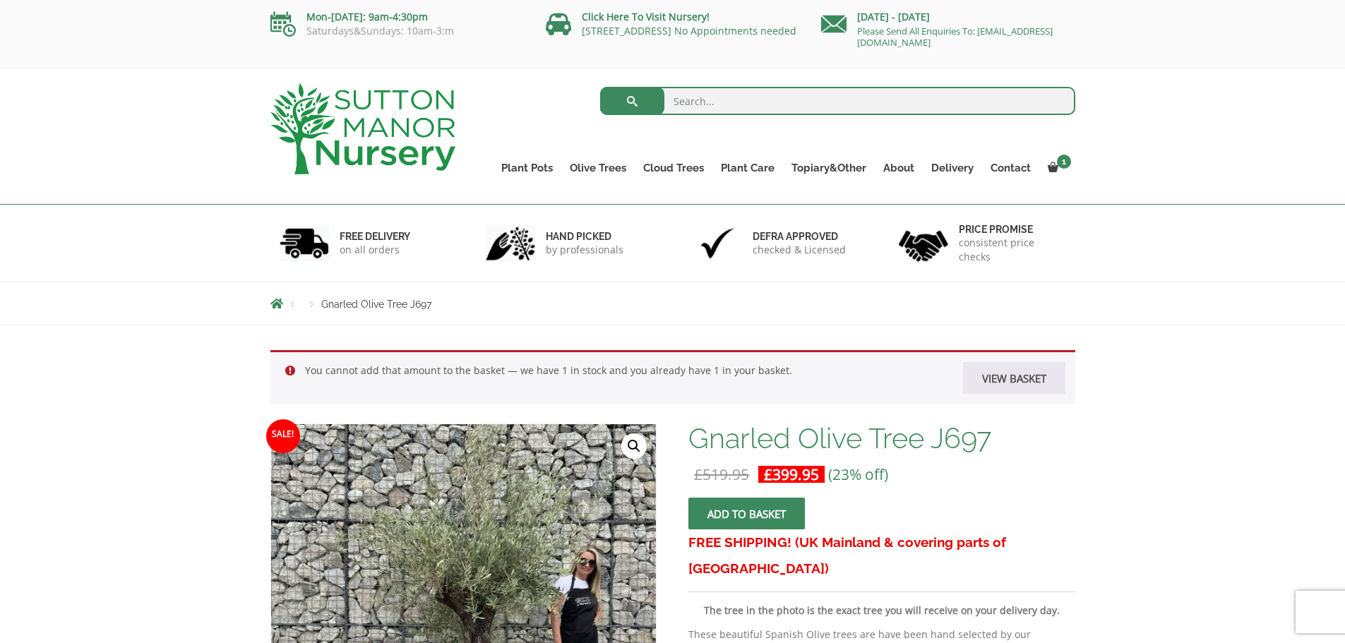
scroll to position [1, 0]
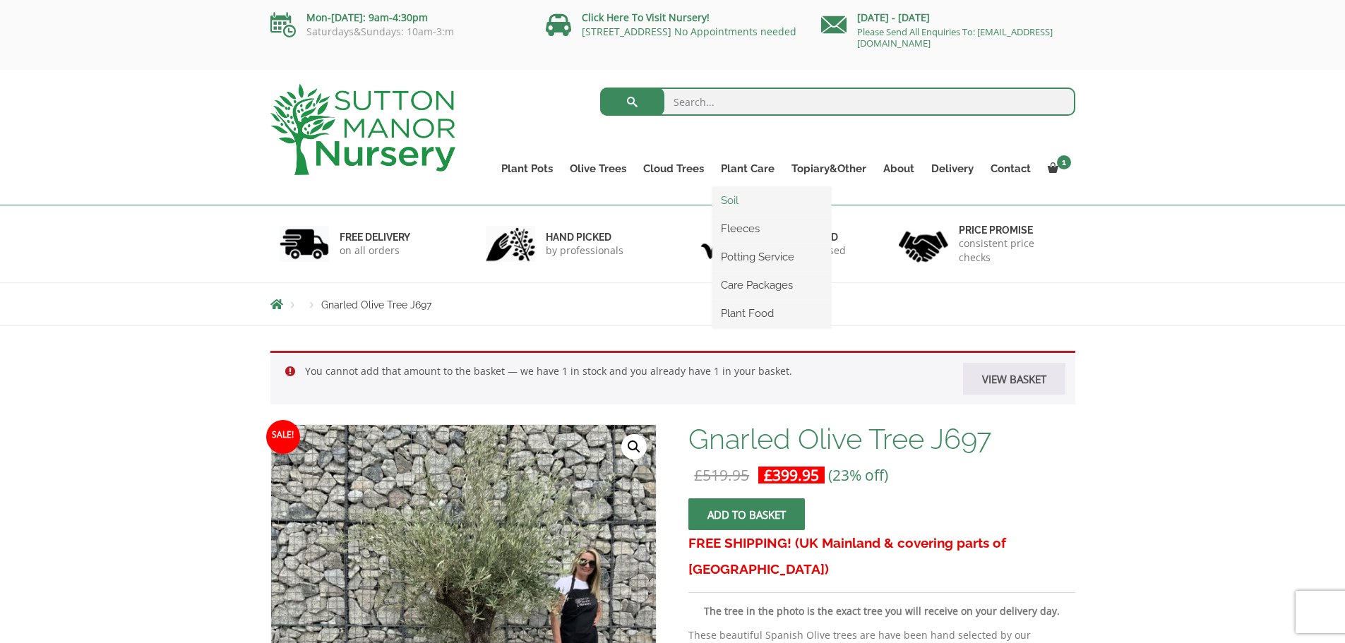
click at [730, 201] on link "Soil" at bounding box center [771, 200] width 119 height 21
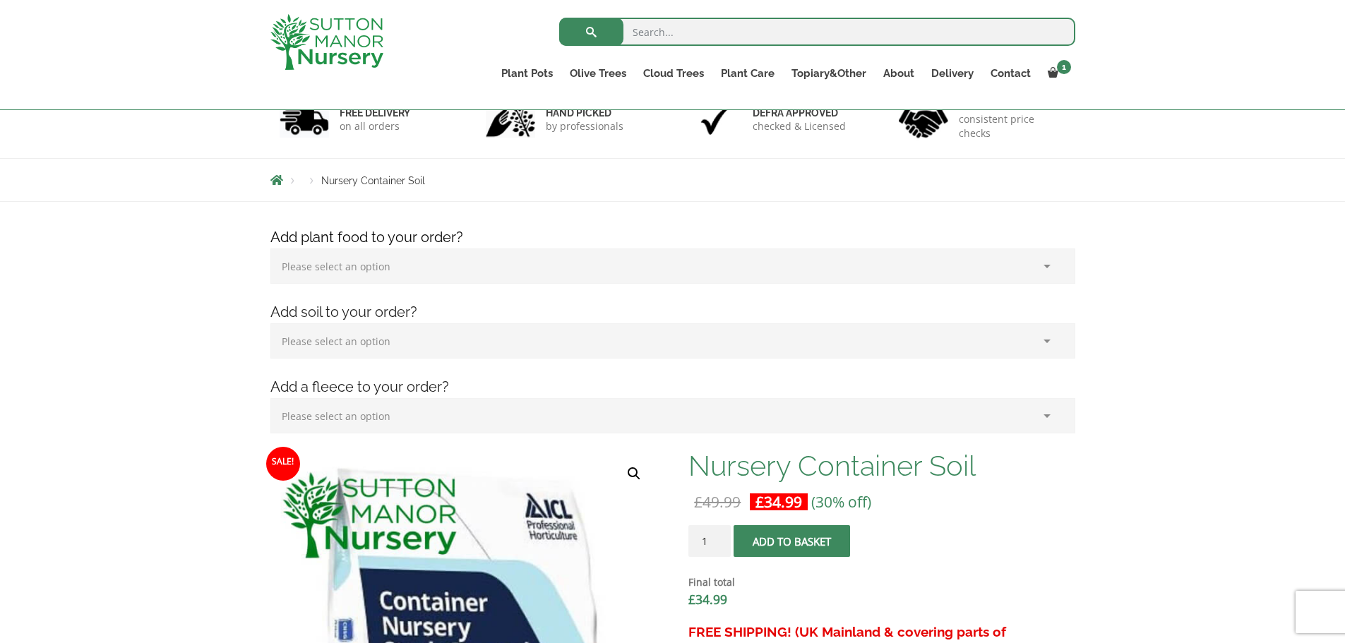
scroll to position [100, 0]
click at [1047, 266] on select "Please select an option (x1) 1k Bag (£15.00) (x2) 1k Bag (£30.00) (x3) 1k Bag (…" at bounding box center [672, 265] width 805 height 35
select select "(x1) 1k Bag_0"
click at [270, 248] on select "Please select an option (x1) 1k Bag (£15.00) (x2) 1k Bag (£30.00) (x3) 1k Bag (…" at bounding box center [672, 265] width 805 height 35
click at [1048, 340] on select "Please select an option (x1) 75L Bag (£34.99) (x2) 75L Bag (£69.98) (x3) 75L Ba…" at bounding box center [672, 340] width 805 height 35
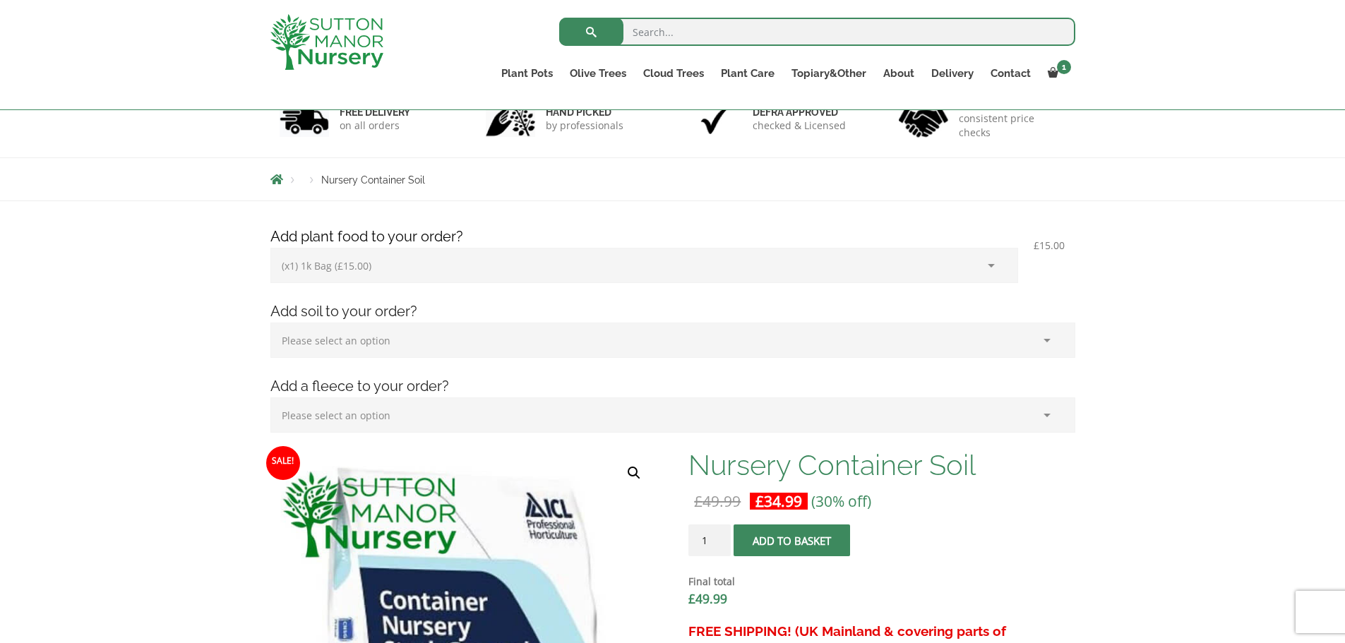
click at [761, 295] on div "Add plant food to your order? Please select an option (x1) 1k Bag (£15.00) (x2)…" at bounding box center [673, 338] width 826 height 225
click at [1046, 340] on select "Please select an option (x1) 75L Bag (£34.99) (x2) 75L Bag (£69.98) (x3) 75L Ba…" at bounding box center [672, 340] width 805 height 35
select select "(x2) 75L Bag_1"
click at [270, 323] on select "Please select an option (x1) 75L Bag (£34.99) (x2) 75L Bag (£69.98) (x3) 75L Ba…" at bounding box center [672, 340] width 805 height 35
click at [817, 412] on select "Please select an option (x1) Horticultural Fleece (£24.95)" at bounding box center [672, 414] width 805 height 35
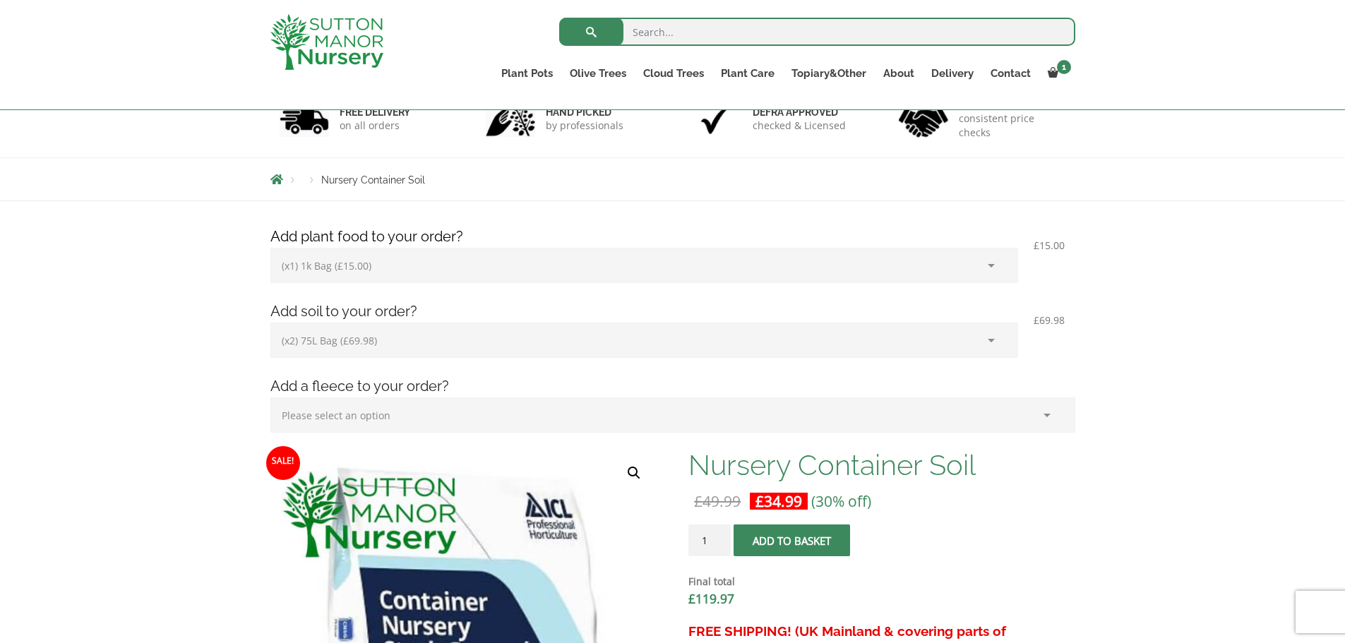
select select "(x1) Horticultural Fleece_0"
click at [270, 397] on select "Please select an option (x1) Horticultural Fleece (£24.95)" at bounding box center [672, 414] width 805 height 35
click at [990, 342] on select "Please select an option (x1) 75L Bag (£34.99) (x2) 75L Bag (£69.98) (x3) 75L Ba…" at bounding box center [644, 340] width 748 height 35
select select "(x3) 75L Bag_2"
click at [270, 323] on select "Please select an option (x1) 75L Bag (£34.99) (x2) 75L Bag (£69.98) (x3) 75L Ba…" at bounding box center [644, 340] width 748 height 35
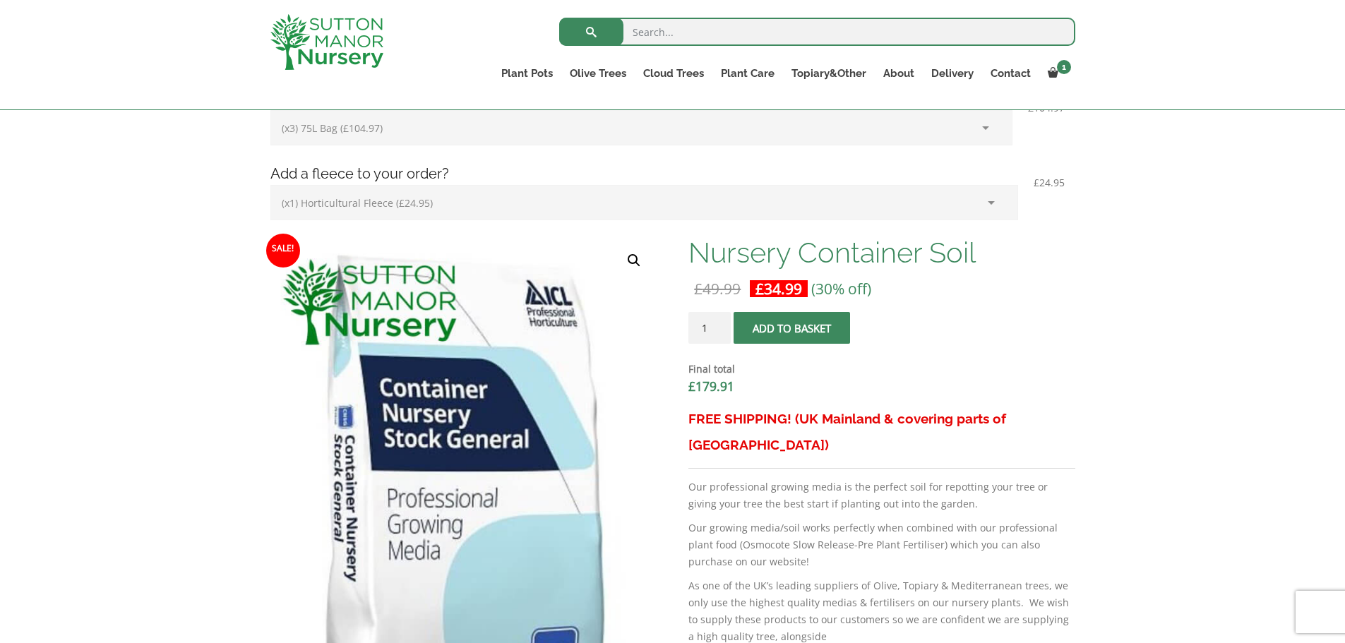
scroll to position [312, 0]
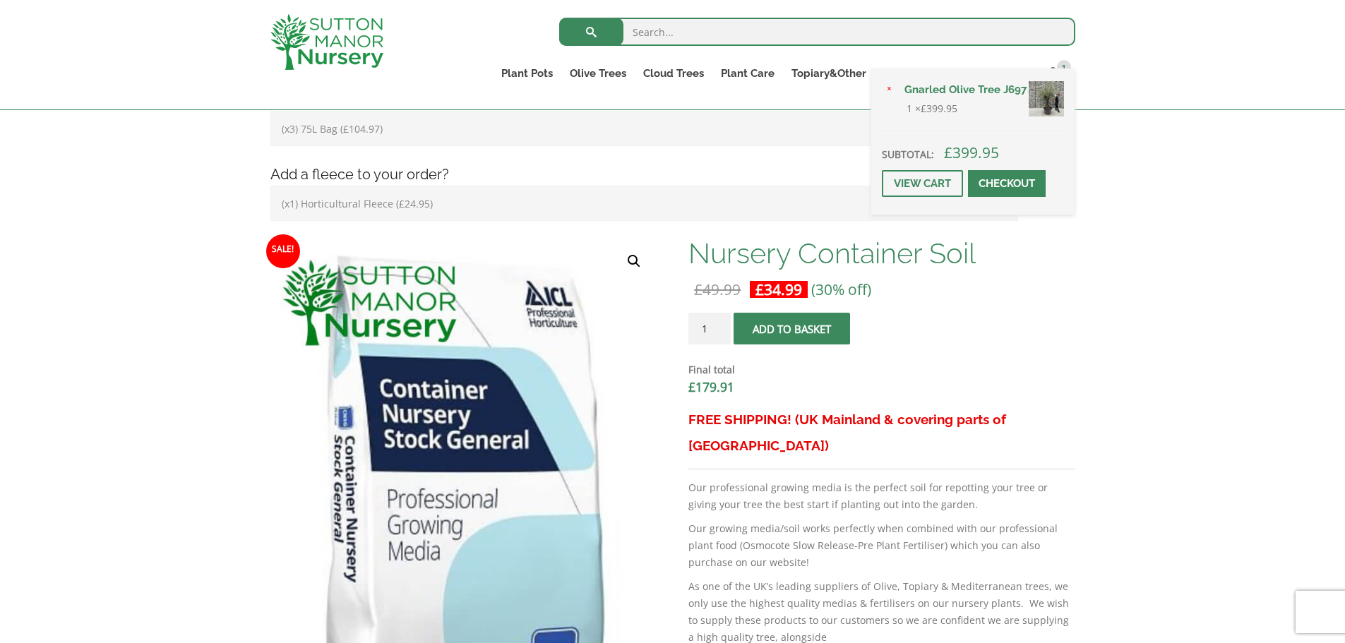
click at [1007, 184] on span at bounding box center [1007, 184] width 0 height 0
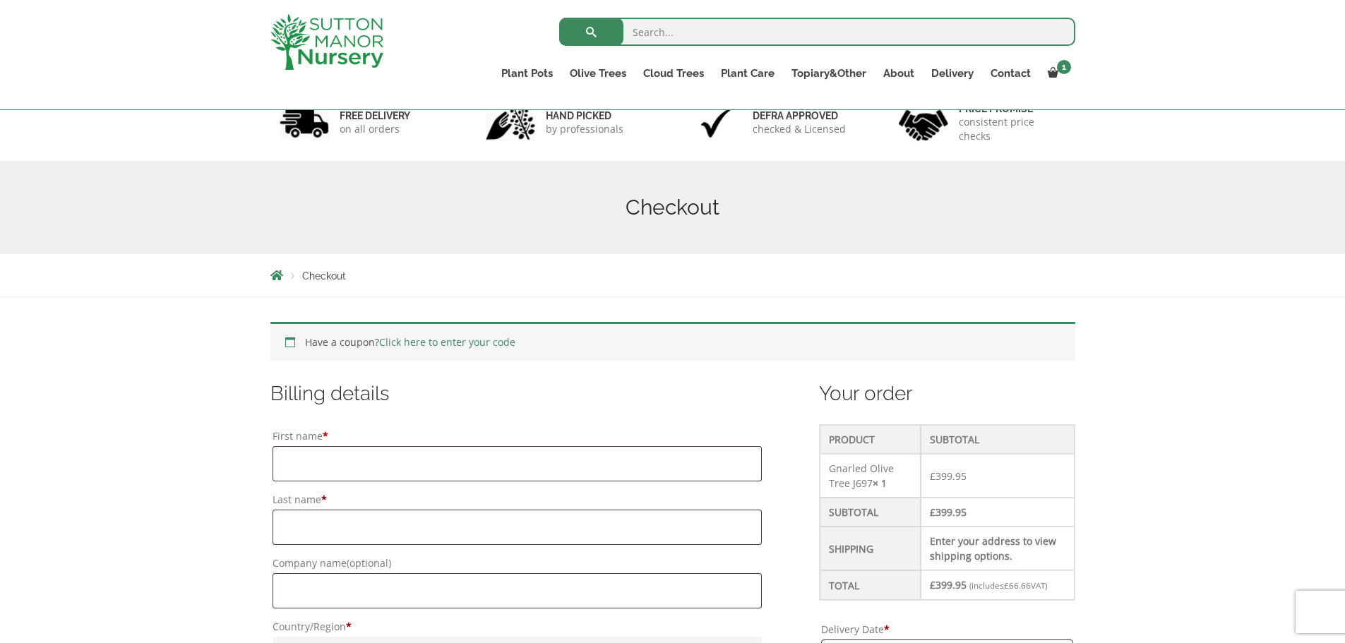
scroll to position [96, 0]
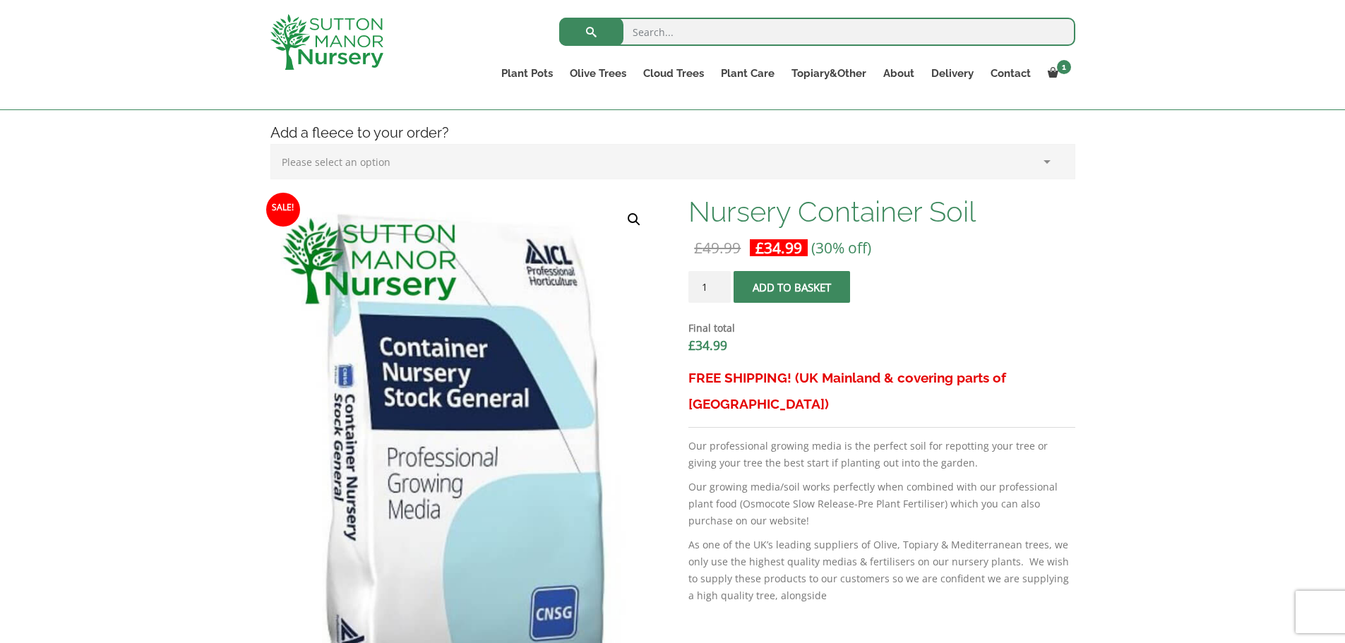
scroll to position [340, 0]
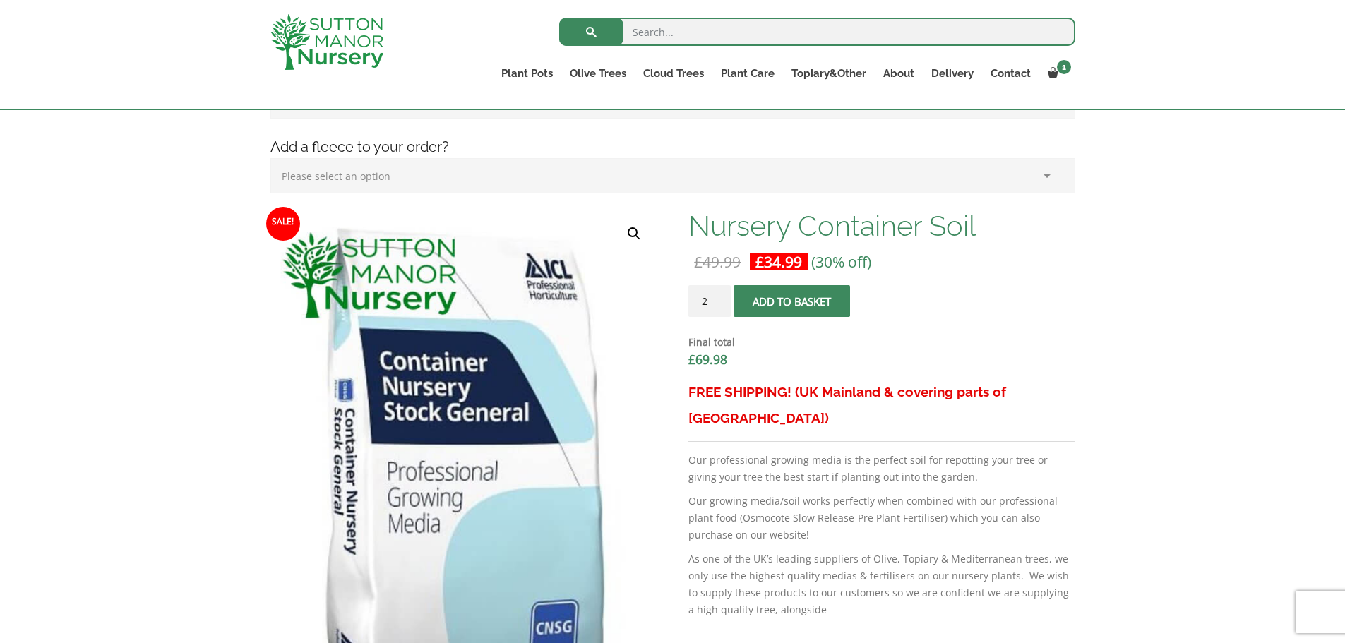
click at [719, 299] on input "2" at bounding box center [709, 301] width 42 height 32
type input "3"
click at [719, 299] on input "3" at bounding box center [709, 301] width 42 height 32
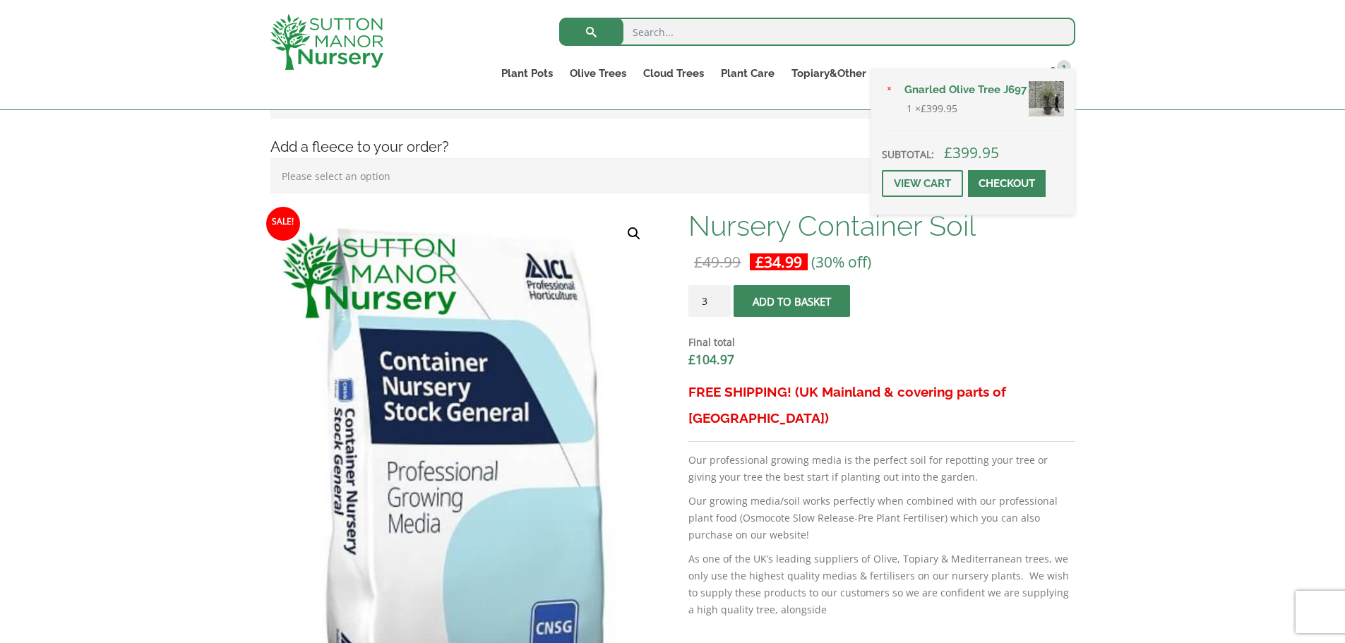
click at [1057, 69] on div "× Gnarled Olive Tree J697 1 × £ 399.95 Subtotal: £ 399.95 View cart Checkout" at bounding box center [972, 141] width 203 height 146
click at [933, 189] on link "View cart" at bounding box center [922, 183] width 81 height 27
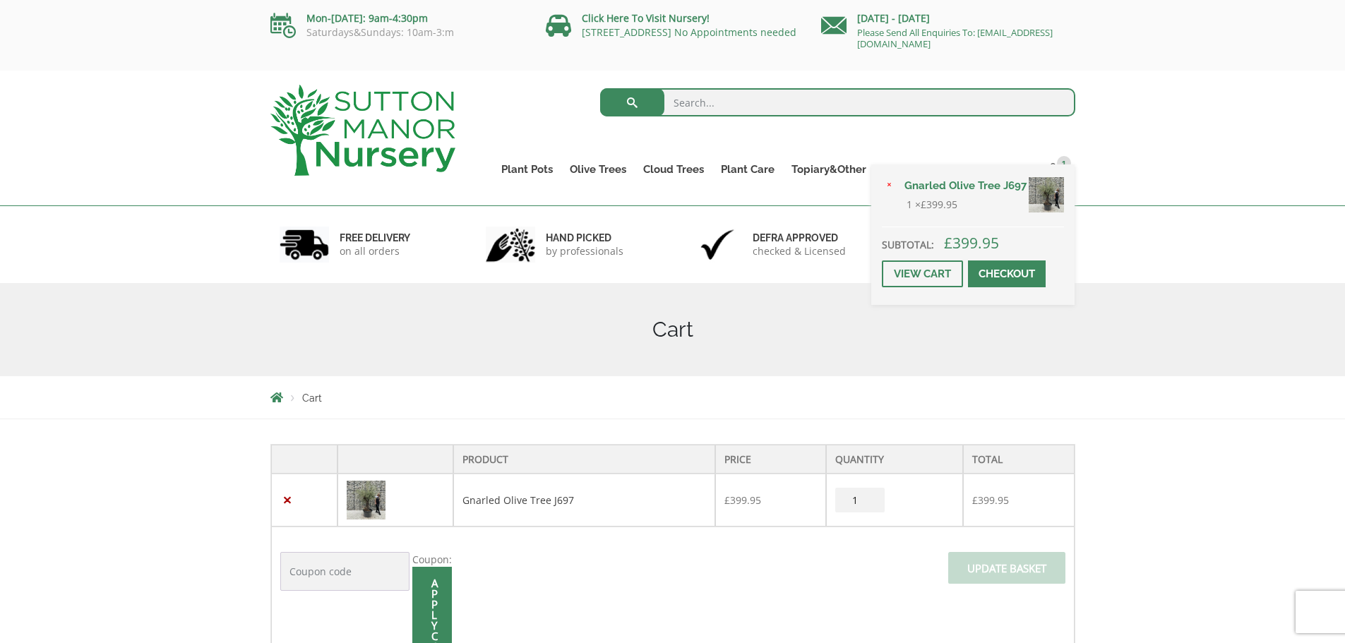
click at [1007, 274] on span at bounding box center [1007, 274] width 0 height 0
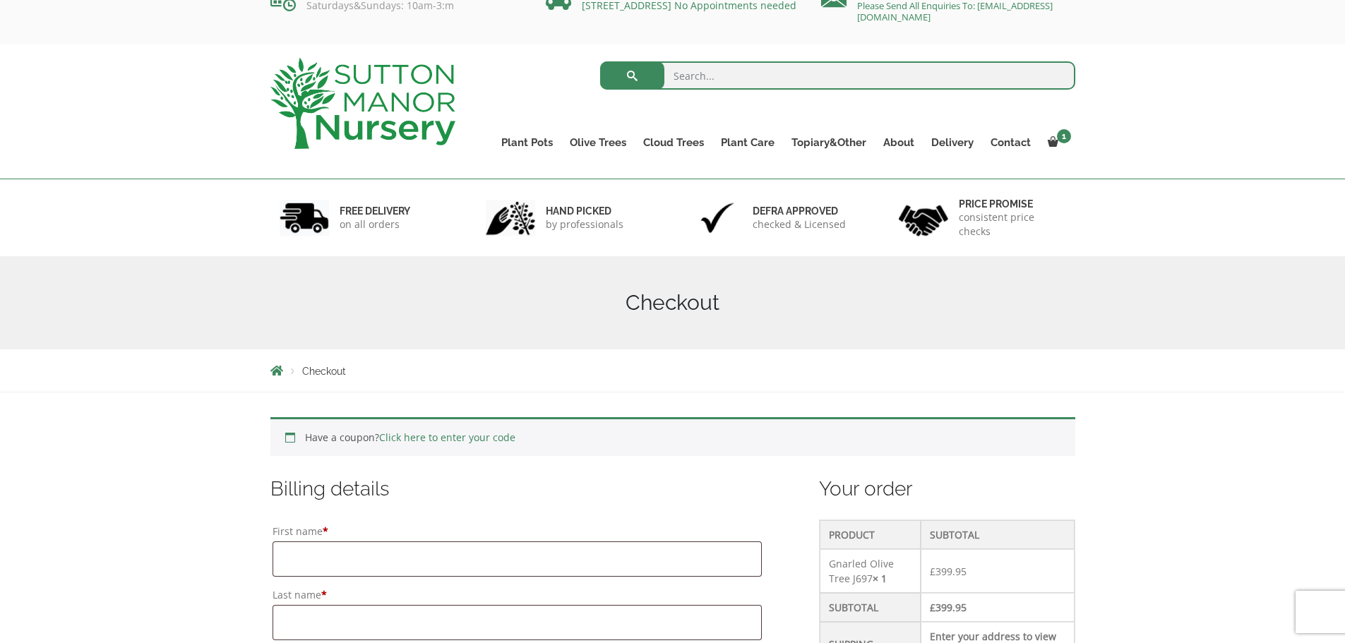
scroll to position [10, 0]
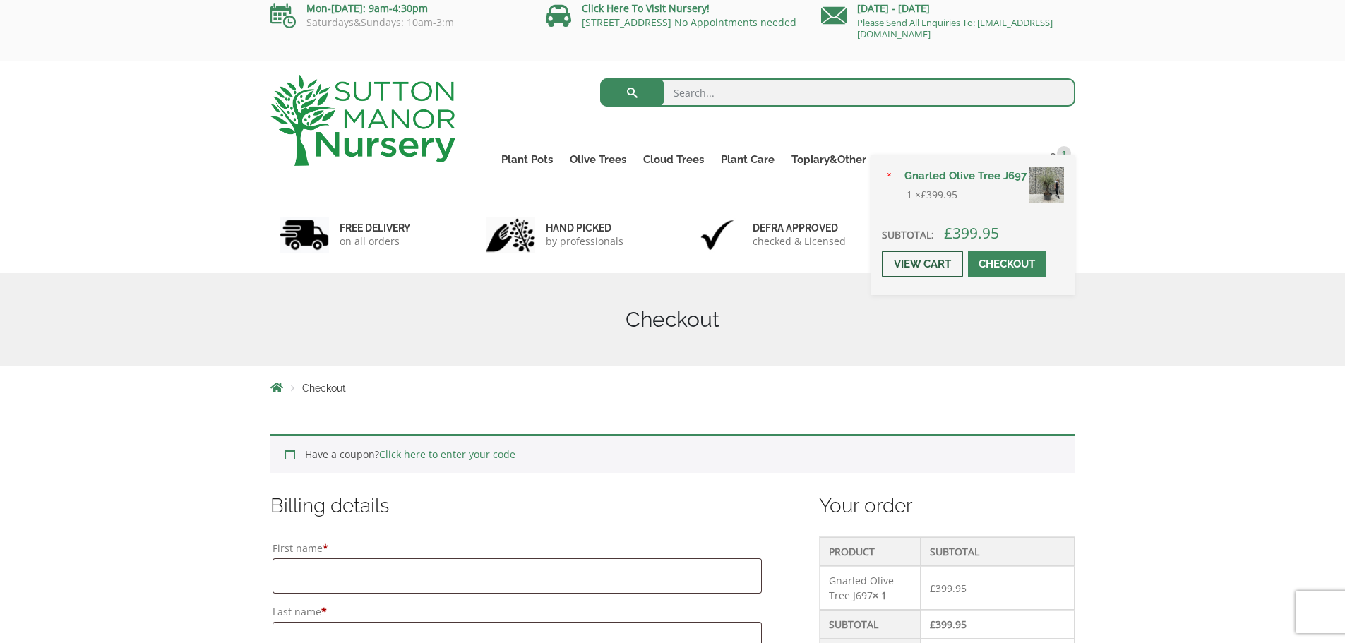
click at [906, 258] on link "View cart" at bounding box center [922, 264] width 81 height 27
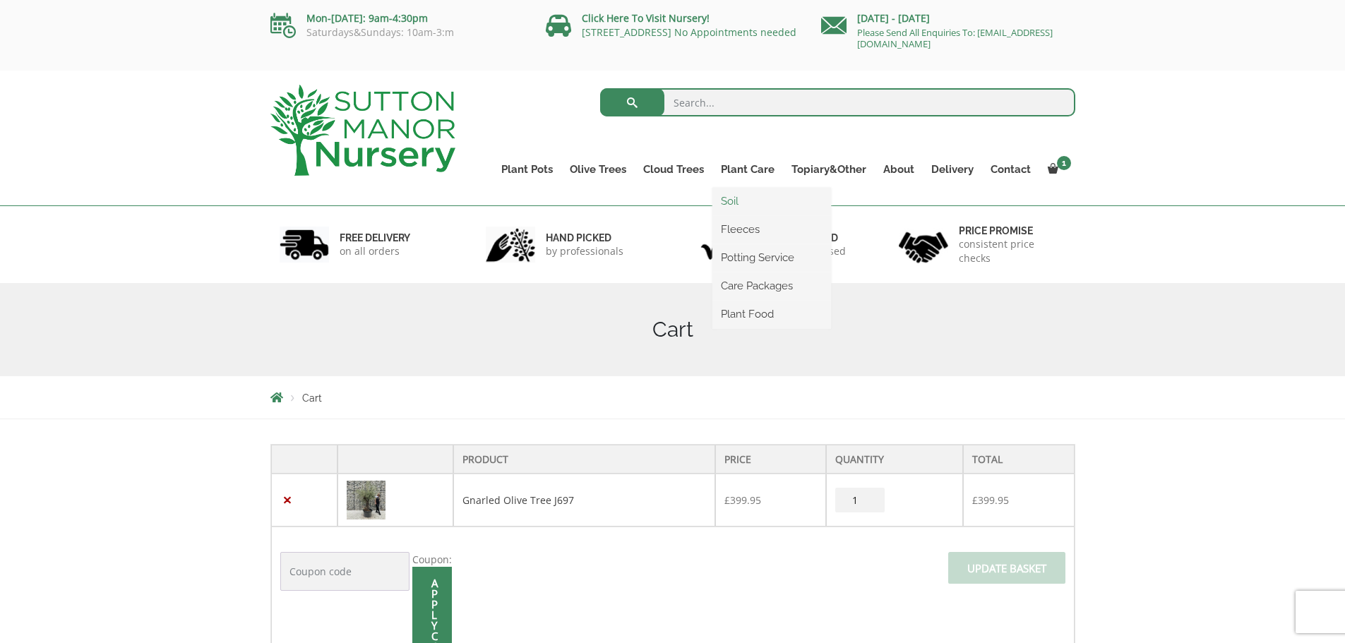
click at [751, 199] on link "Soil" at bounding box center [771, 201] width 119 height 21
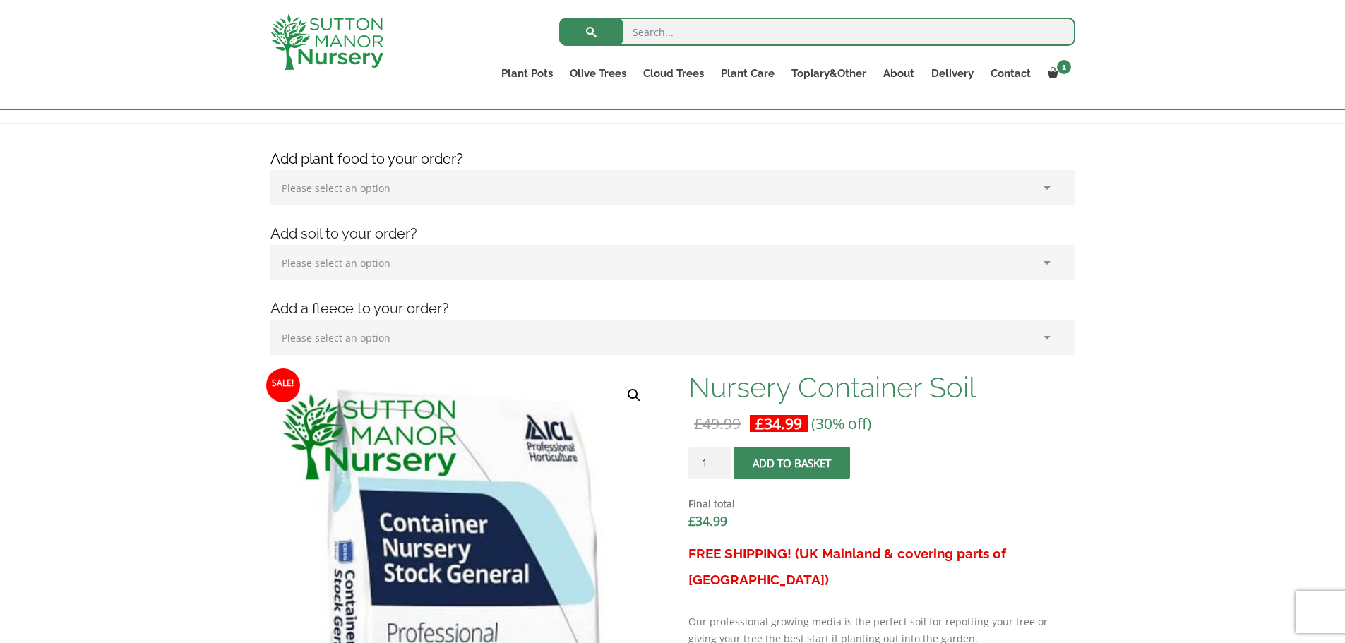
scroll to position [177, 0]
click at [719, 458] on input "2" at bounding box center [709, 464] width 42 height 32
type input "3"
click at [719, 458] on input "3" at bounding box center [709, 464] width 42 height 32
click at [792, 464] on span "submit" at bounding box center [792, 464] width 0 height 0
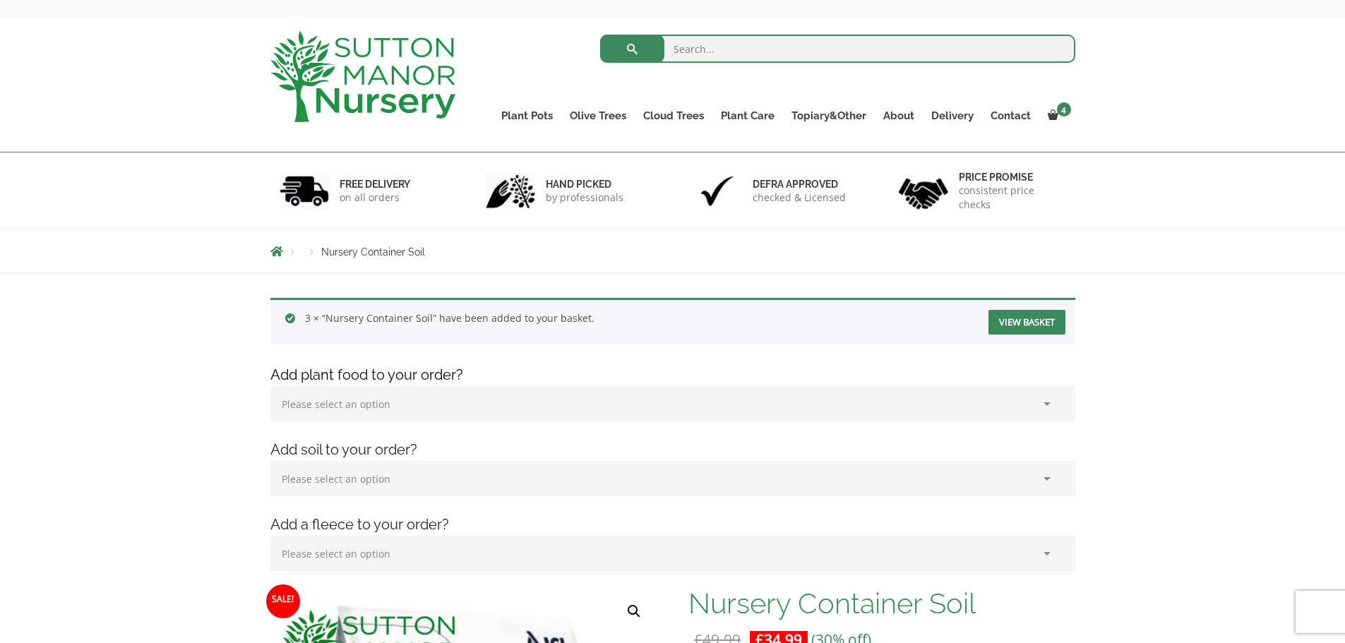
scroll to position [54, 0]
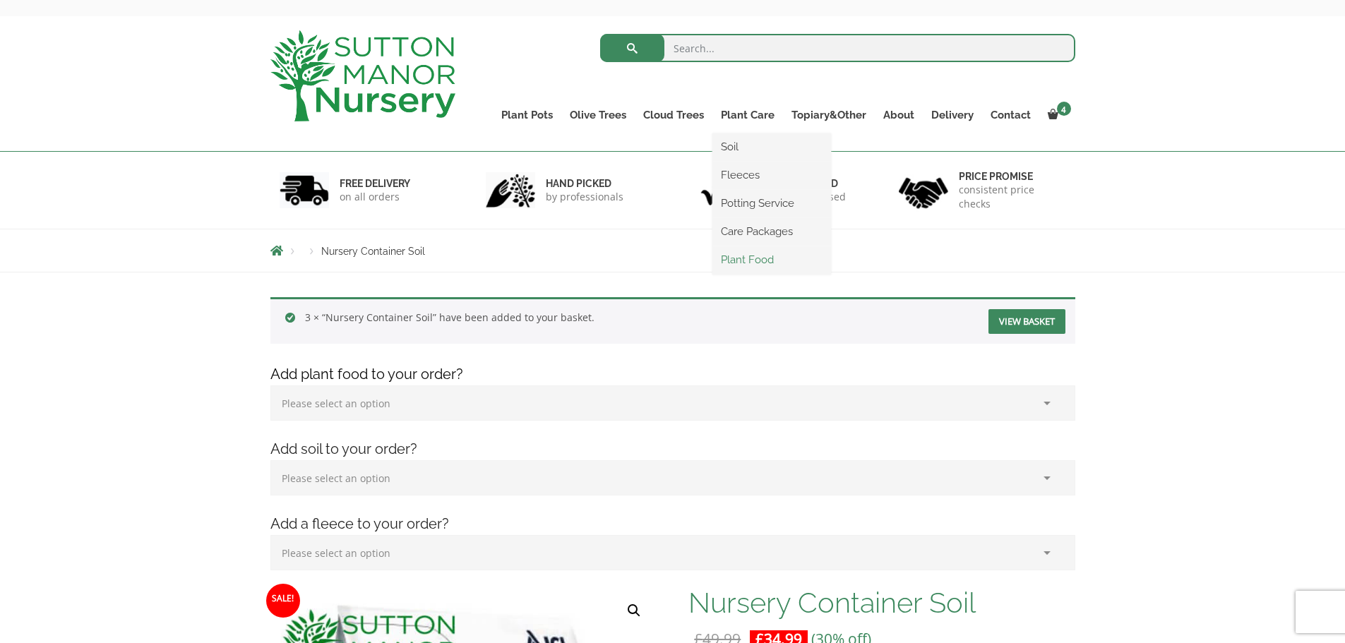
click at [748, 258] on link "Plant Food" at bounding box center [771, 259] width 119 height 21
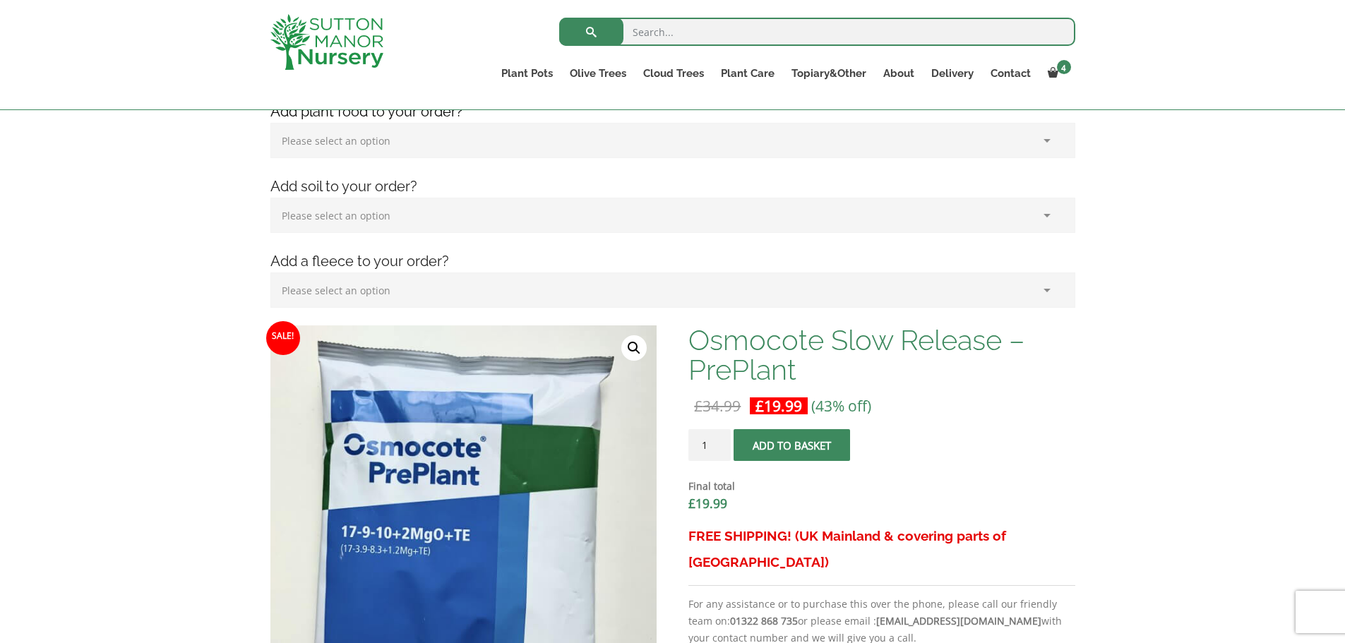
scroll to position [226, 0]
click at [811, 455] on button "Add to basket" at bounding box center [792, 445] width 116 height 32
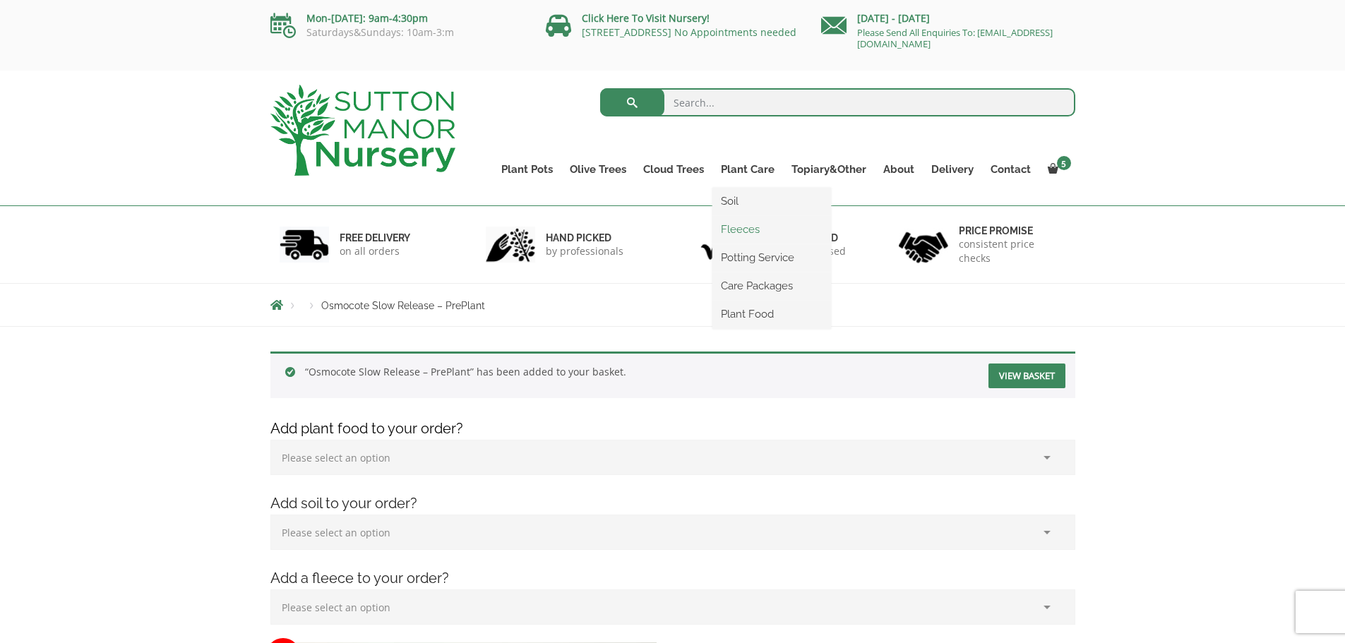
click at [743, 229] on link "Fleeces" at bounding box center [771, 229] width 119 height 21
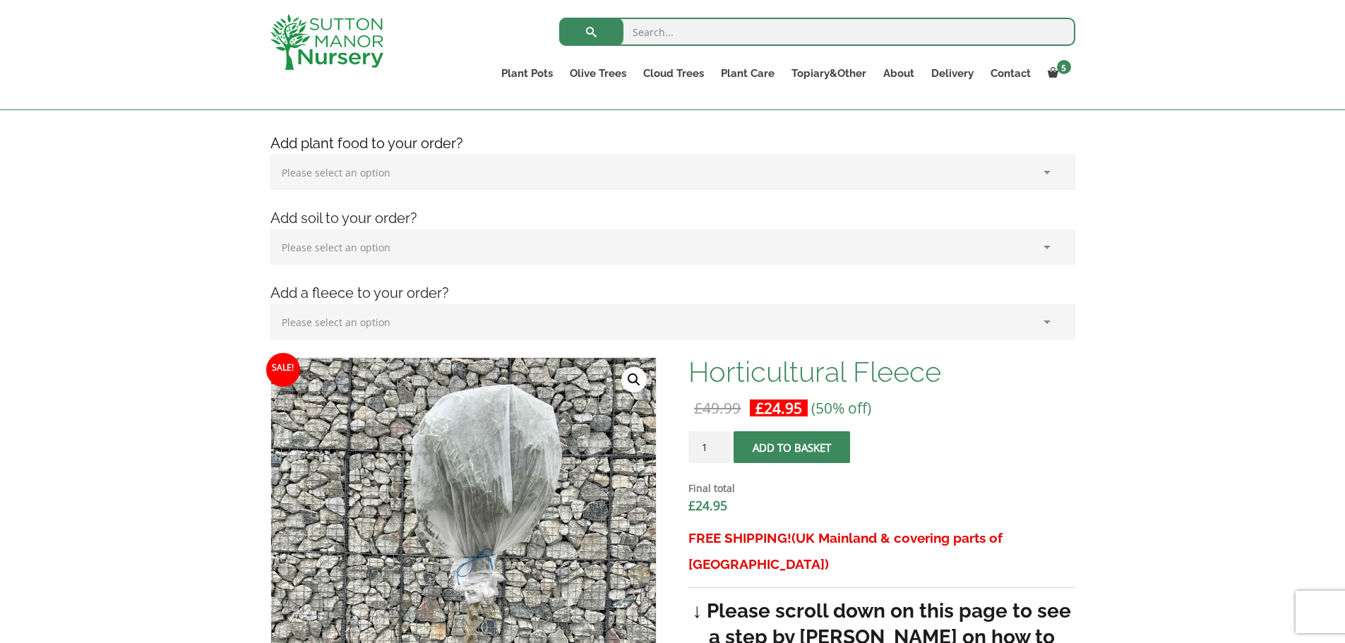
scroll to position [194, 0]
click at [792, 447] on span "submit" at bounding box center [792, 447] width 0 height 0
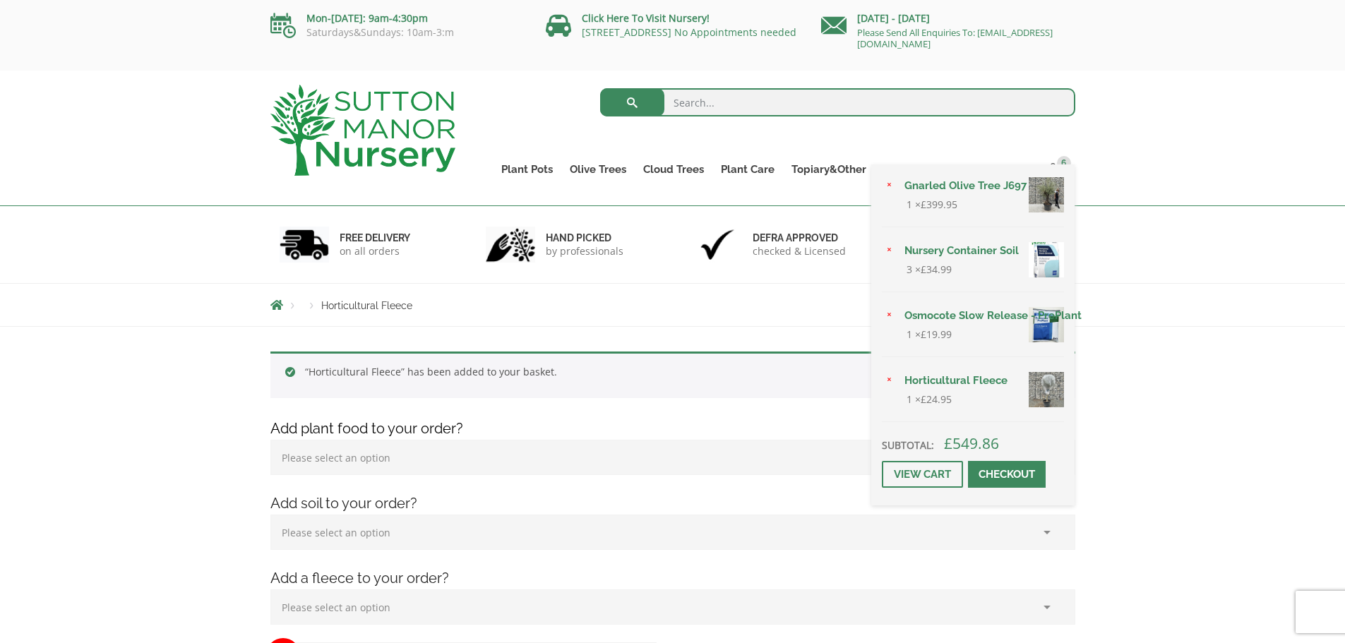
click at [1007, 474] on span at bounding box center [1007, 474] width 0 height 0
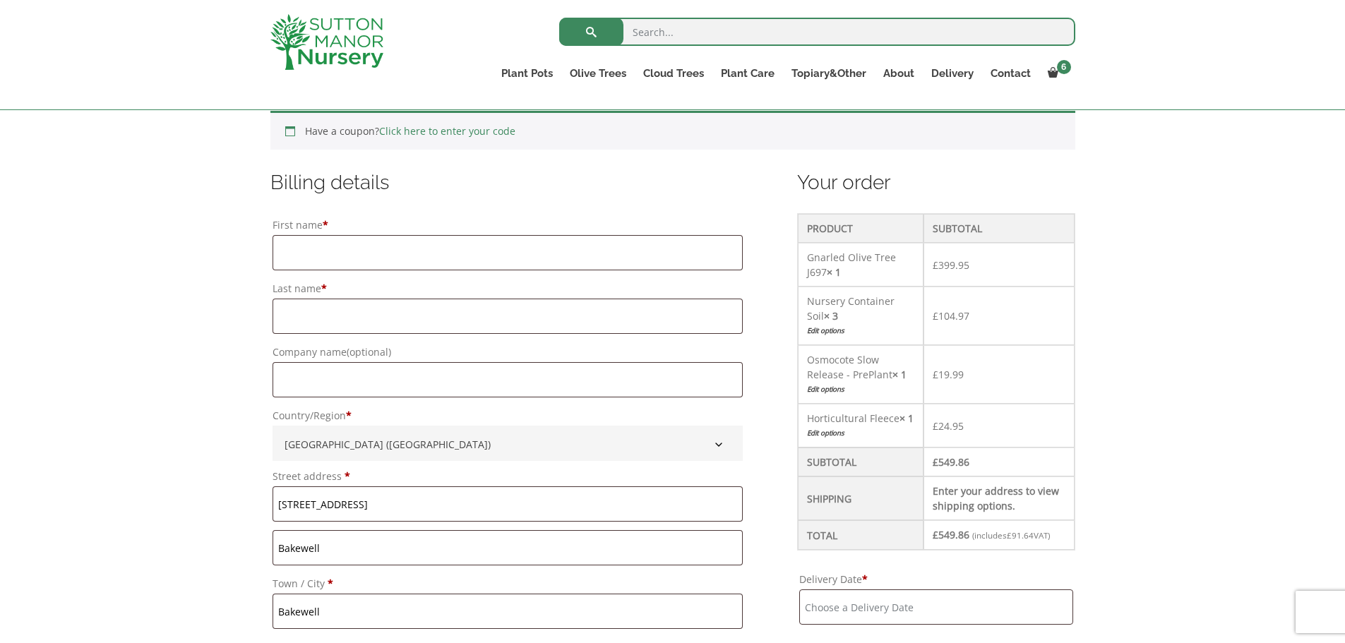
scroll to position [311, 0]
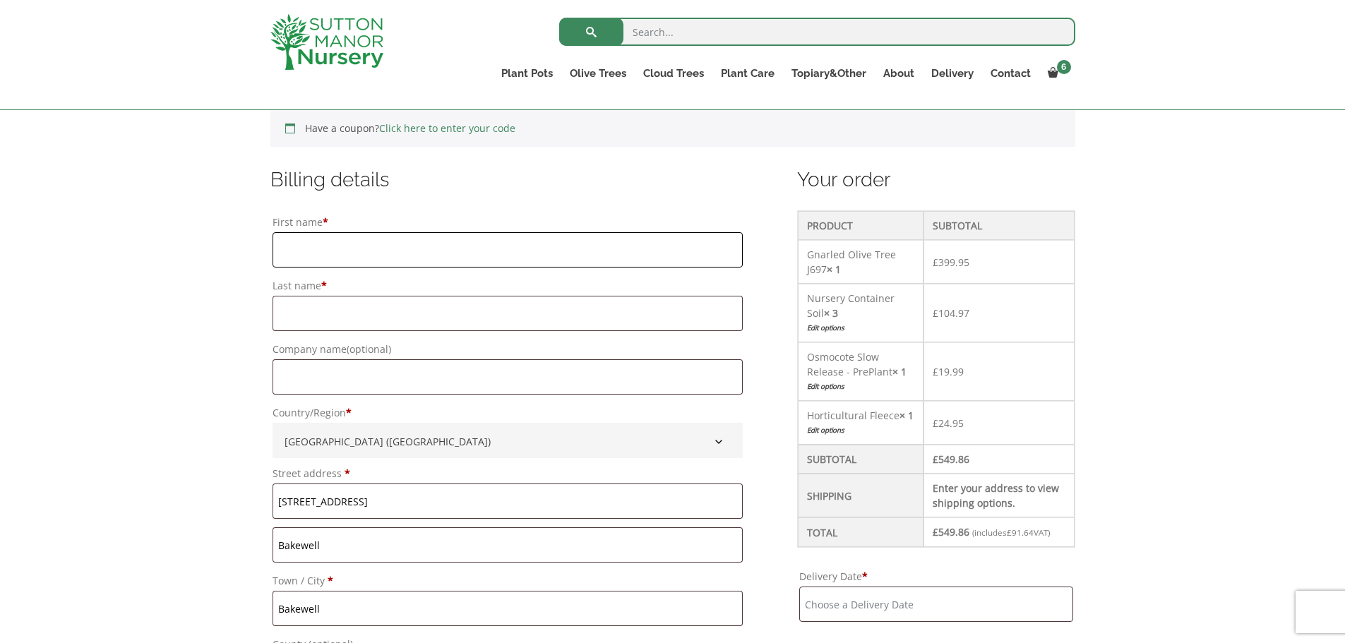
click at [506, 257] on input "First name *" at bounding box center [508, 249] width 470 height 35
type input "Myles"
type input "Mellor"
type input "Peak Venues"
type input "07808850334"
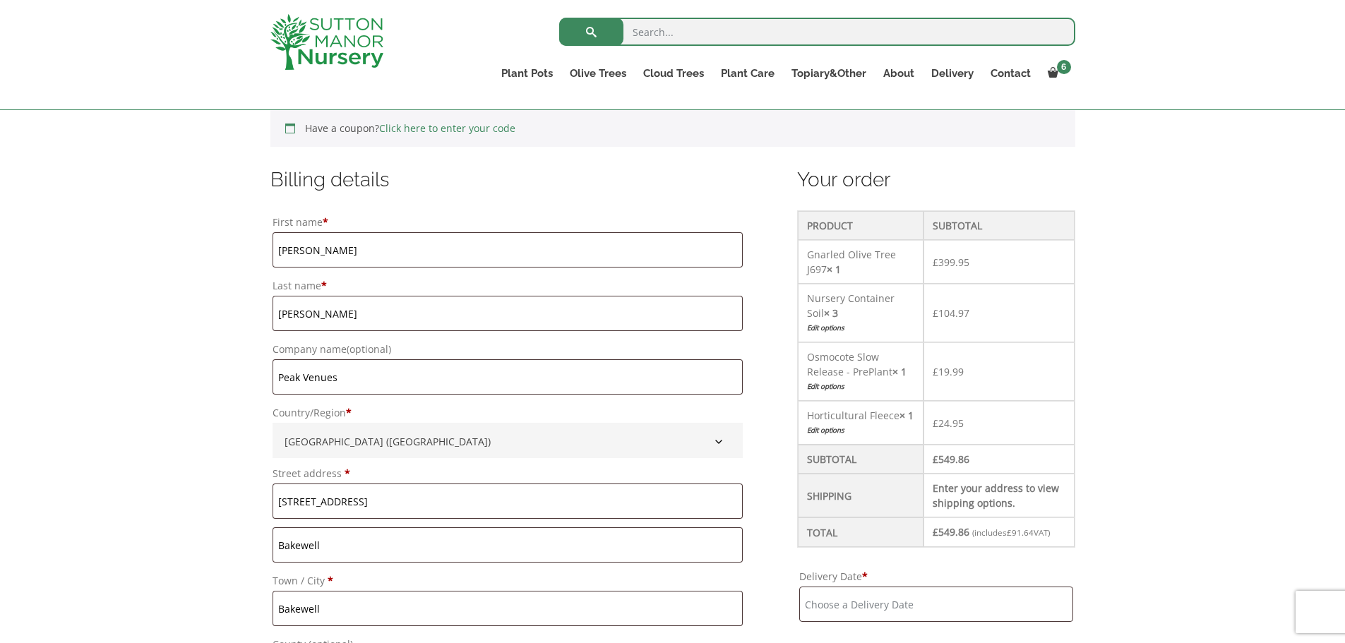
type input "[EMAIL_ADDRESS][DOMAIN_NAME]"
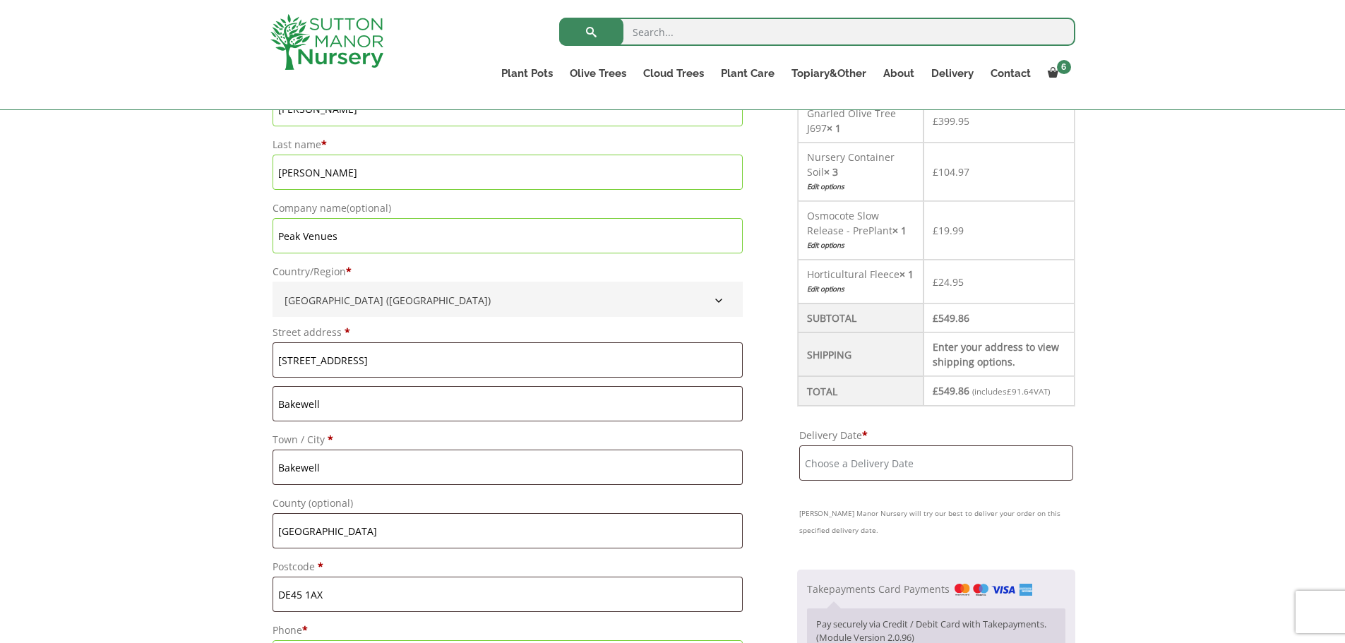
scroll to position [443, 0]
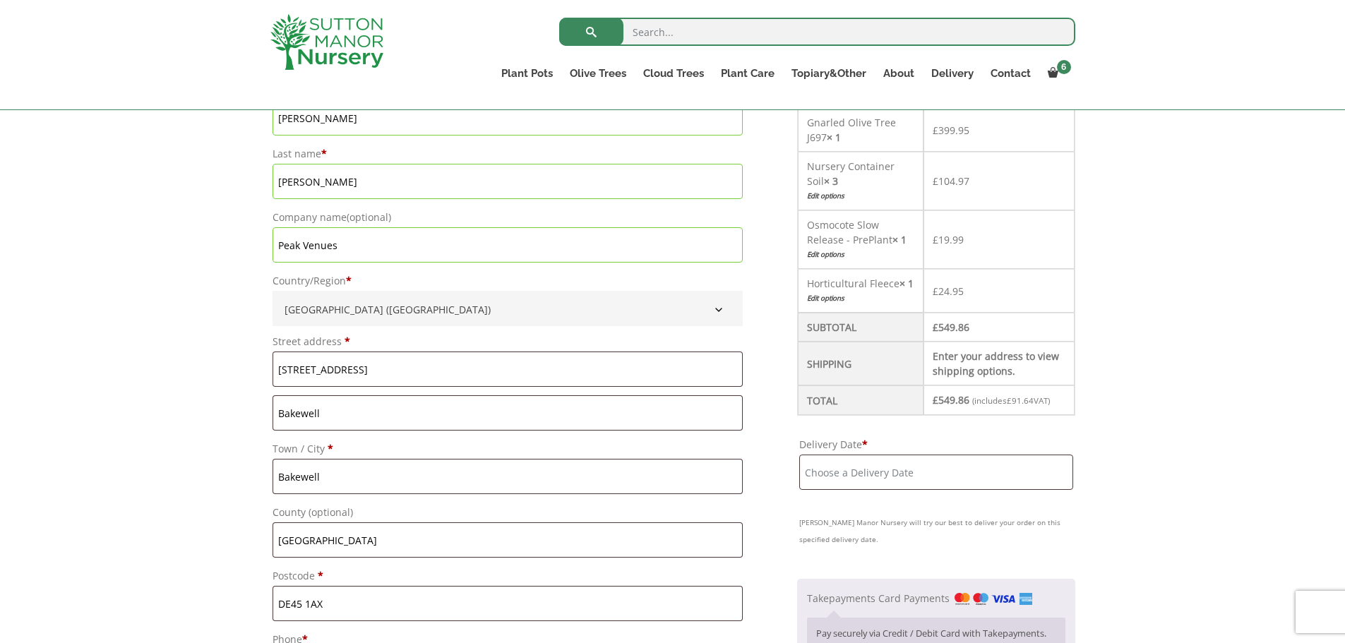
drag, startPoint x: 342, startPoint y: 249, endPoint x: 191, endPoint y: 208, distance: 157.0
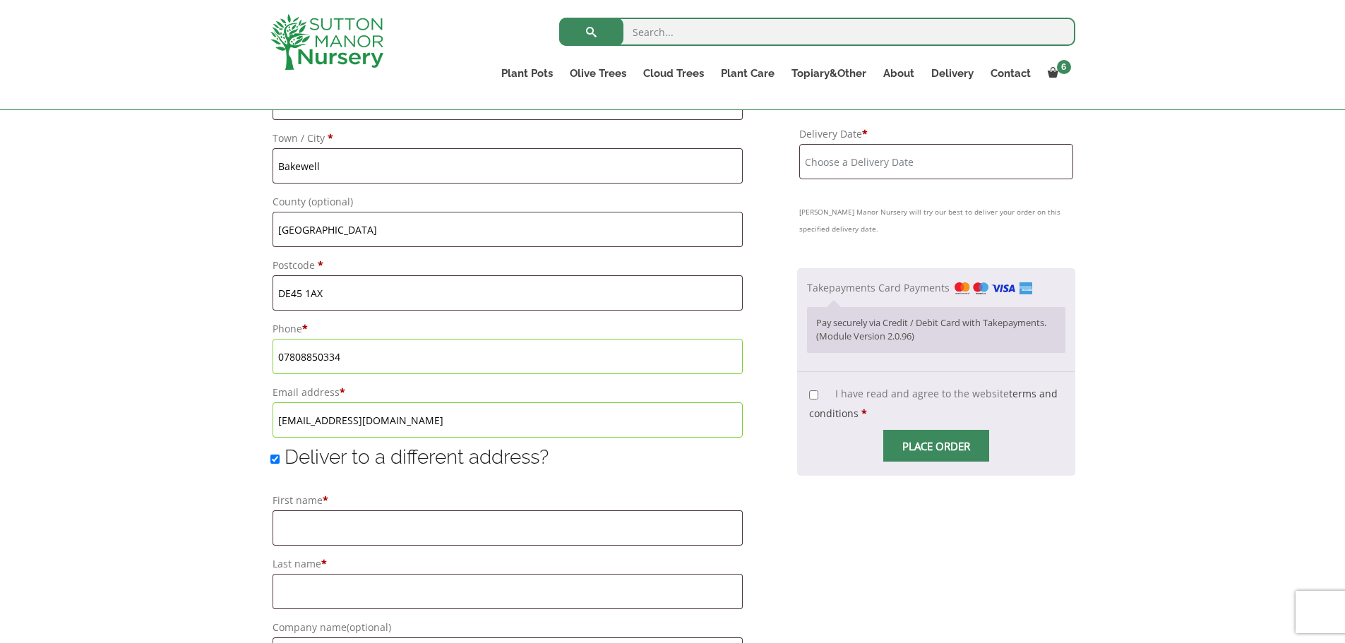
scroll to position [810, 0]
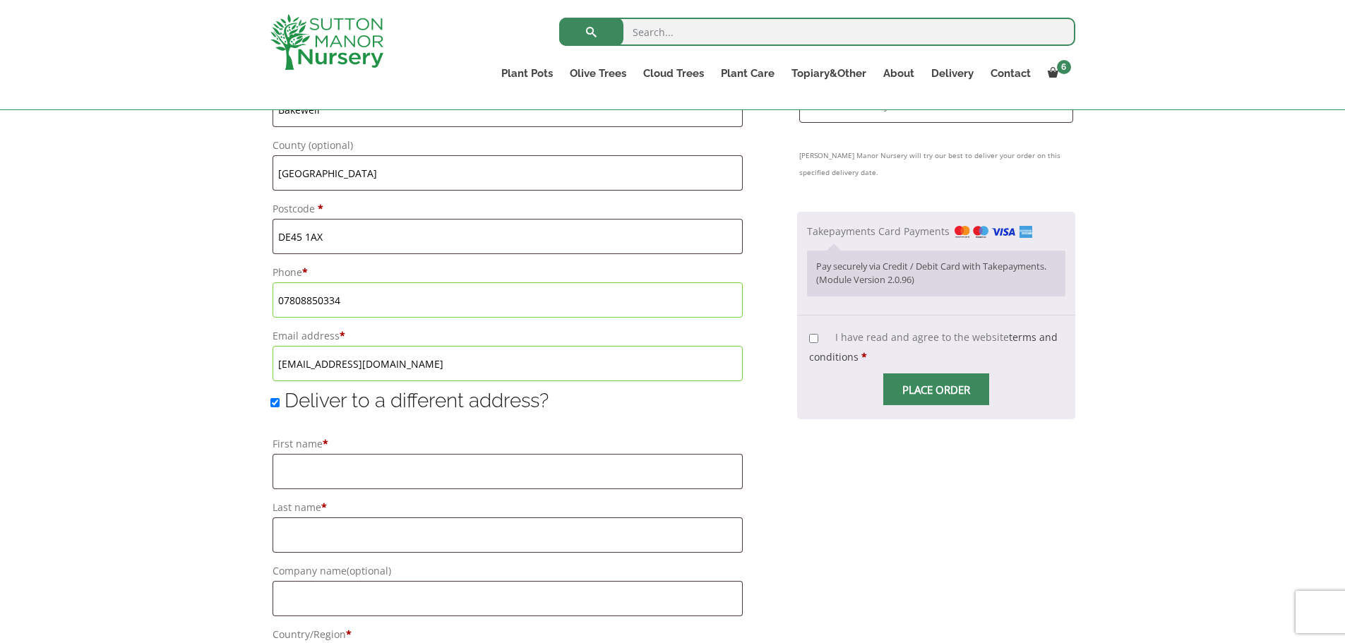
click at [342, 300] on input "07808850334" at bounding box center [508, 299] width 470 height 35
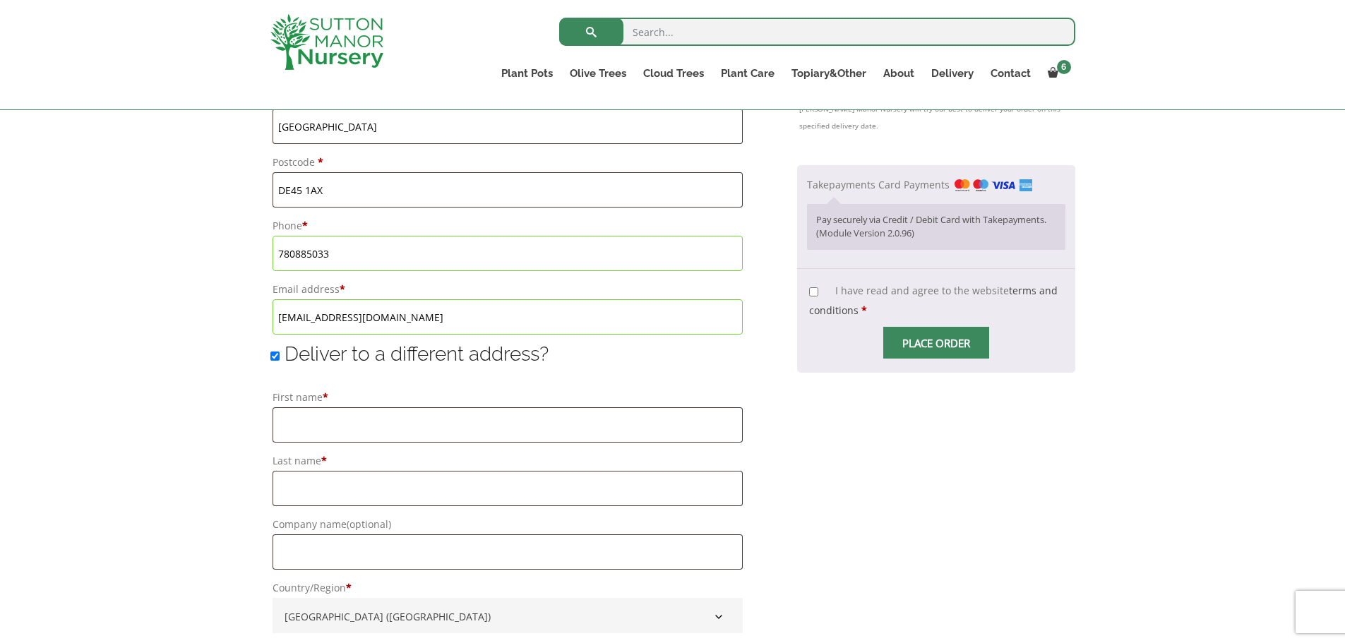
scroll to position [857, 0]
type input "7808850334"
click at [633, 365] on div "Deliver to a different address? First name * Last name * Company name (optional…" at bounding box center [507, 637] width 474 height 594
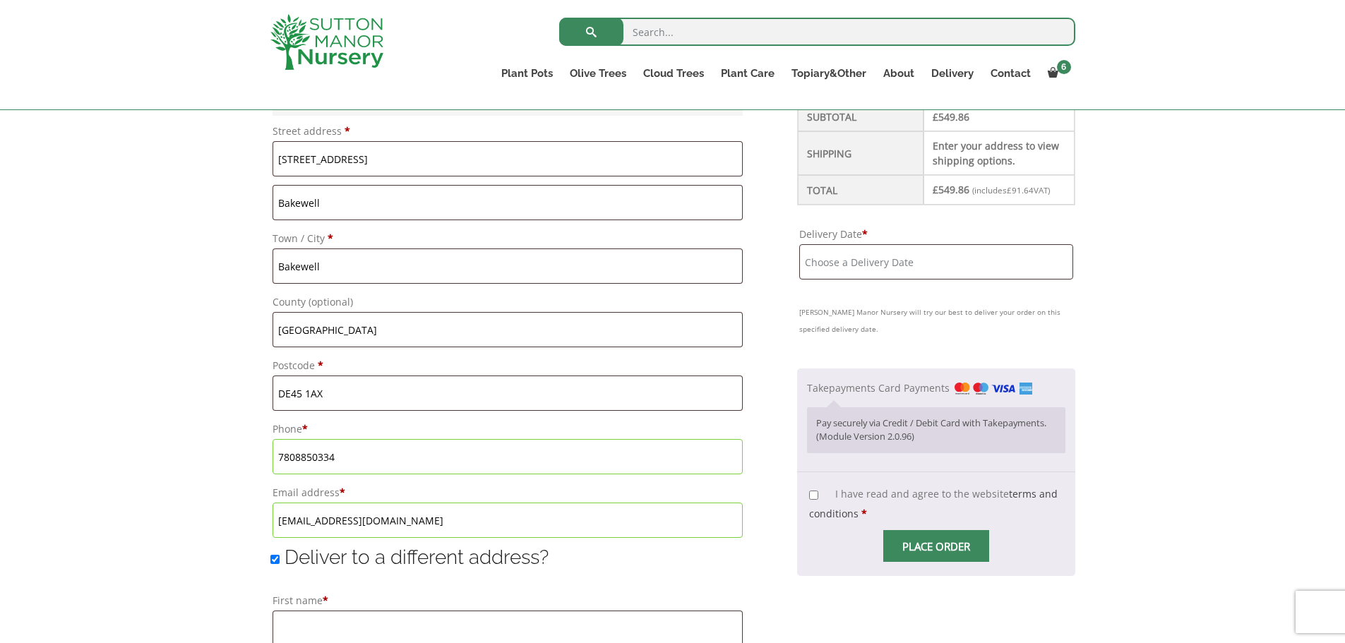
scroll to position [654, 0]
click at [833, 265] on input "Delivery Date *" at bounding box center [935, 261] width 273 height 35
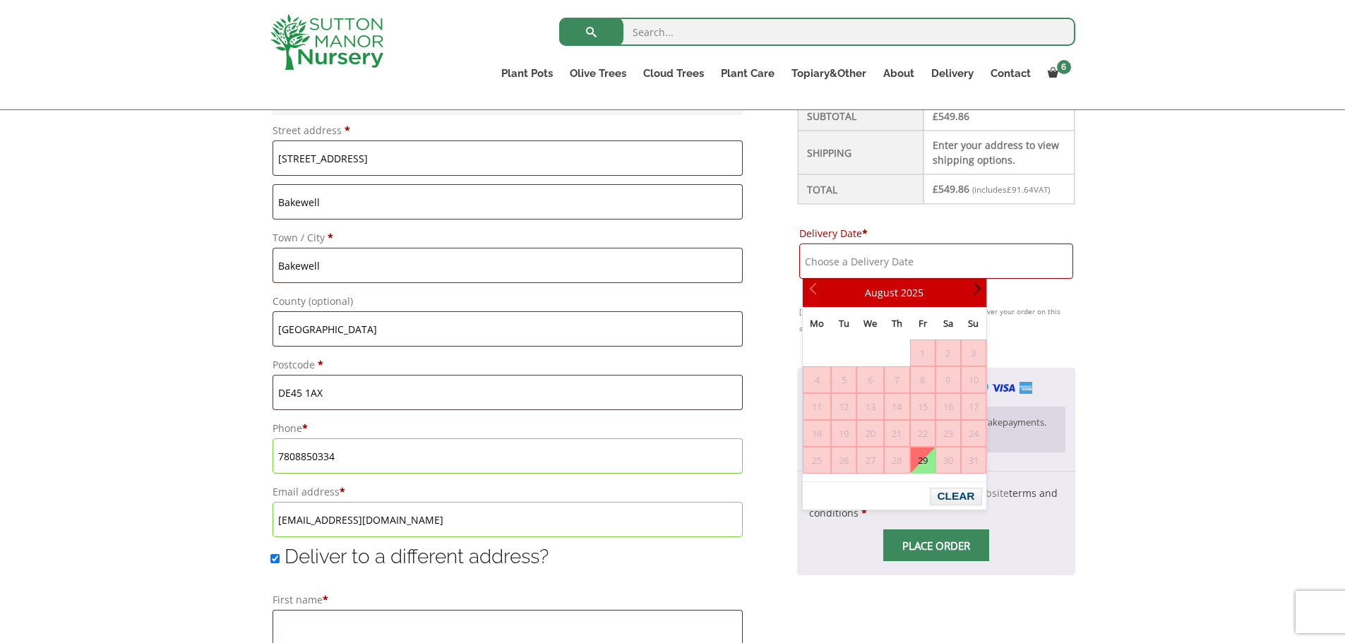
click at [978, 294] on span "Next" at bounding box center [974, 292] width 11 height 11
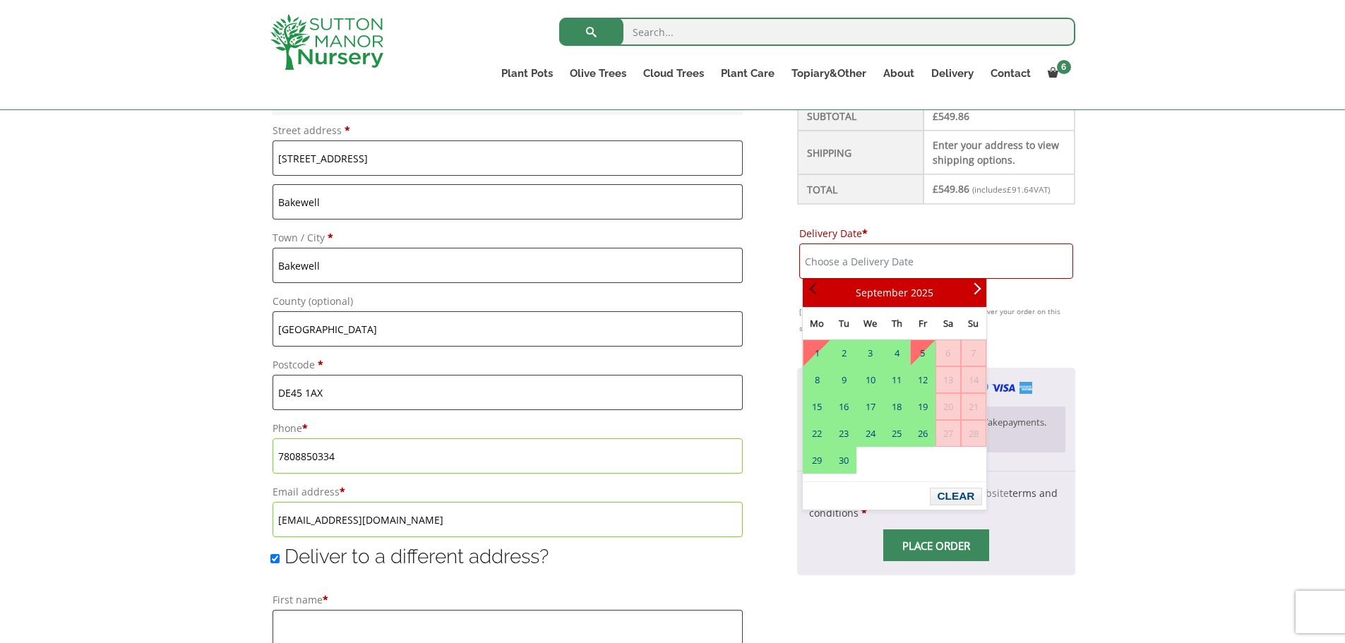
click at [814, 289] on span "Prev" at bounding box center [814, 292] width 11 height 11
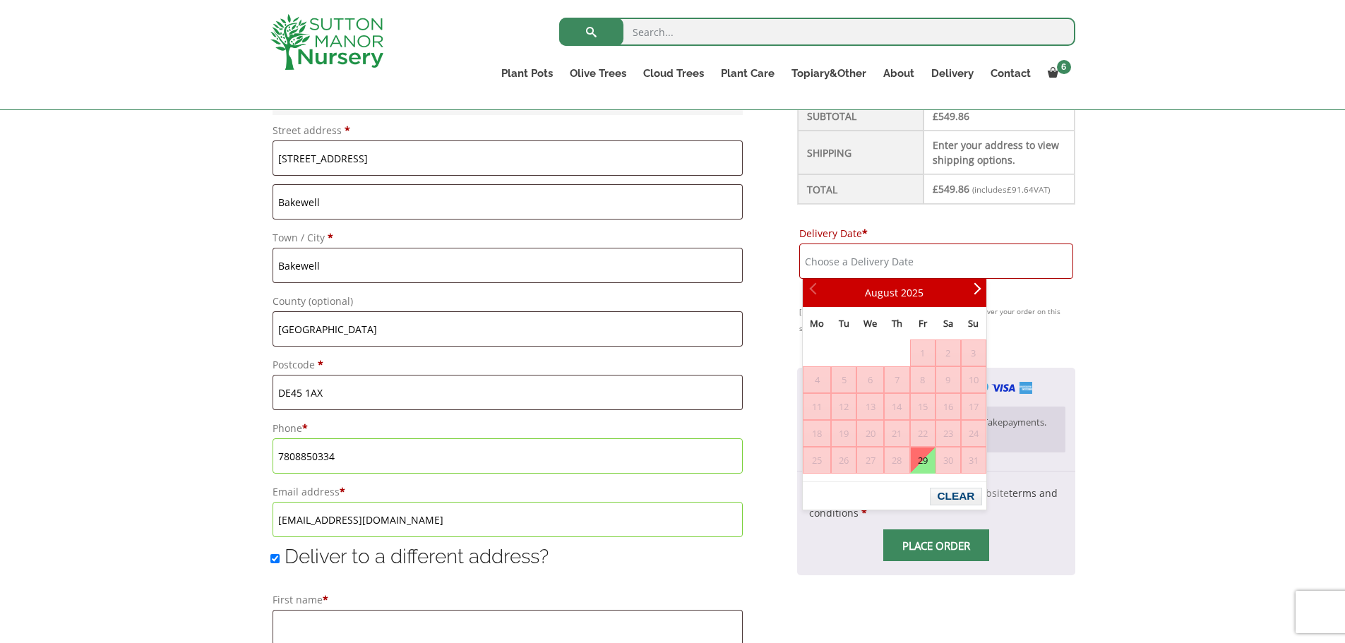
click at [921, 463] on link "29" at bounding box center [923, 460] width 24 height 25
type input "[DATE]"
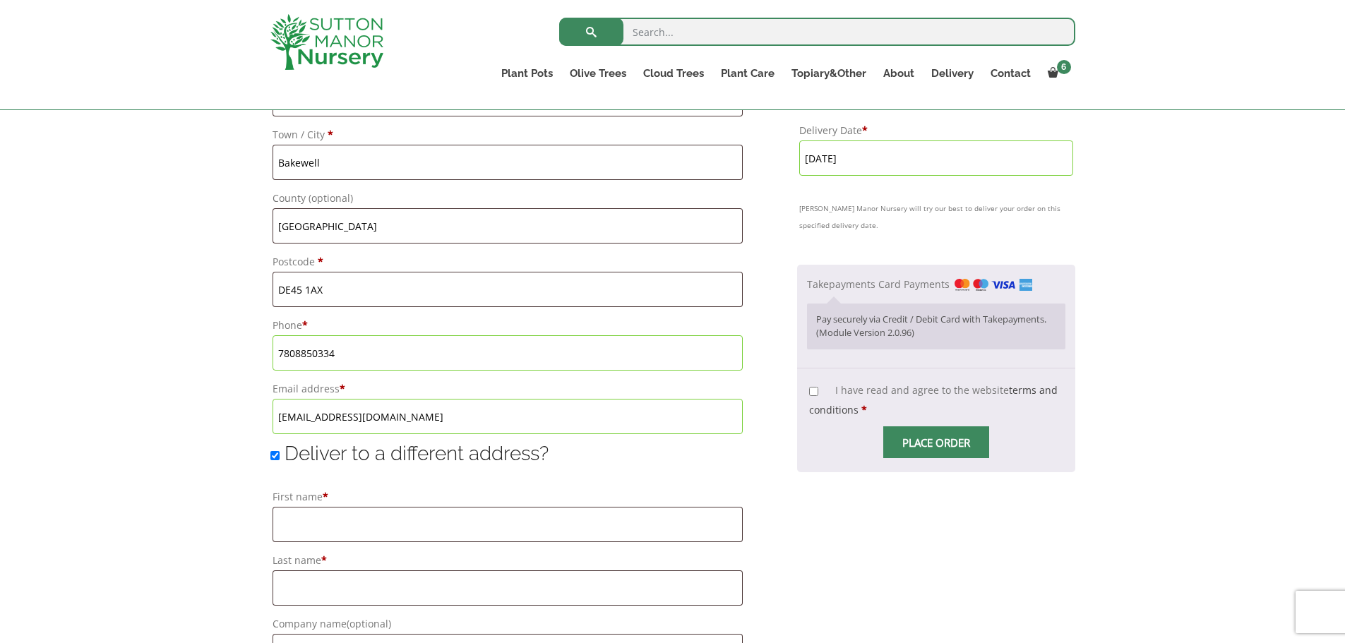
scroll to position [758, 0]
click at [818, 392] on input "I have read and agree to the website terms and conditions *" at bounding box center [813, 390] width 9 height 9
checkbox input "true"
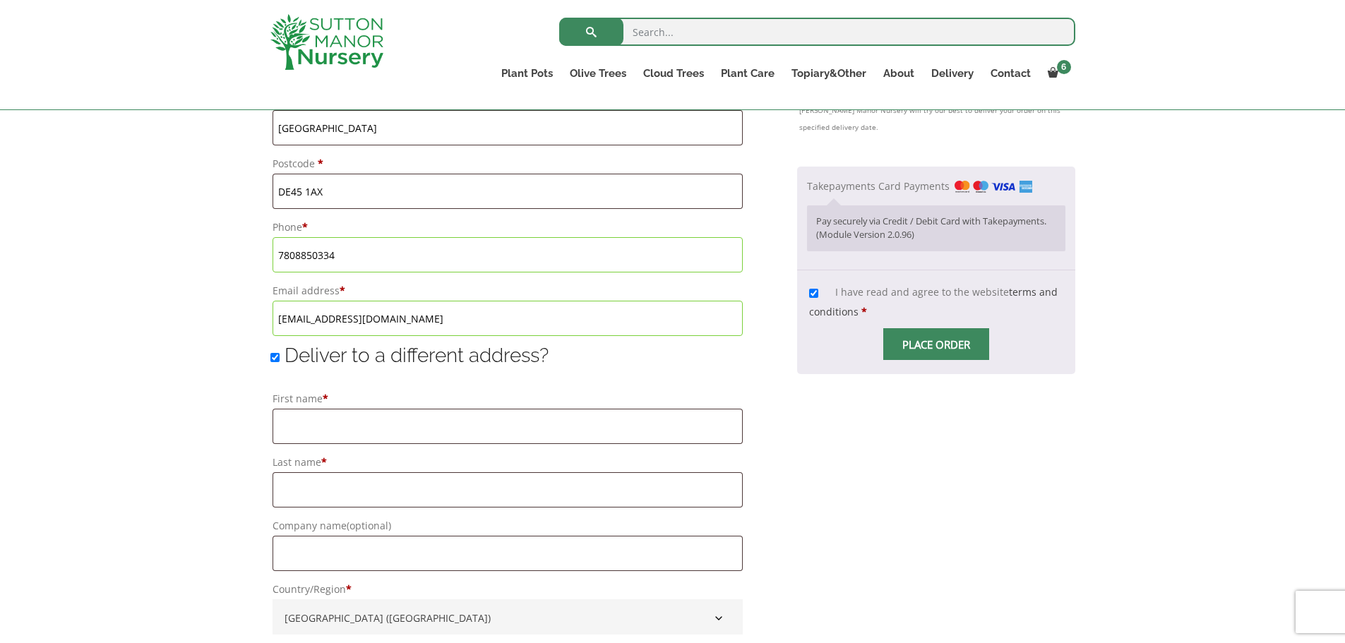
scroll to position [854, 0]
click at [936, 345] on span "Checkout" at bounding box center [936, 345] width 0 height 0
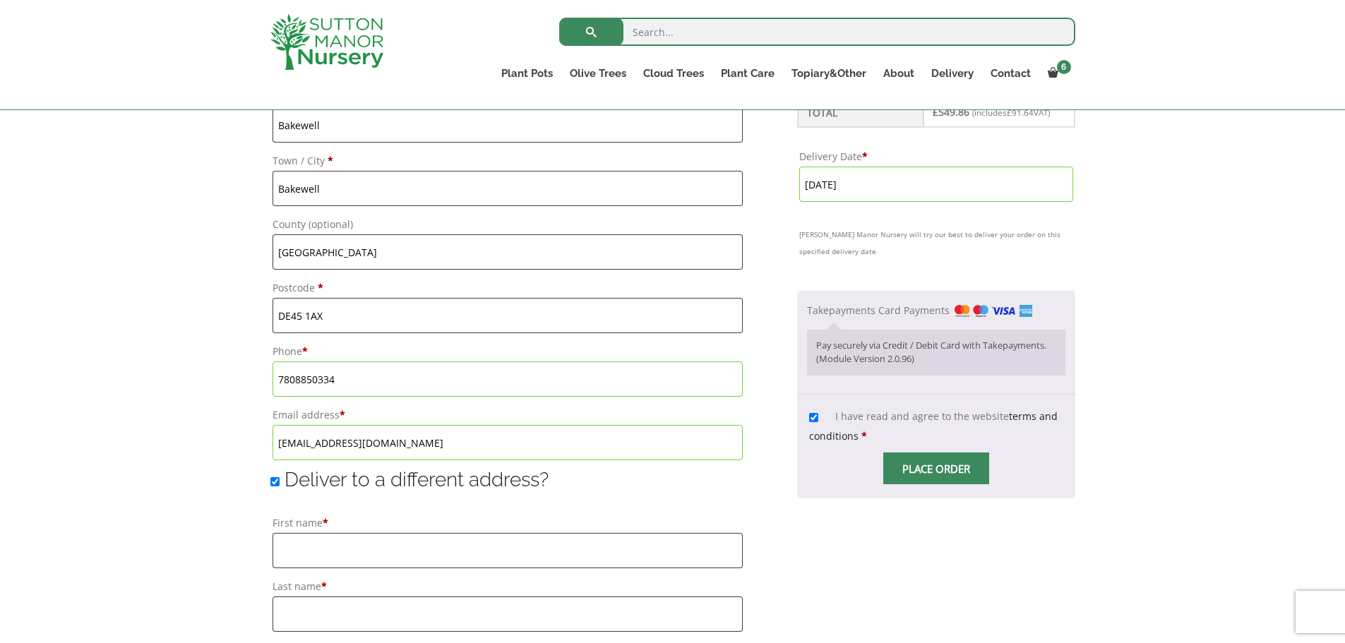
scroll to position [730, 0]
click at [833, 360] on p "Pay securely via Credit / Debit Card with Takepayments. (Module Version 2.0.96)" at bounding box center [935, 354] width 239 height 28
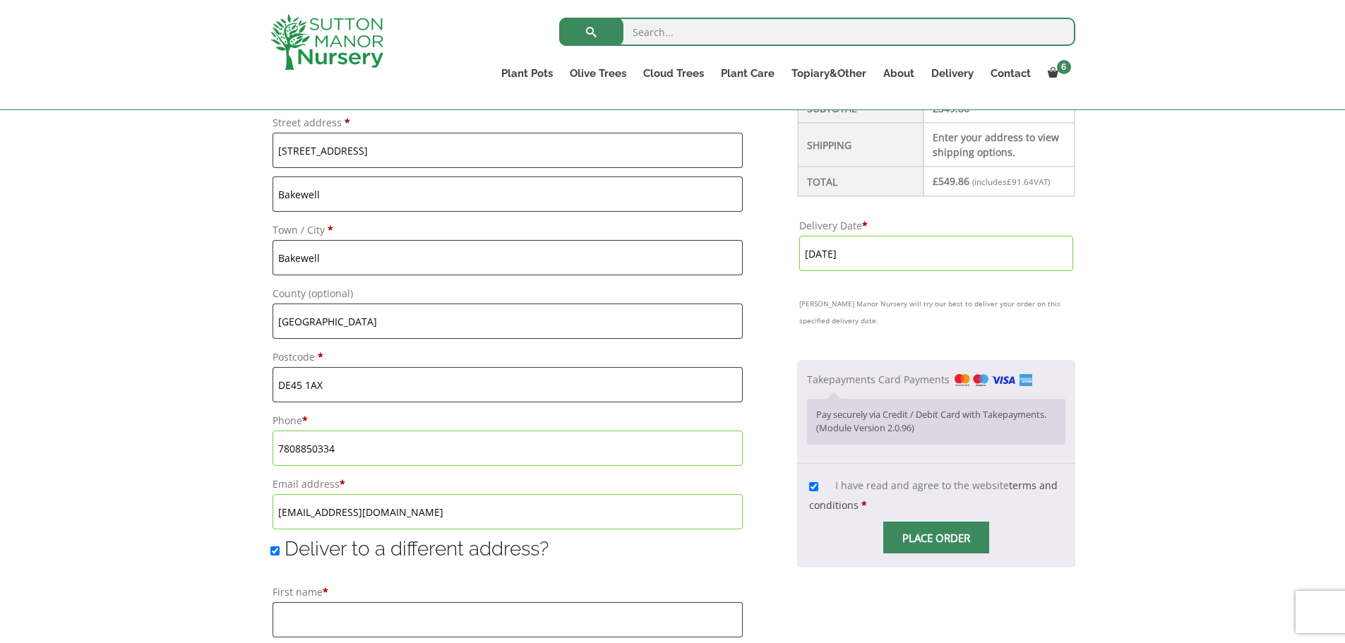
scroll to position [650, 0]
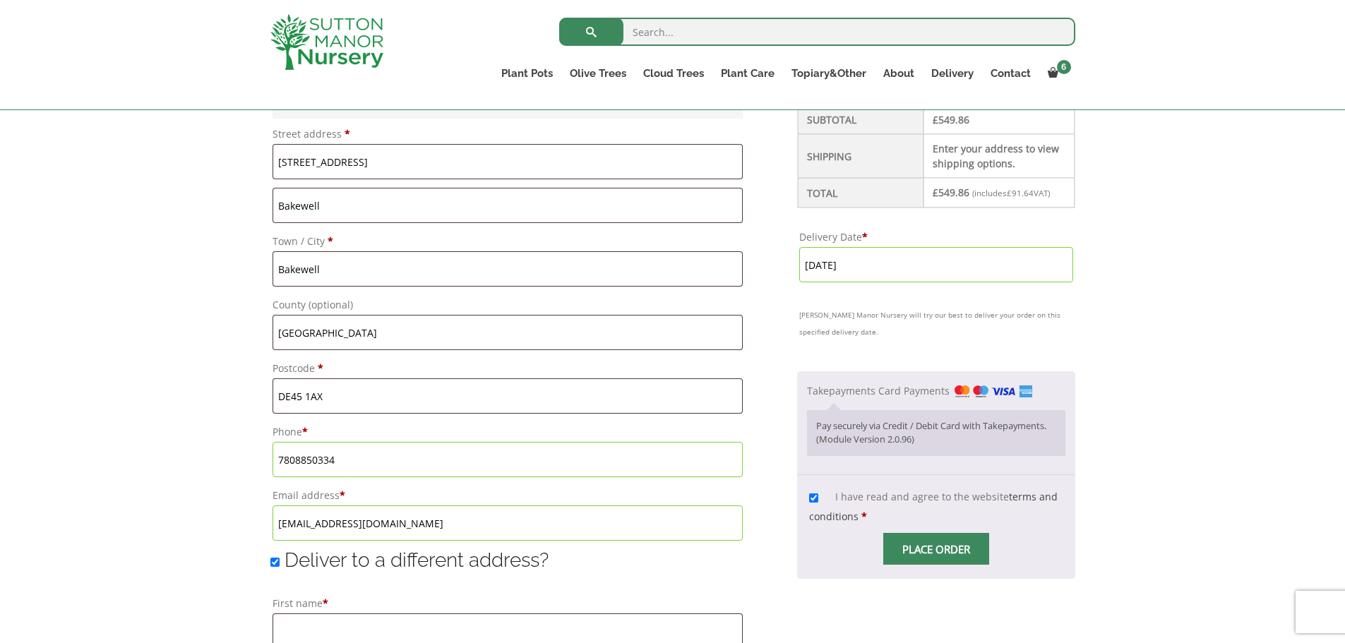
click at [936, 549] on span "Checkout" at bounding box center [936, 549] width 0 height 0
click at [919, 549] on input "Place order" at bounding box center [936, 549] width 106 height 32
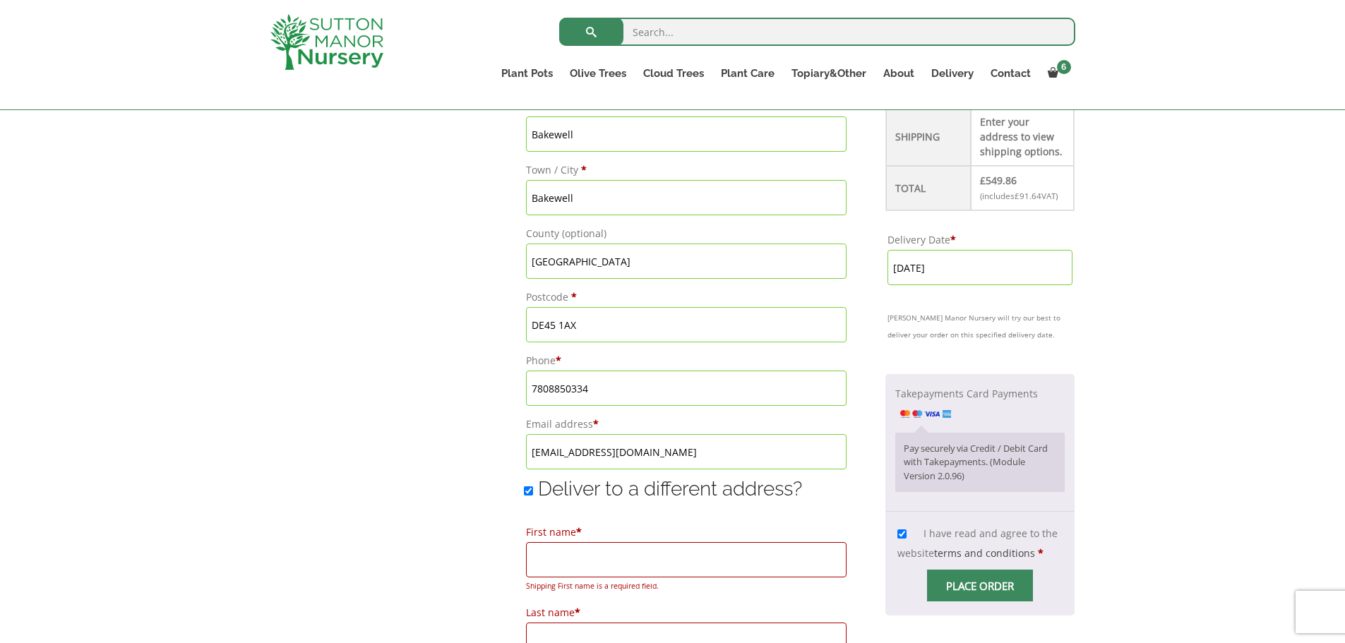
scroll to position [721, 0]
click at [524, 491] on input "Deliver to a different address?" at bounding box center [528, 491] width 9 height 9
checkbox input "false"
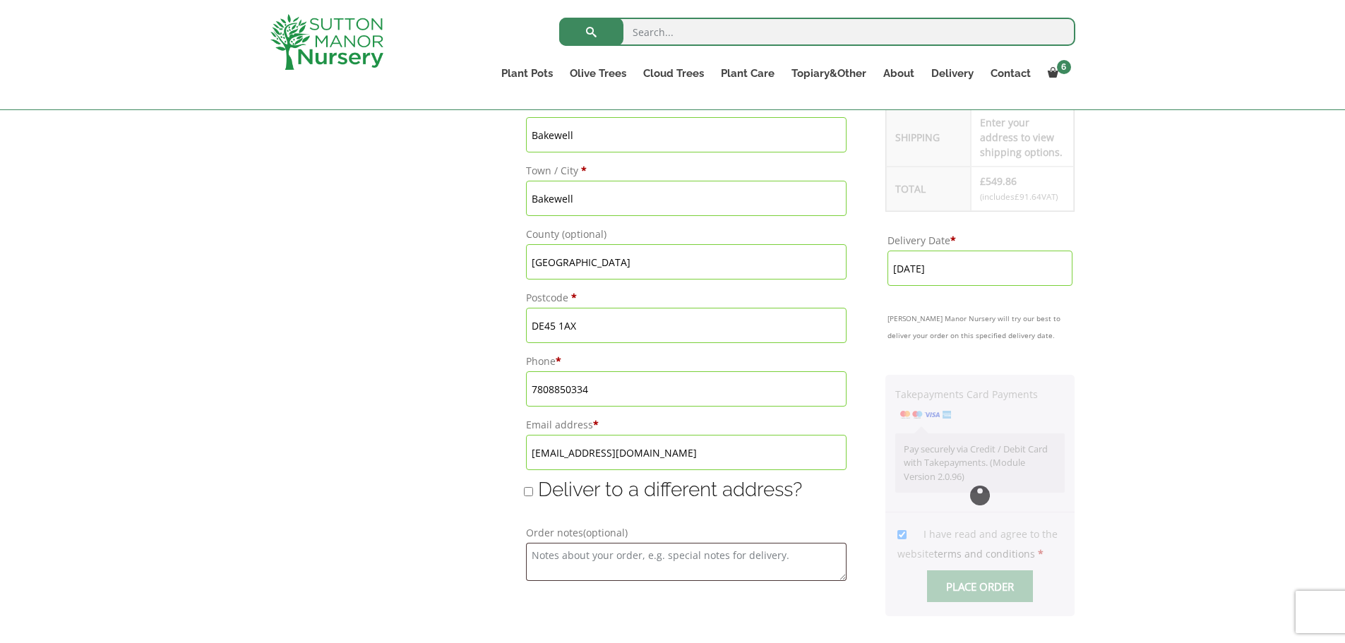
type input "[DATE]"
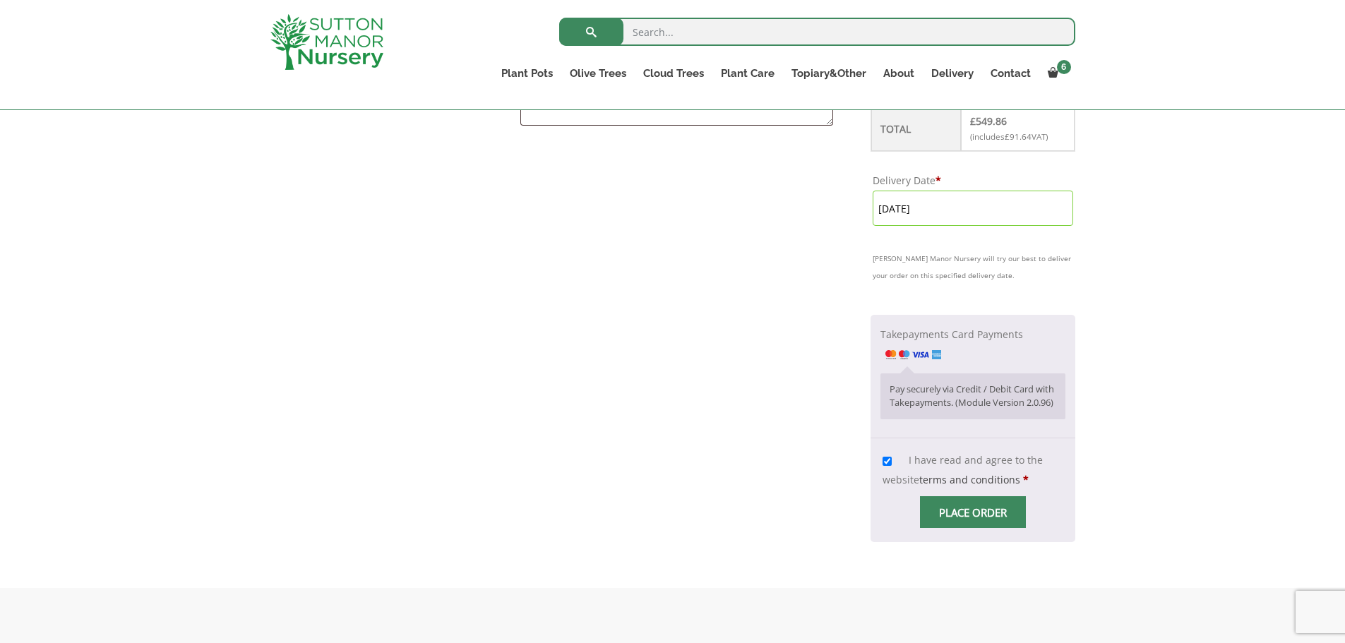
scroll to position [1178, 0]
click at [973, 511] on span "Checkout" at bounding box center [973, 511] width 0 height 0
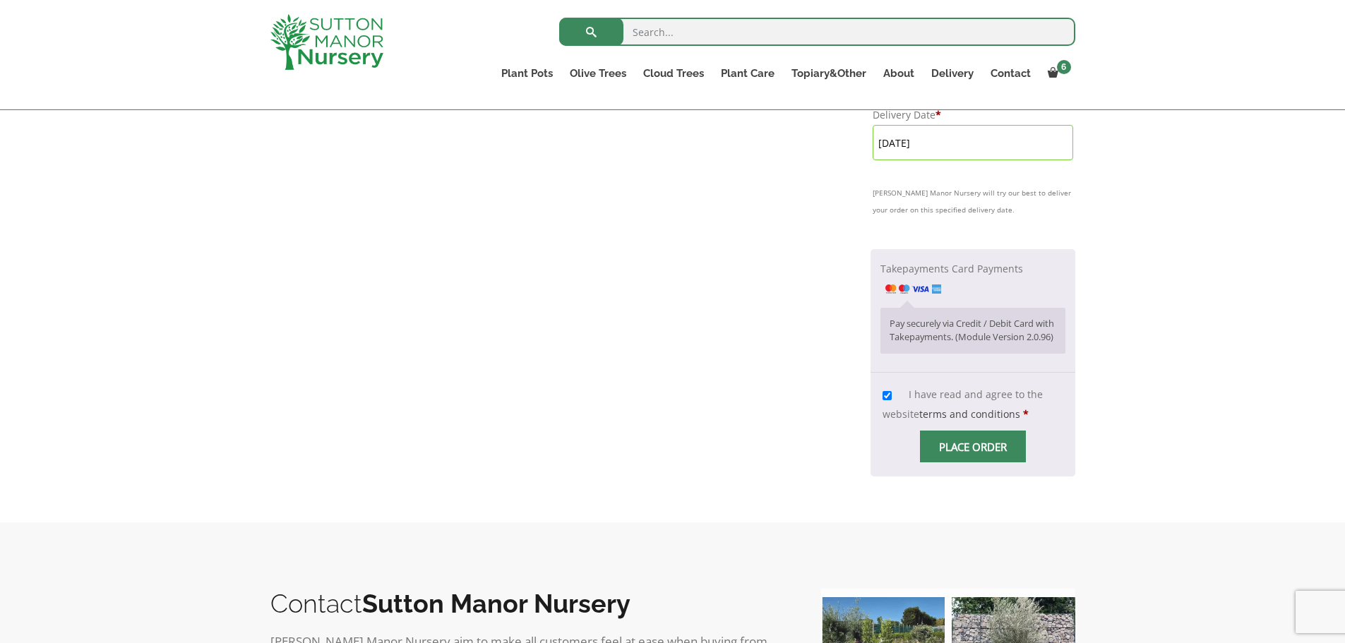
scroll to position [1243, 0]
click at [973, 446] on span "Checkout" at bounding box center [973, 446] width 0 height 0
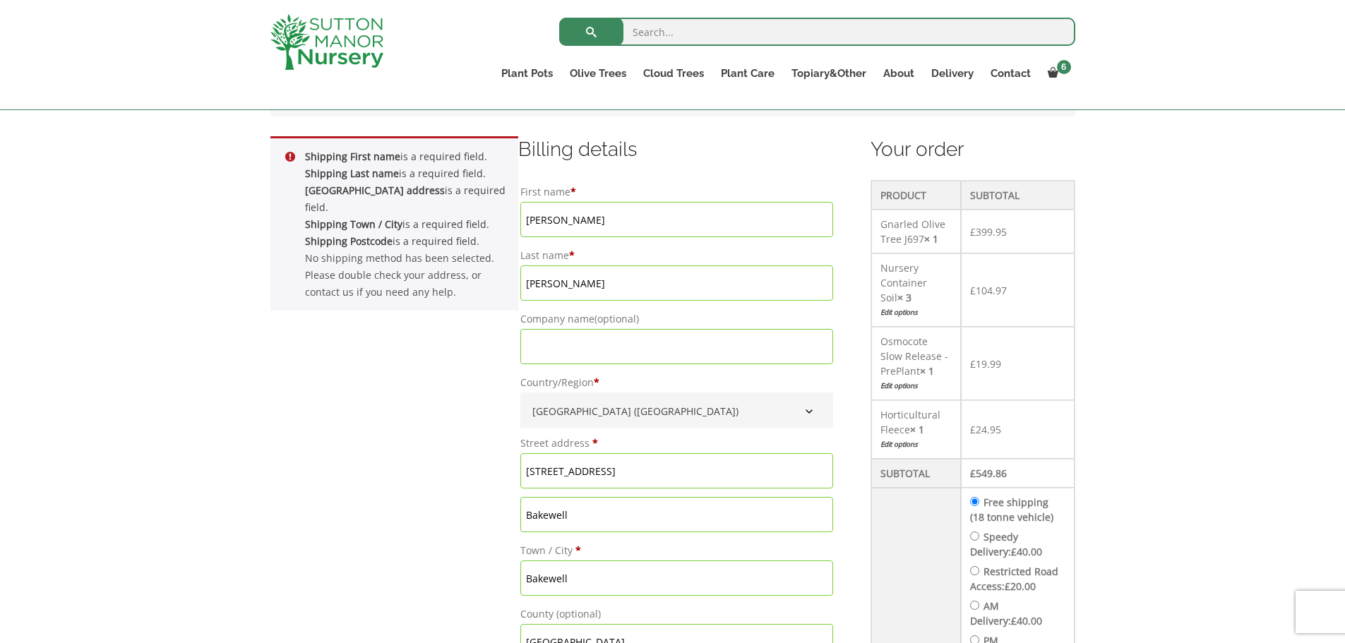
scroll to position [342, 0]
click at [558, 352] on input "Company name (optional)" at bounding box center [676, 345] width 313 height 35
click at [552, 352] on input "Company name (optional)" at bounding box center [676, 345] width 313 height 35
type input "[PERSON_NAME]"
click at [651, 400] on span "United Kingdom (UK)" at bounding box center [676, 410] width 299 height 23
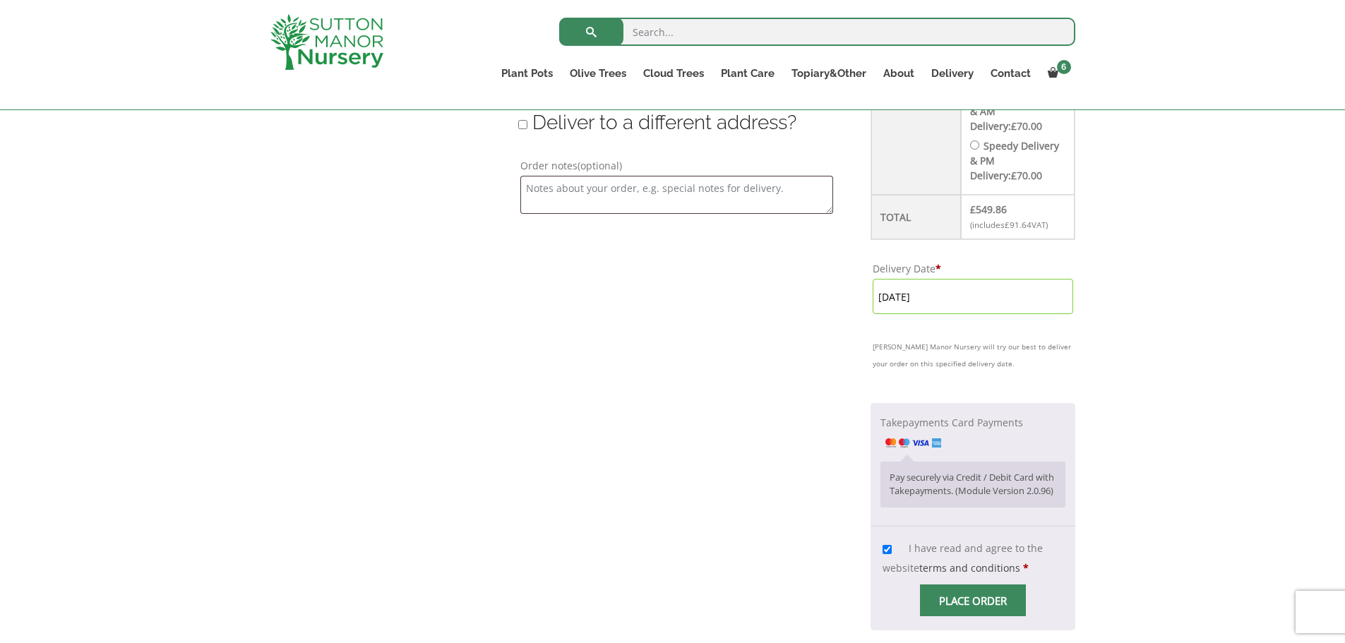
scroll to position [1089, 0]
click at [953, 615] on span "Place order" at bounding box center [973, 599] width 106 height 32
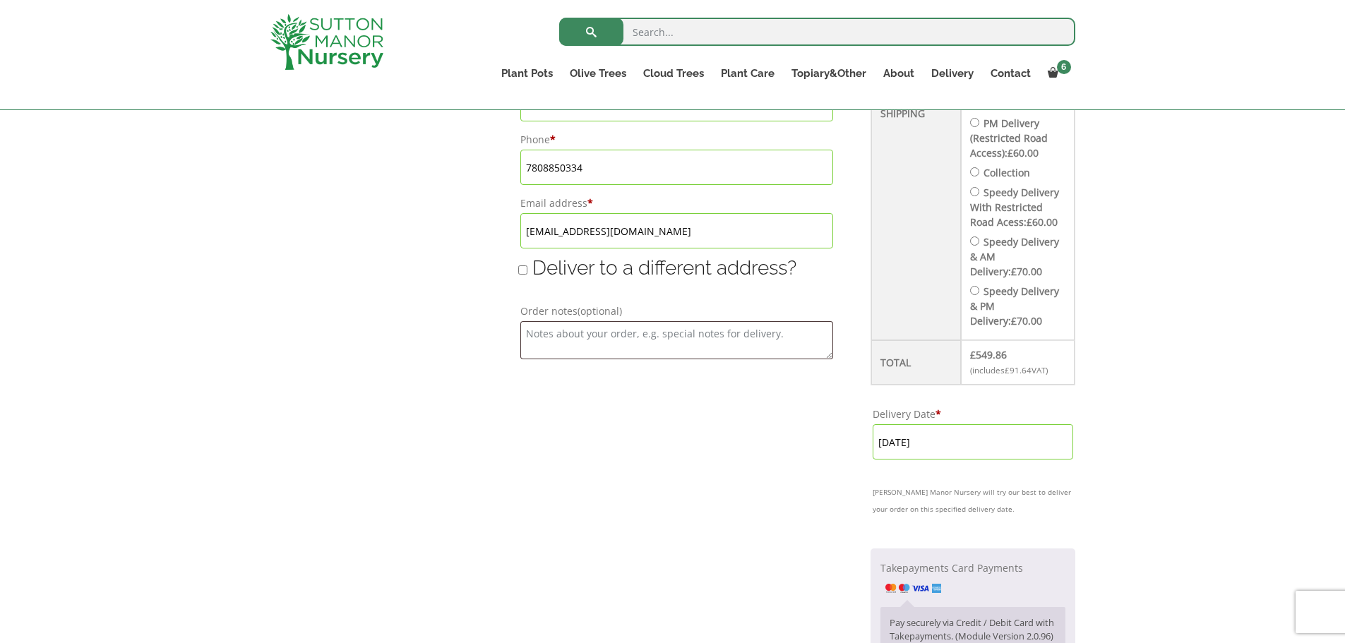
scroll to position [940, 0]
click at [520, 275] on input "Deliver to a different address?" at bounding box center [522, 272] width 9 height 9
checkbox input "true"
click at [520, 225] on input "[EMAIL_ADDRESS][DOMAIN_NAME]" at bounding box center [676, 233] width 313 height 35
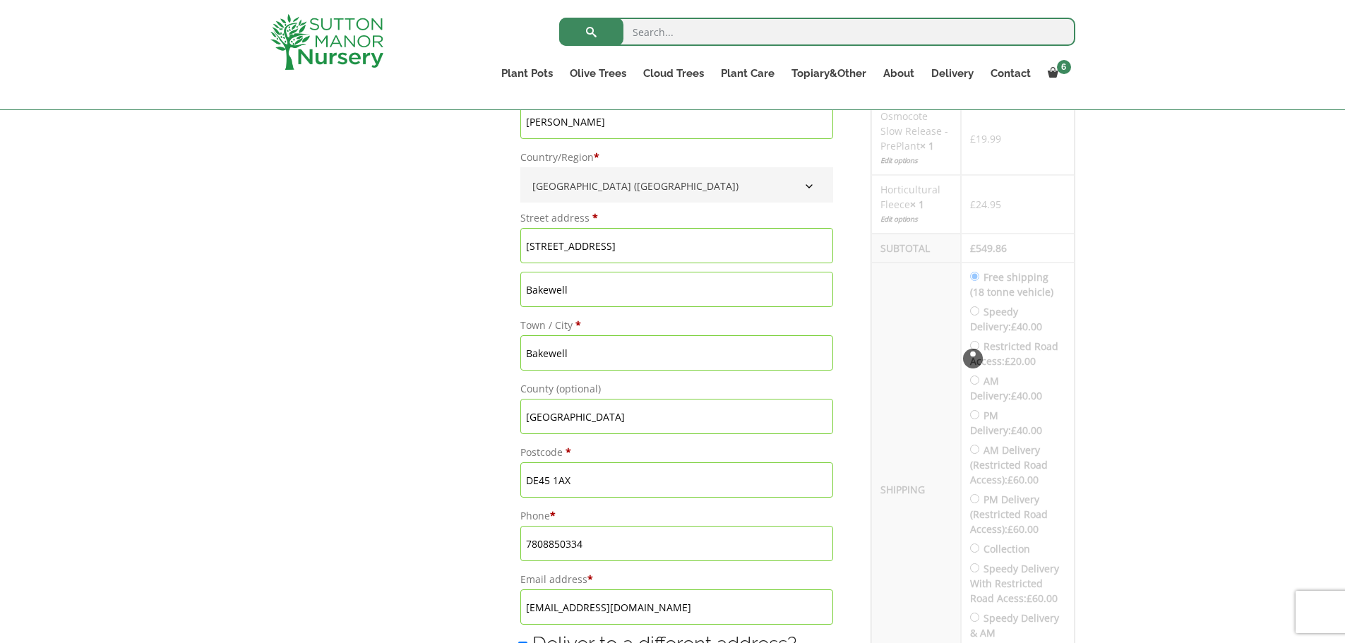
scroll to position [479, 0]
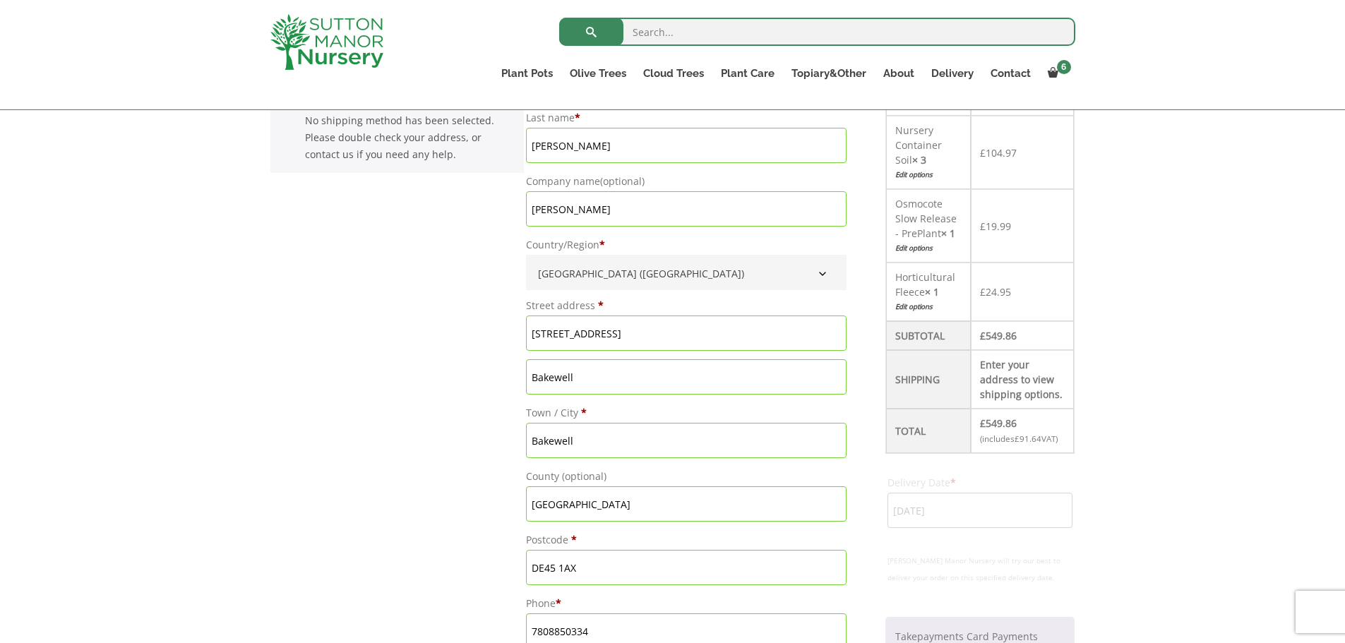
type input "[DATE]"
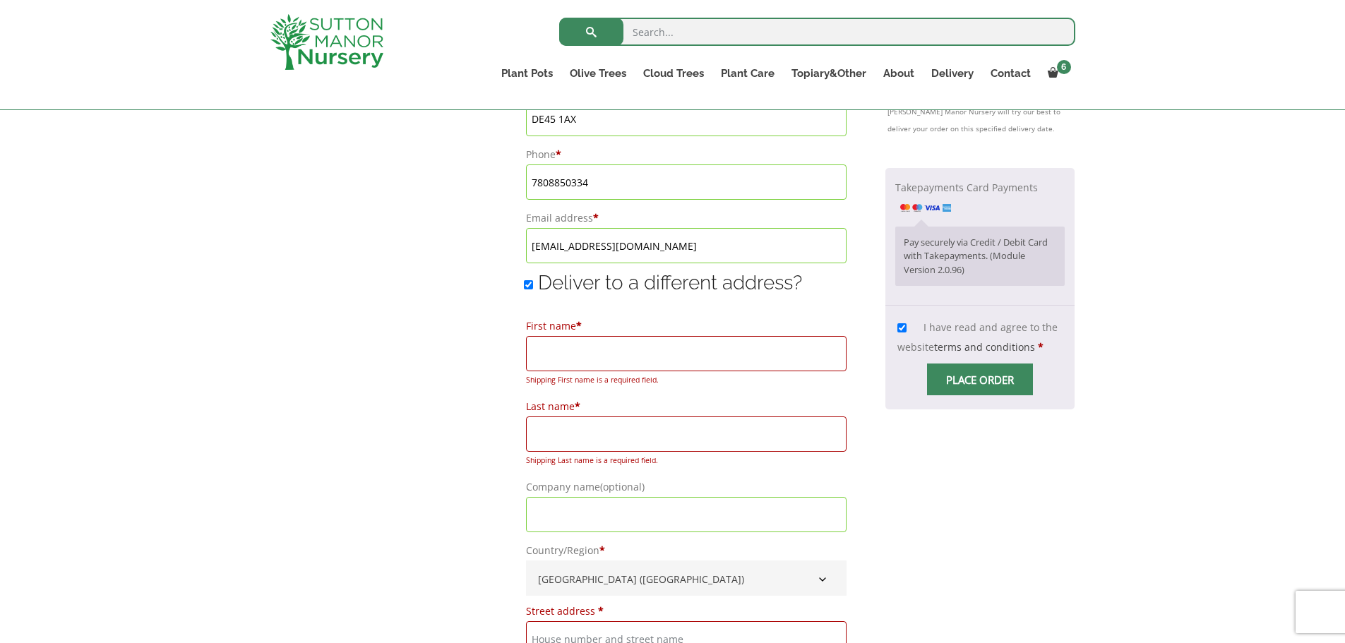
scroll to position [949, 0]
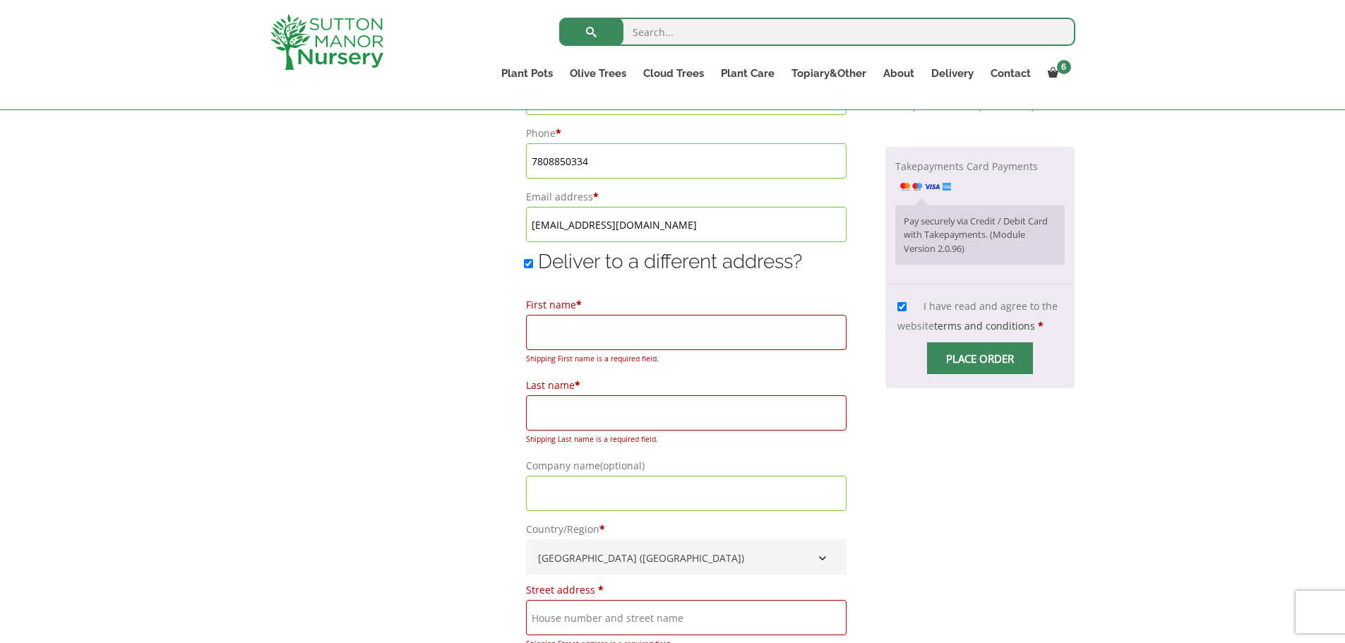
click at [570, 329] on input "First name *" at bounding box center [686, 332] width 321 height 35
type input "Myles"
type input "Mellor"
type input "Peak Venues"
type input "[STREET_ADDRESS]"
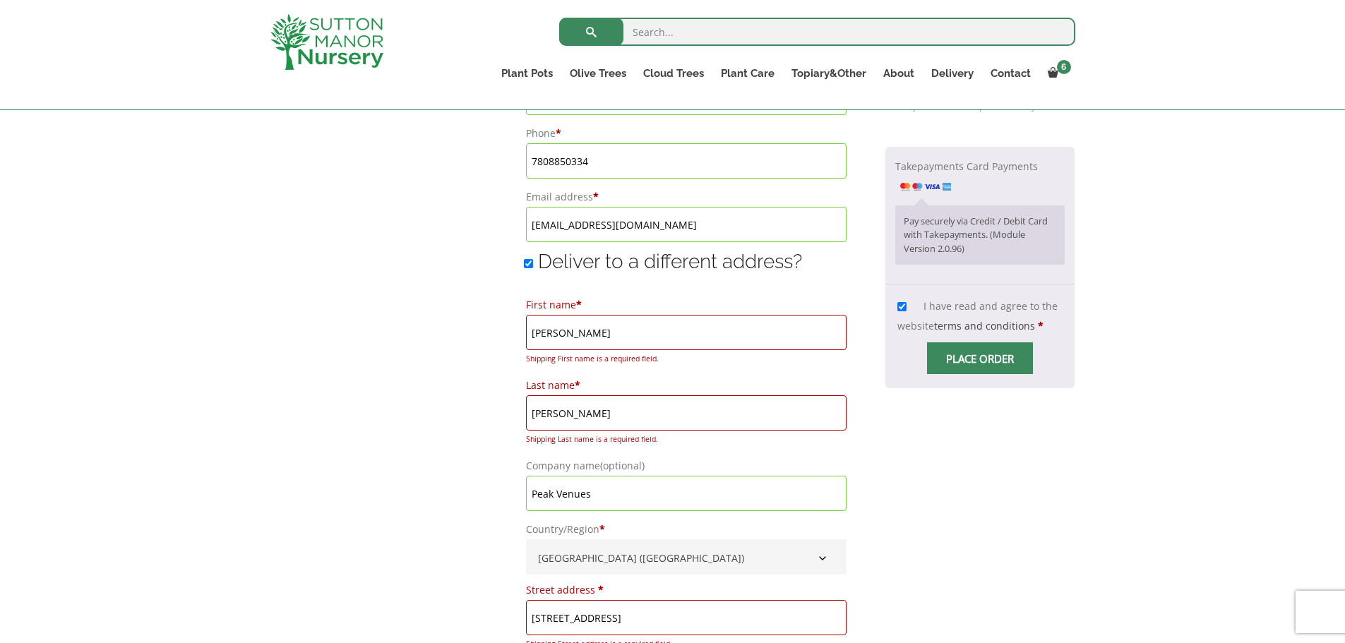
type input "Bakewell"
type input "[GEOGRAPHIC_DATA]"
type input "DE45 1AX"
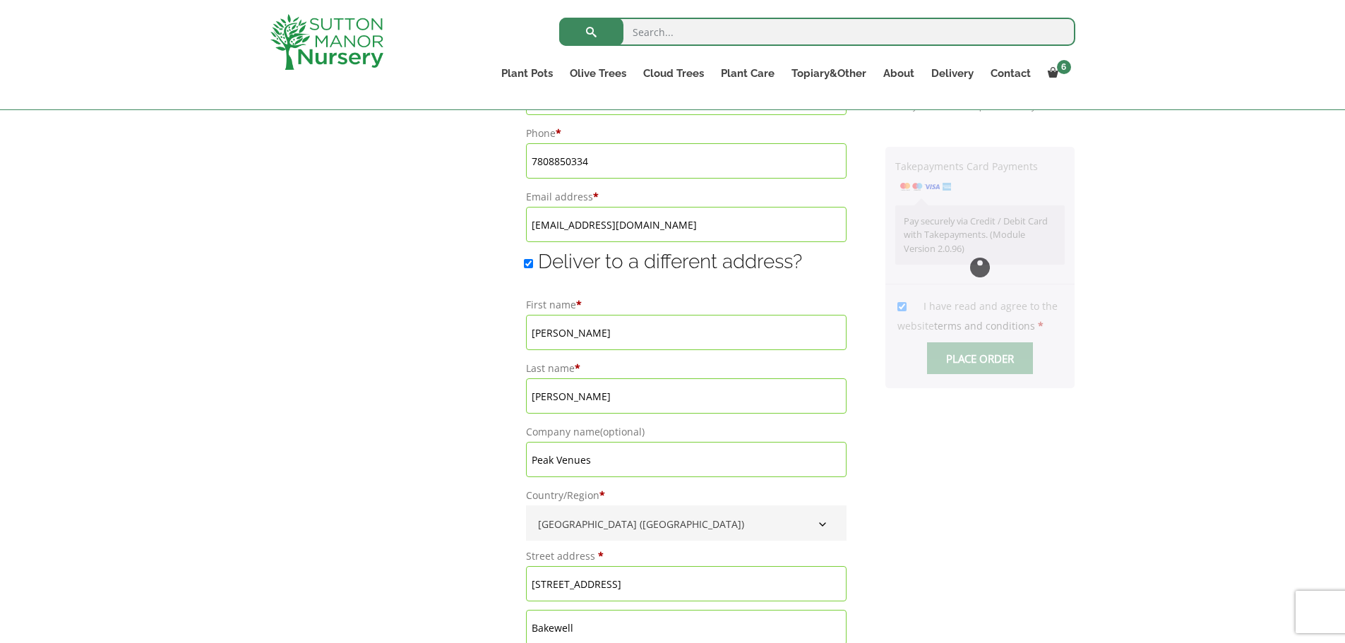
type input "[DATE]"
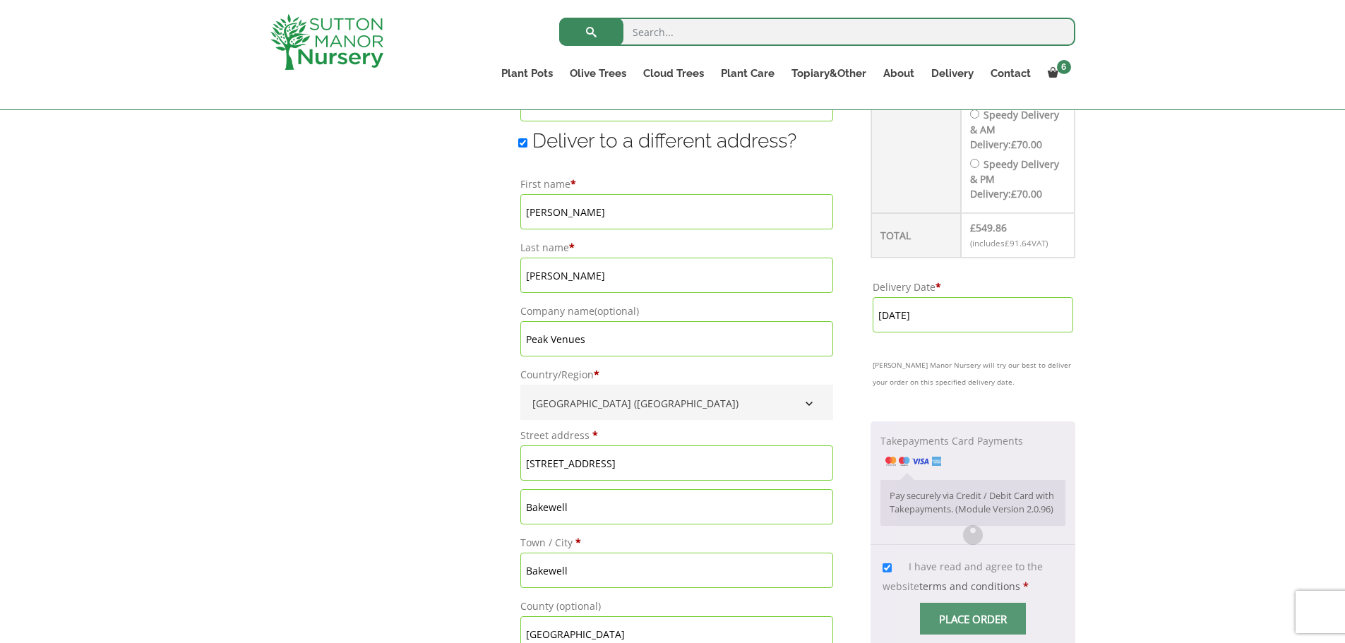
scroll to position [1069, 0]
drag, startPoint x: 582, startPoint y: 331, endPoint x: 476, endPoint y: 321, distance: 106.4
click at [476, 321] on form "Shipping First name is a required field. Shipping Last name is a required field…" at bounding box center [672, 108] width 805 height 1401
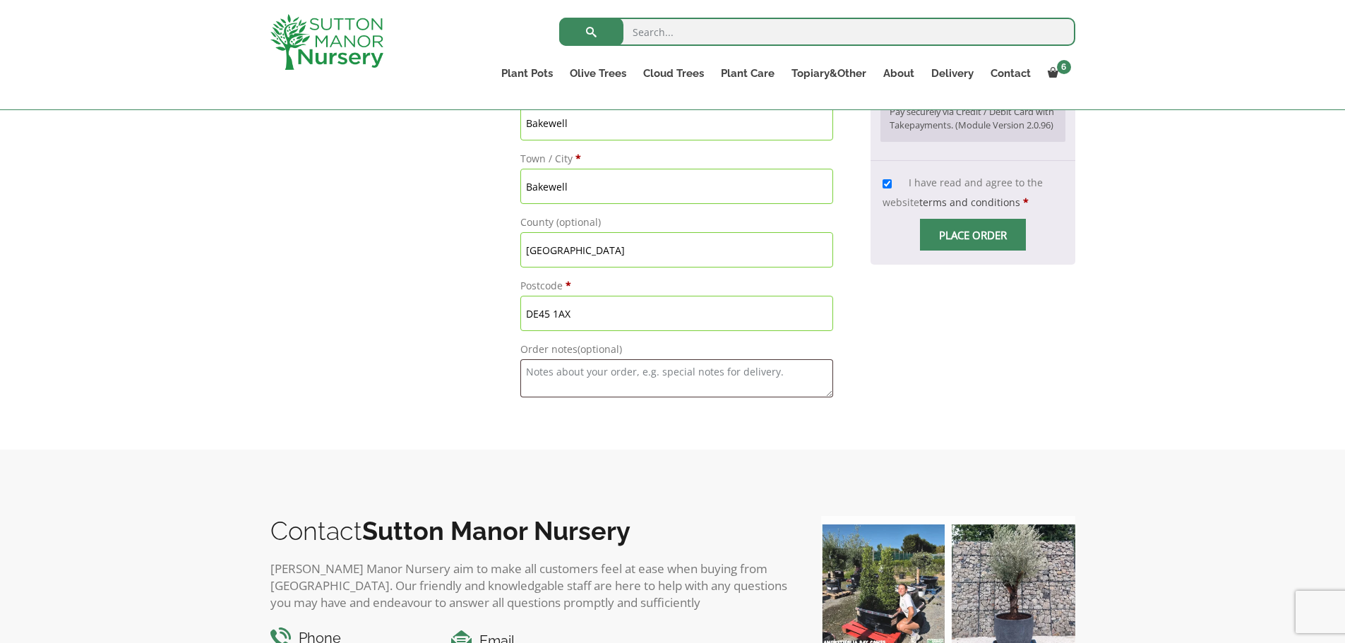
scroll to position [1454, 0]
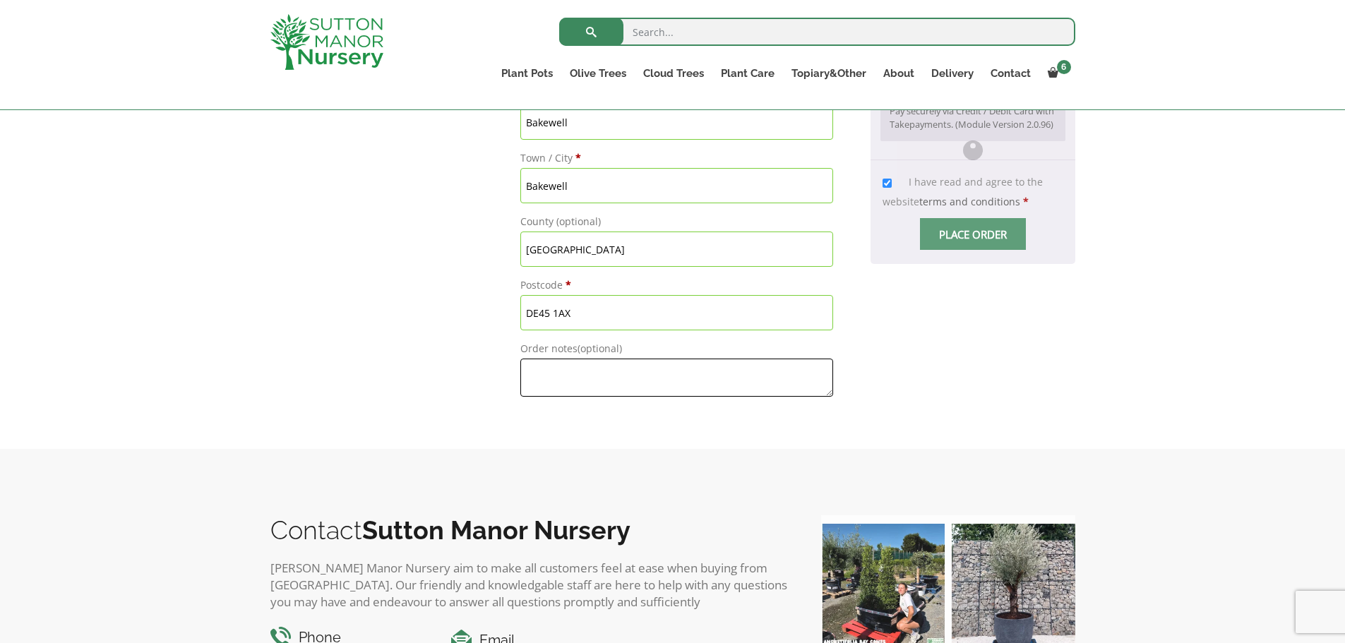
click at [610, 386] on textarea "Order notes (optional)" at bounding box center [676, 378] width 313 height 38
type textarea "s"
click at [973, 234] on span "Checkout" at bounding box center [973, 234] width 0 height 0
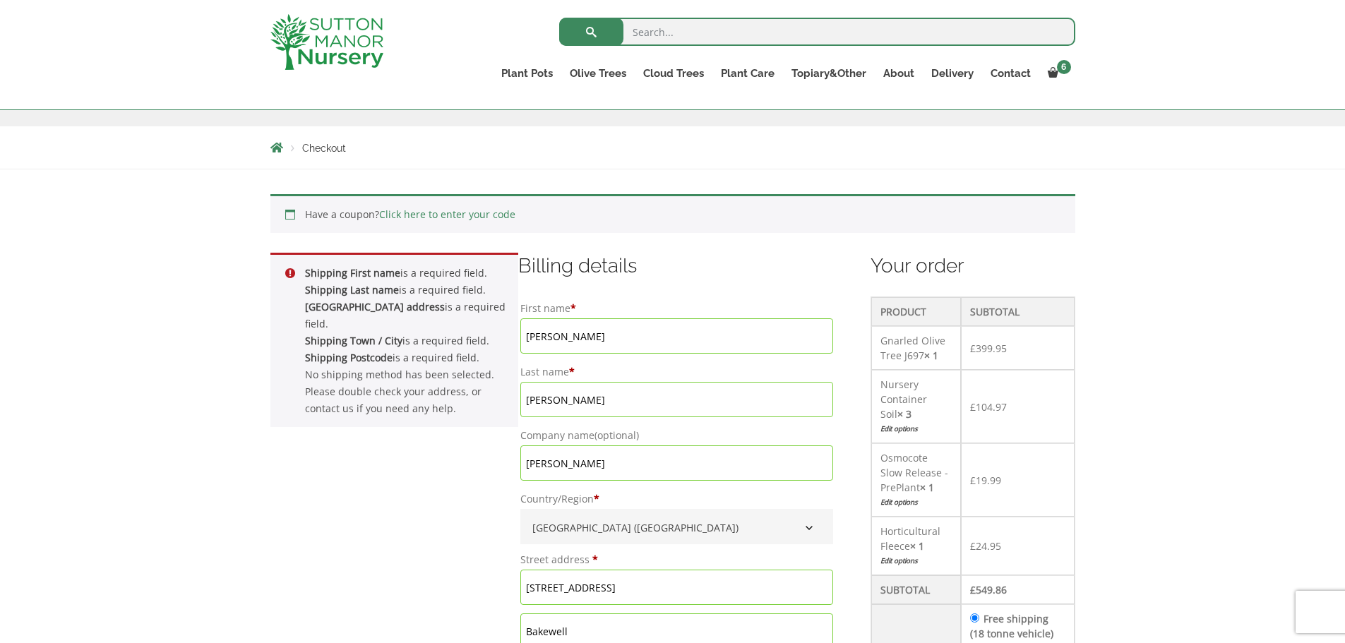
scroll to position [224, 0]
click at [342, 307] on strong "Shipping Street address" at bounding box center [375, 307] width 140 height 13
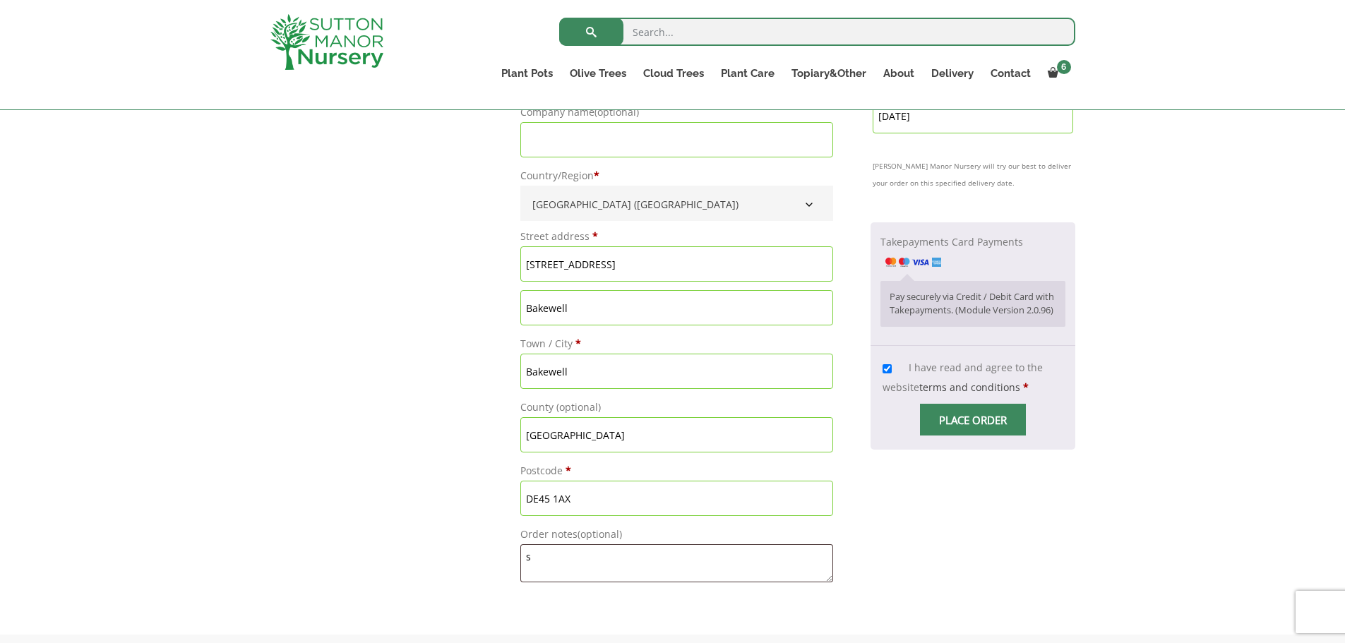
scroll to position [1268, 0]
click at [885, 374] on input "I have read and agree to the website terms and conditions *" at bounding box center [887, 369] width 9 height 9
click at [892, 395] on label "I have read and agree to the website terms and conditions *" at bounding box center [963, 377] width 160 height 33
click at [892, 374] on input "I have read and agree to the website terms and conditions *" at bounding box center [887, 369] width 9 height 9
checkbox input "true"
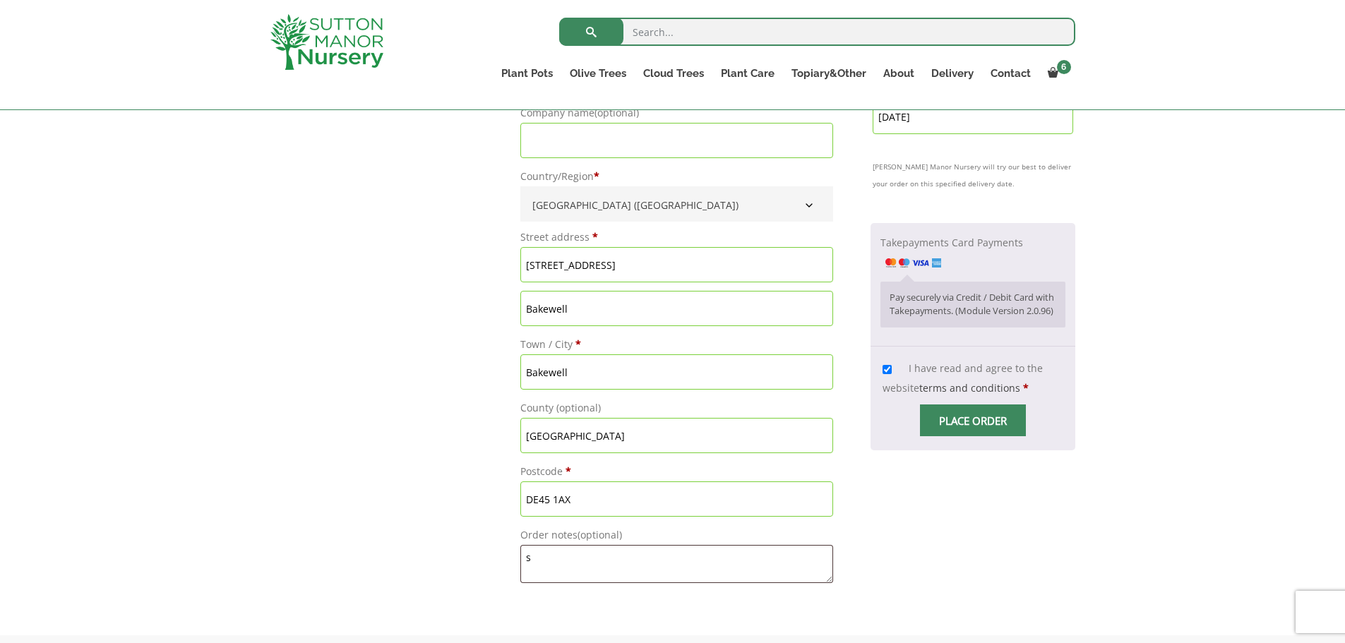
click at [973, 421] on span "Checkout" at bounding box center [973, 421] width 0 height 0
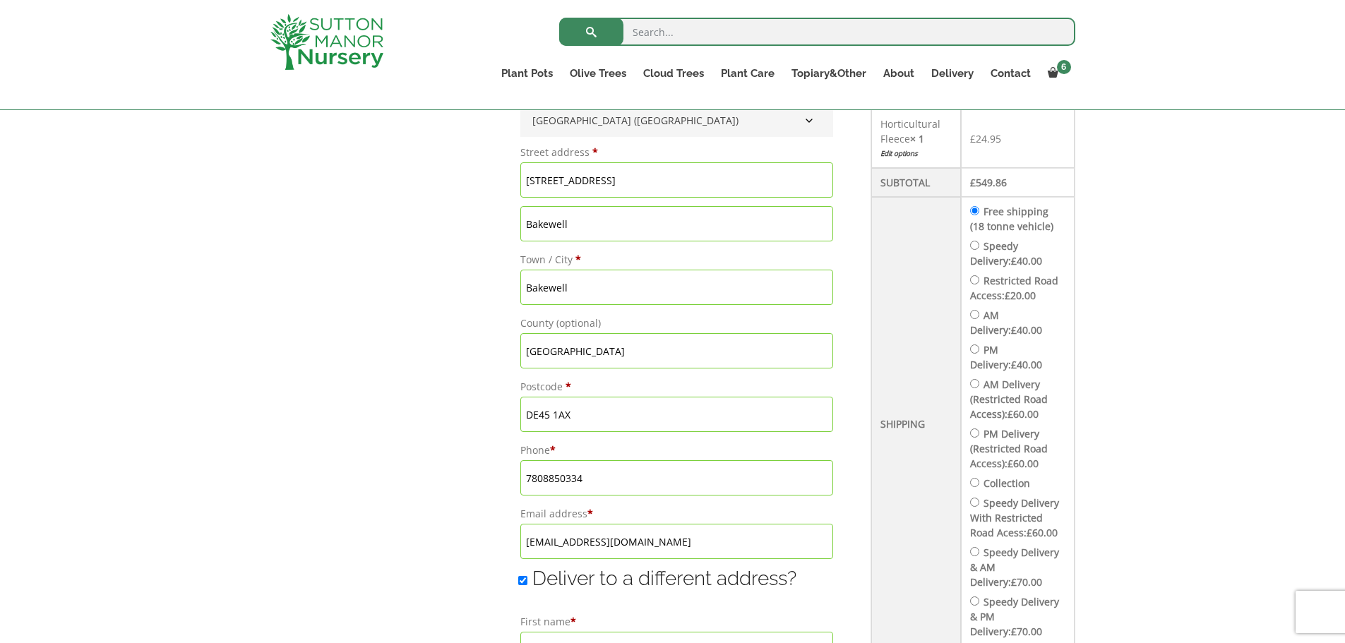
scroll to position [631, 0]
click at [979, 248] on input "Speedy Delivery: £ 40.00" at bounding box center [974, 245] width 9 height 9
radio input "true"
click at [979, 244] on input "Speedy Delivery: £ 40.00" at bounding box center [974, 245] width 9 height 9
click at [979, 502] on input "Speedy Delivery With Restricted Road Acess: £ 60.00" at bounding box center [974, 502] width 9 height 9
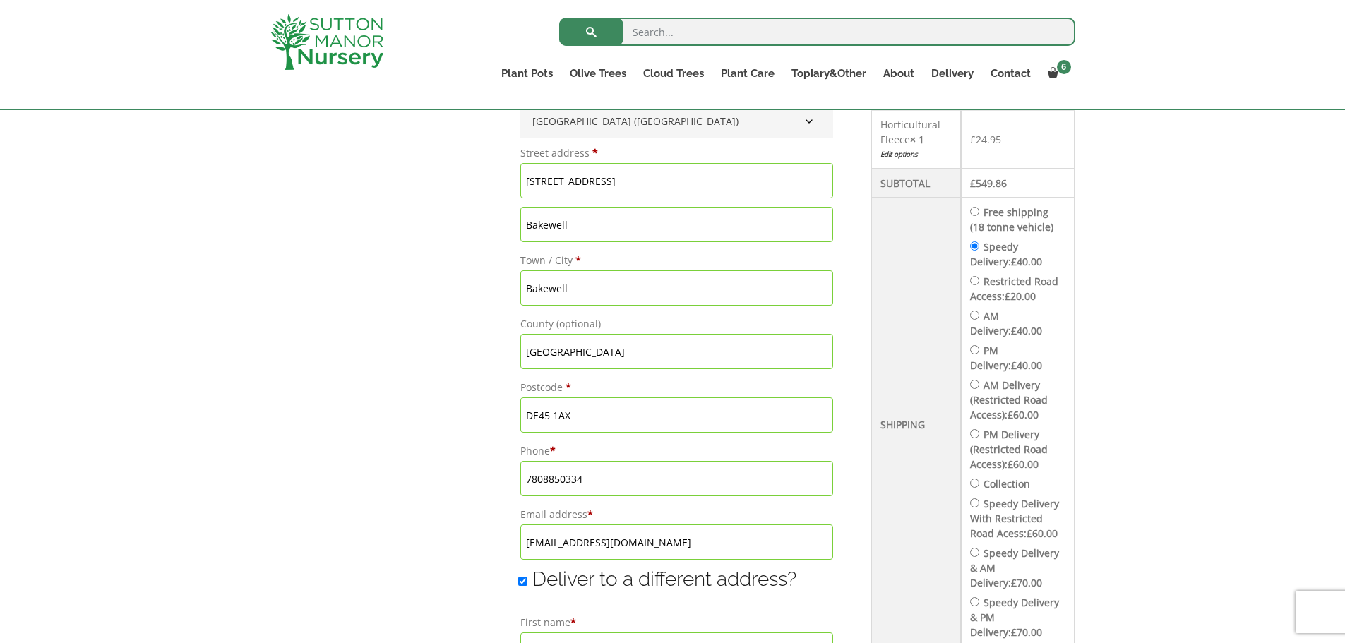
radio input "true"
radio input "false"
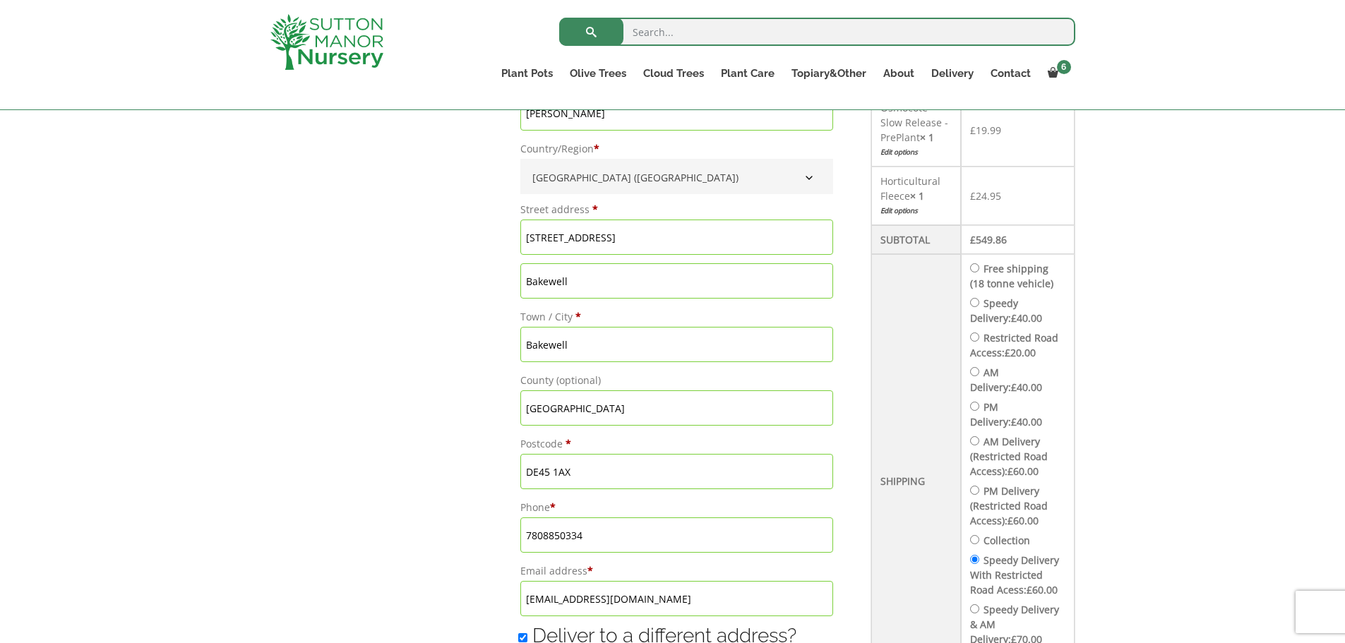
scroll to position [574, 0]
click at [979, 269] on input "Free shipping (18 tonne vehicle)" at bounding box center [974, 268] width 9 height 9
radio input "true"
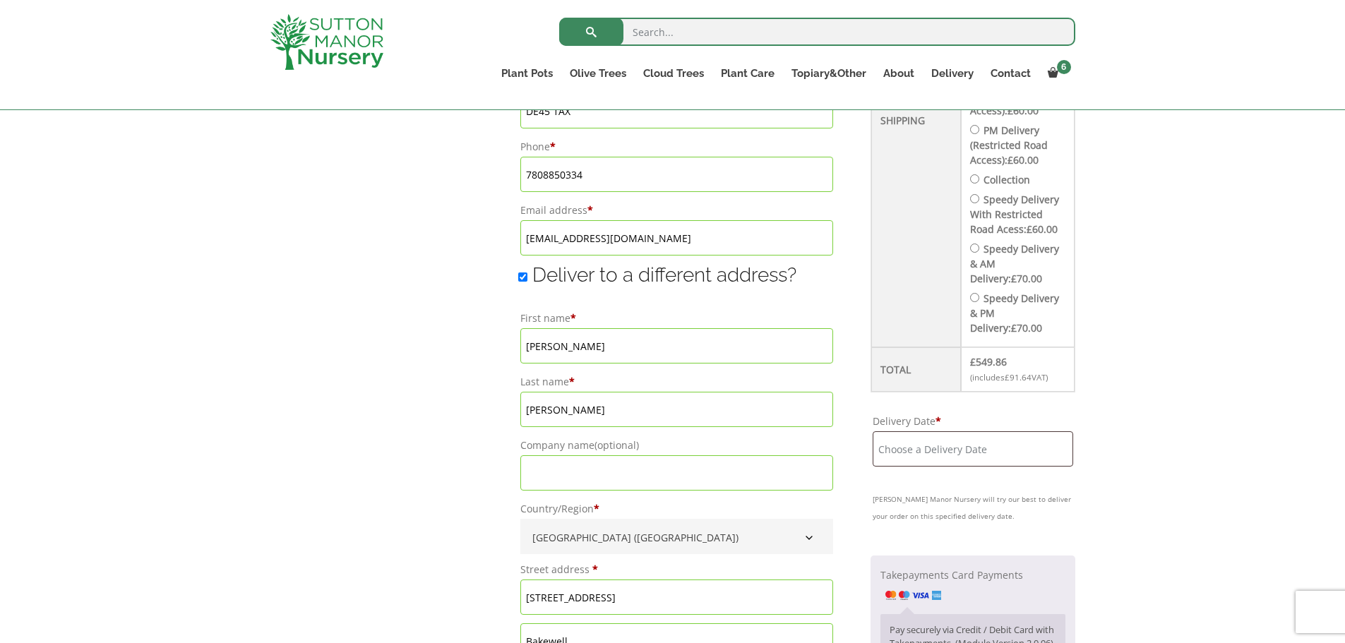
scroll to position [966, 0]
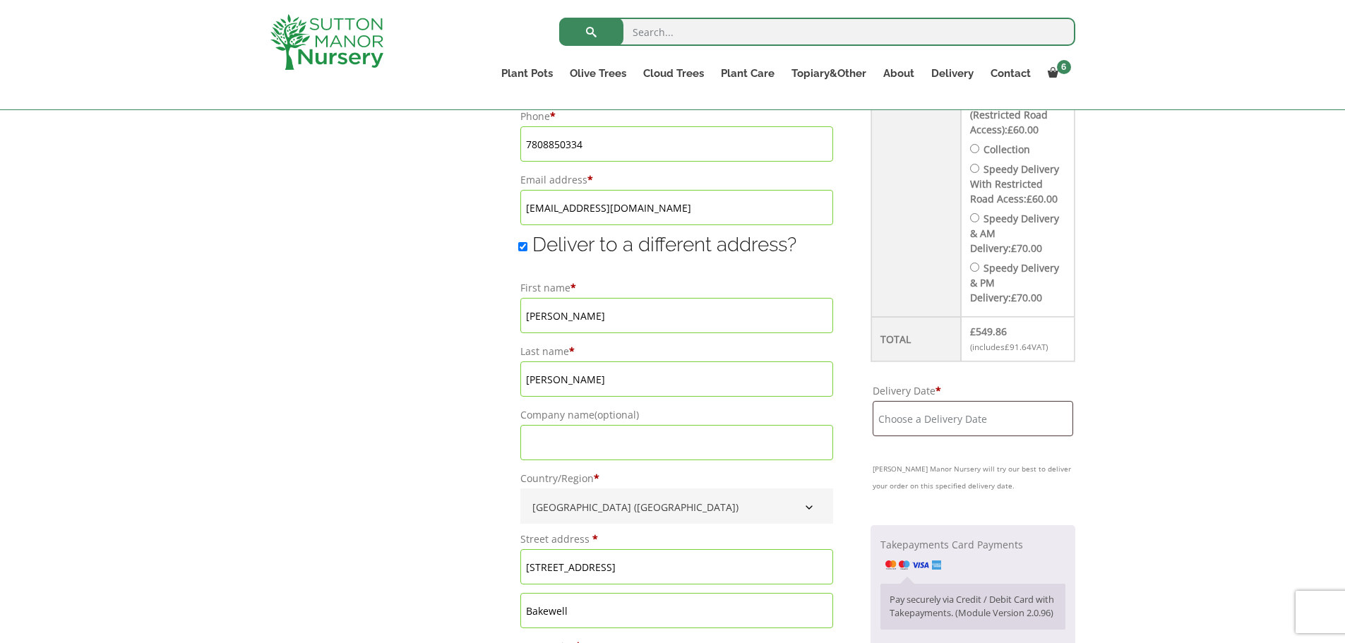
click at [917, 435] on input "Delivery Date *" at bounding box center [973, 418] width 200 height 35
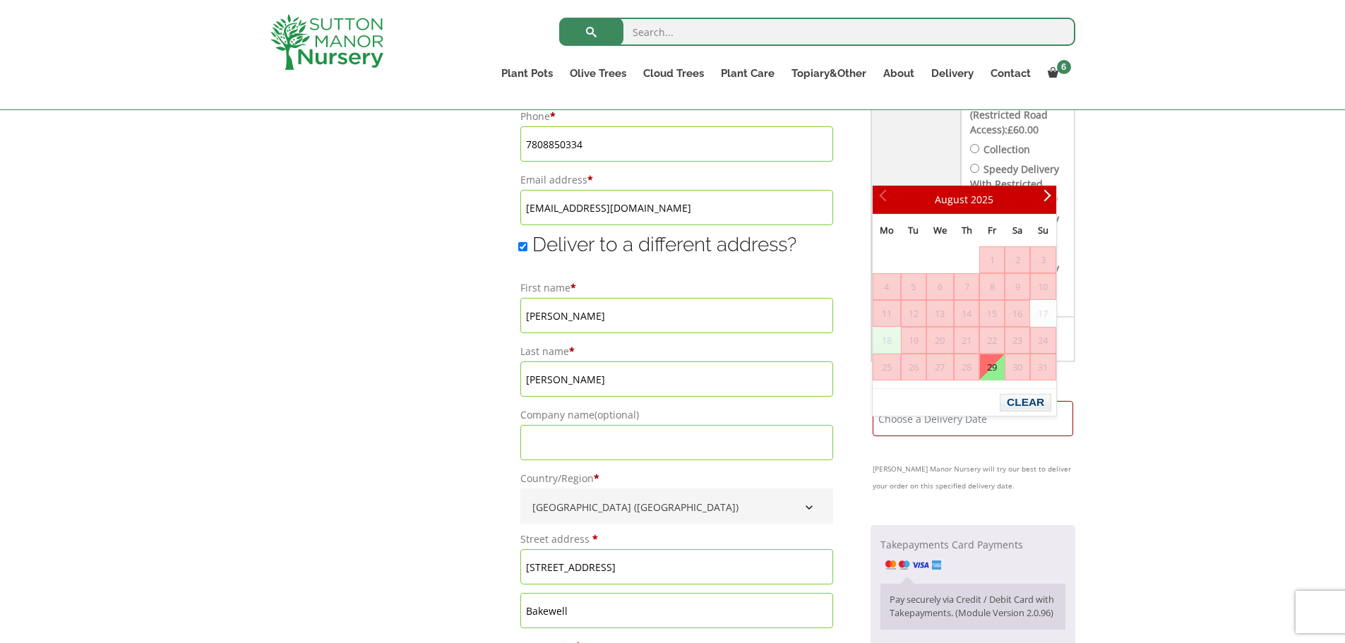
click at [993, 376] on link "29" at bounding box center [992, 366] width 24 height 25
type input "[DATE]"
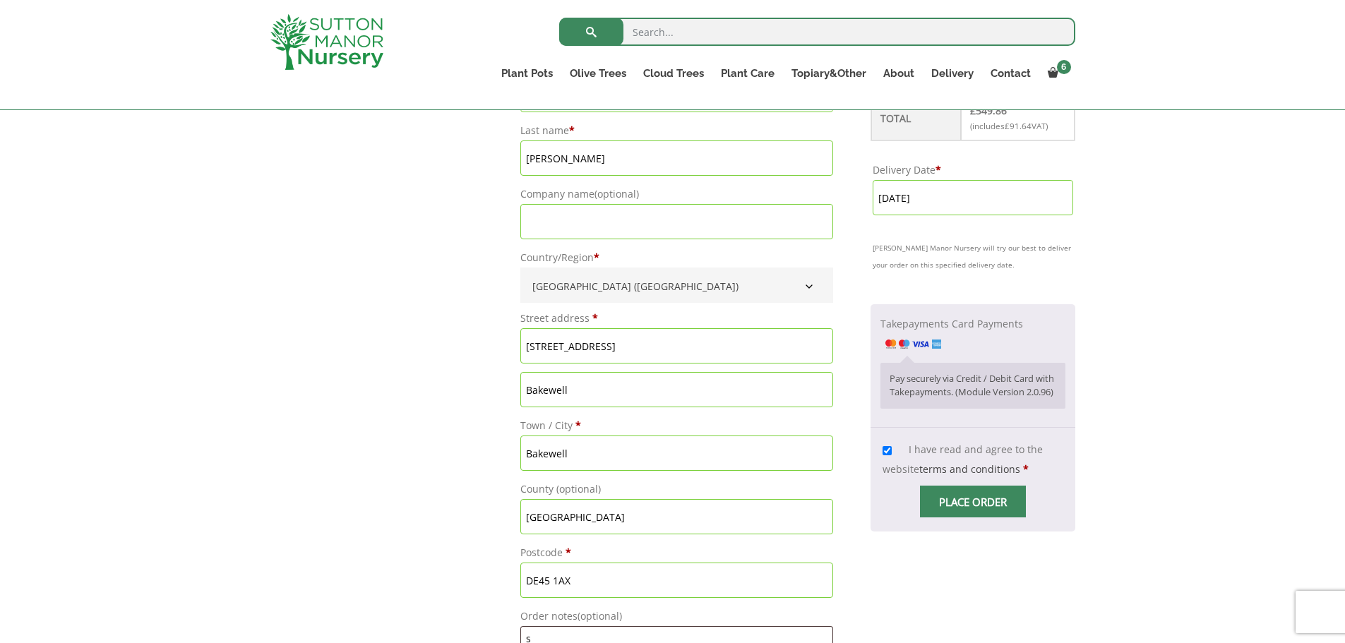
scroll to position [1188, 0]
click at [973, 501] on span "Checkout" at bounding box center [973, 501] width 0 height 0
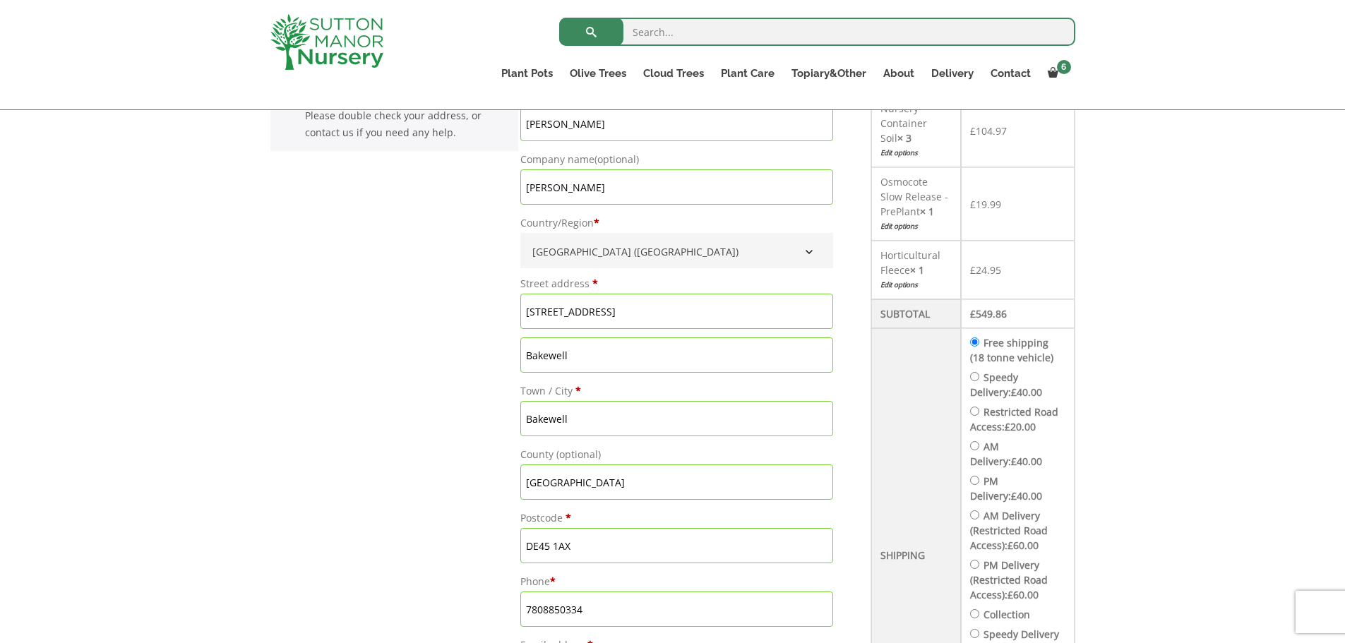
scroll to position [503, 0]
click at [593, 552] on input "DE45 1AX" at bounding box center [676, 543] width 313 height 35
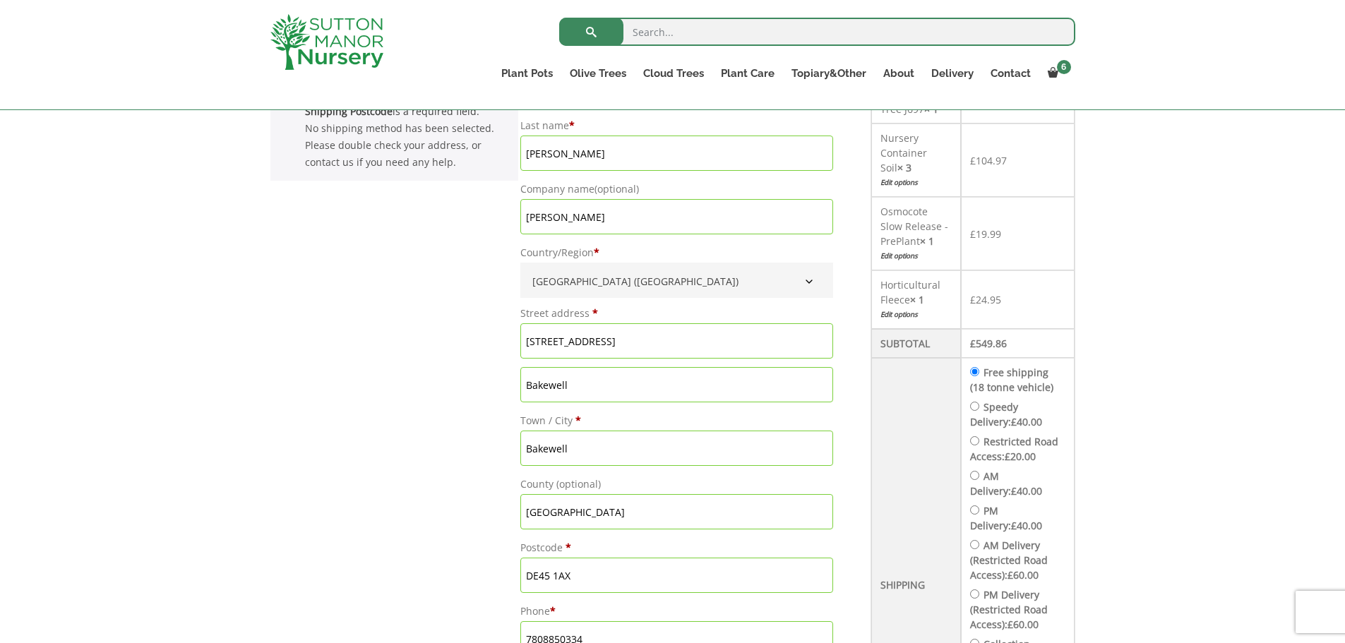
scroll to position [470, 0]
click at [585, 345] on input "[STREET_ADDRESS]" at bounding box center [676, 341] width 313 height 35
click at [569, 448] on input "Bakewell" at bounding box center [676, 448] width 313 height 35
click at [560, 526] on input "[GEOGRAPHIC_DATA]" at bounding box center [676, 512] width 313 height 35
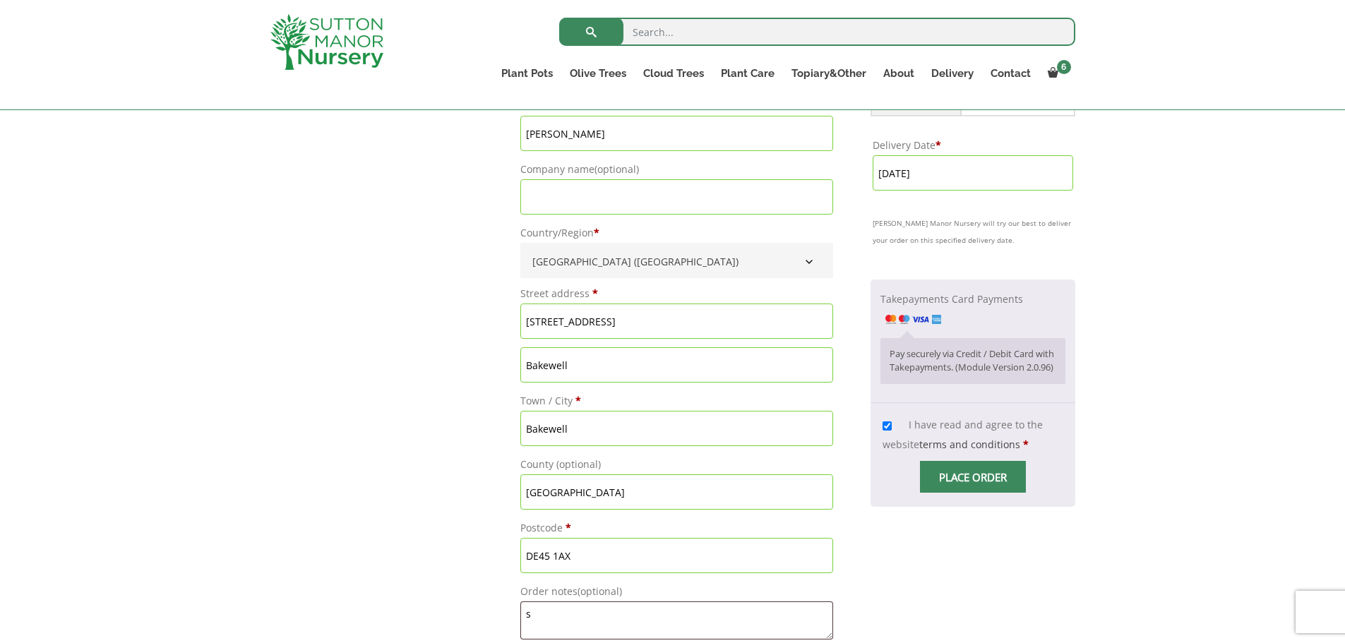
scroll to position [1416, 0]
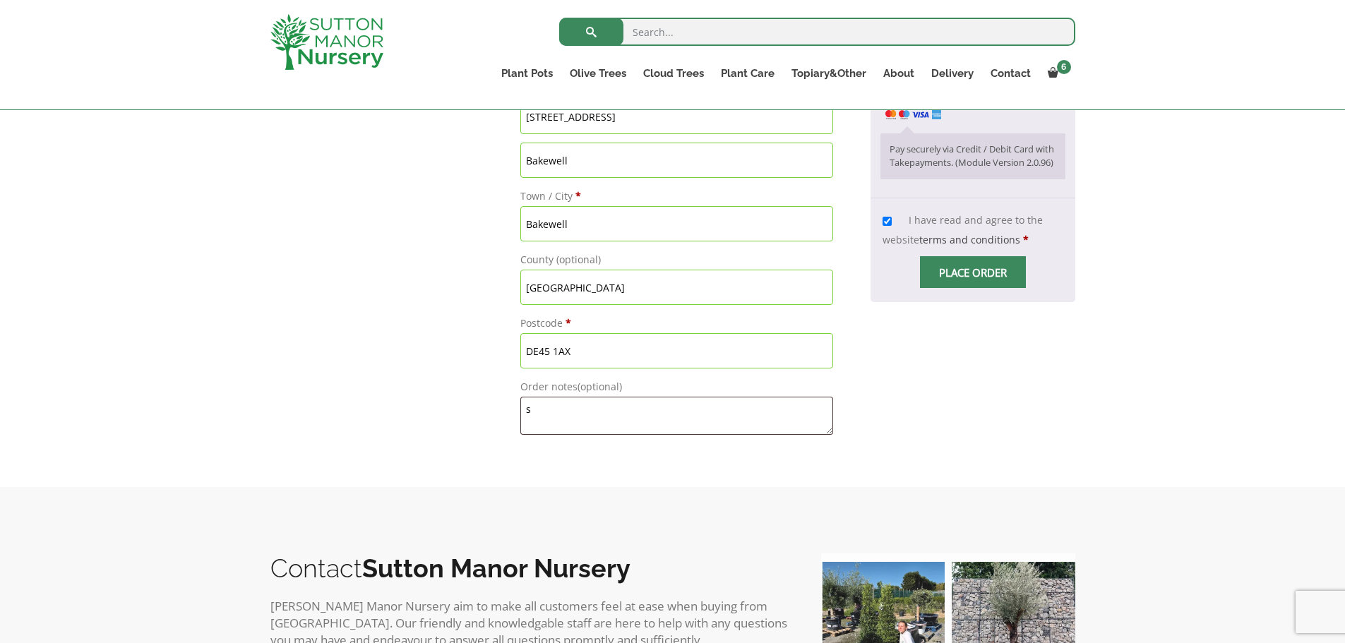
click at [973, 273] on span "Checkout" at bounding box center [973, 273] width 0 height 0
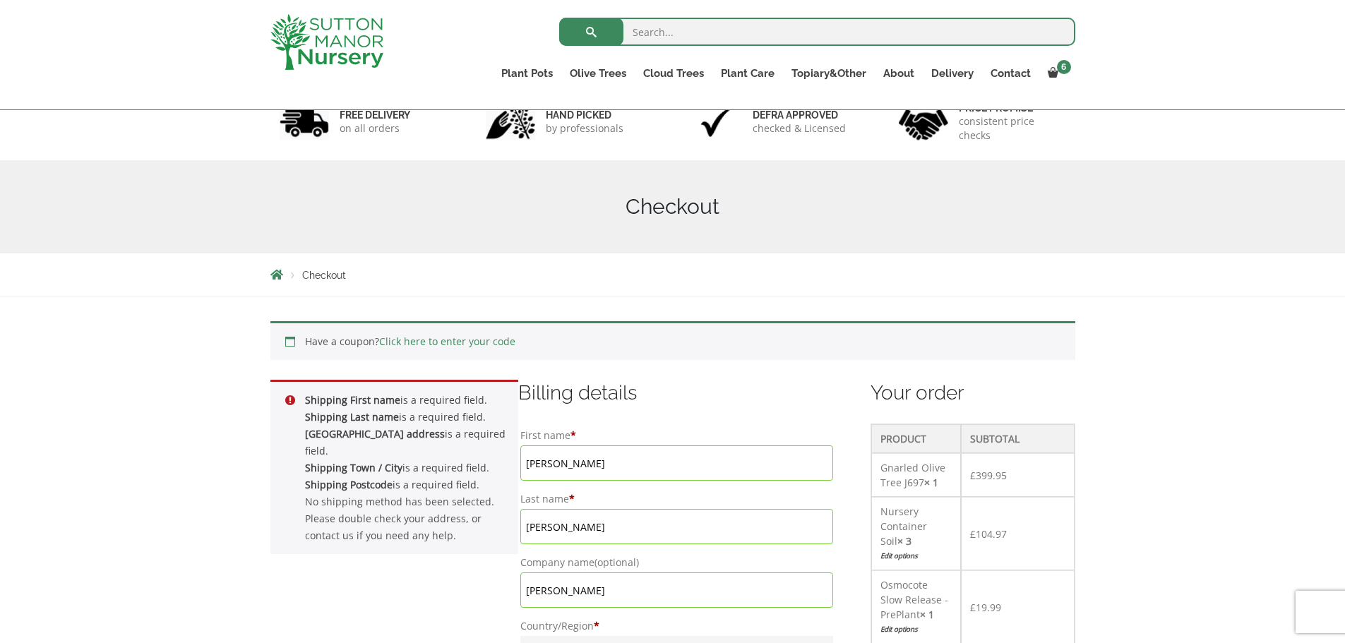
scroll to position [77, 0]
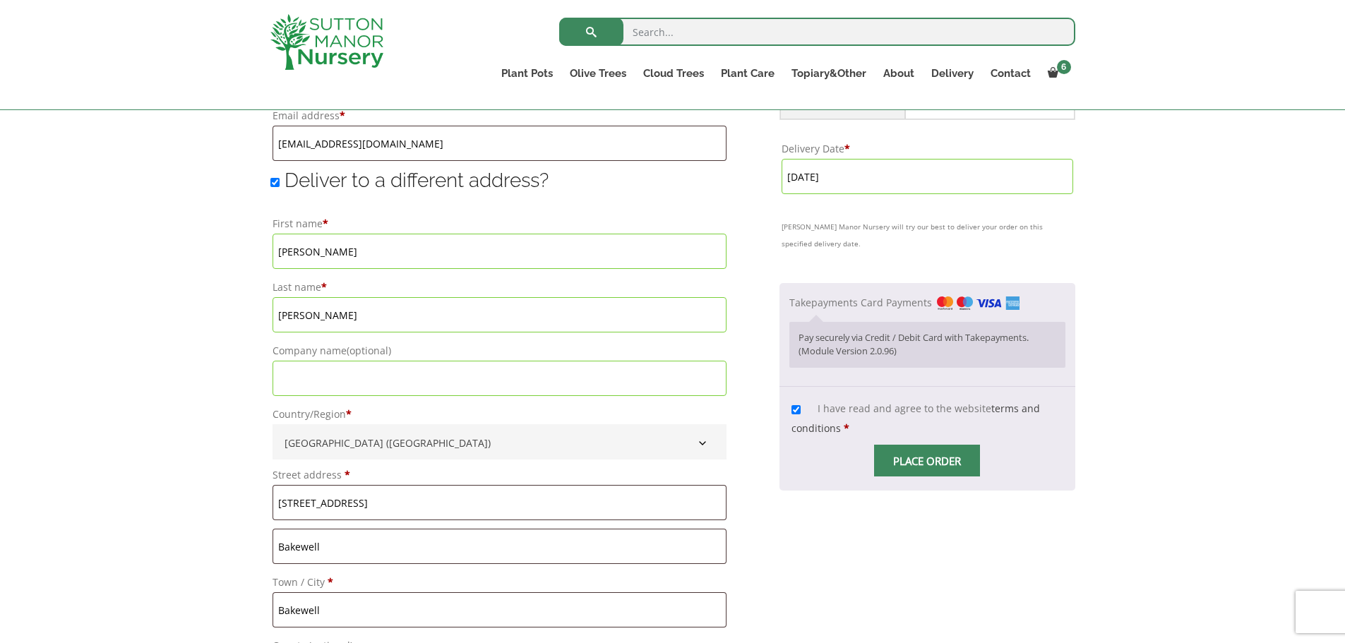
click at [927, 461] on span "Checkout" at bounding box center [927, 461] width 0 height 0
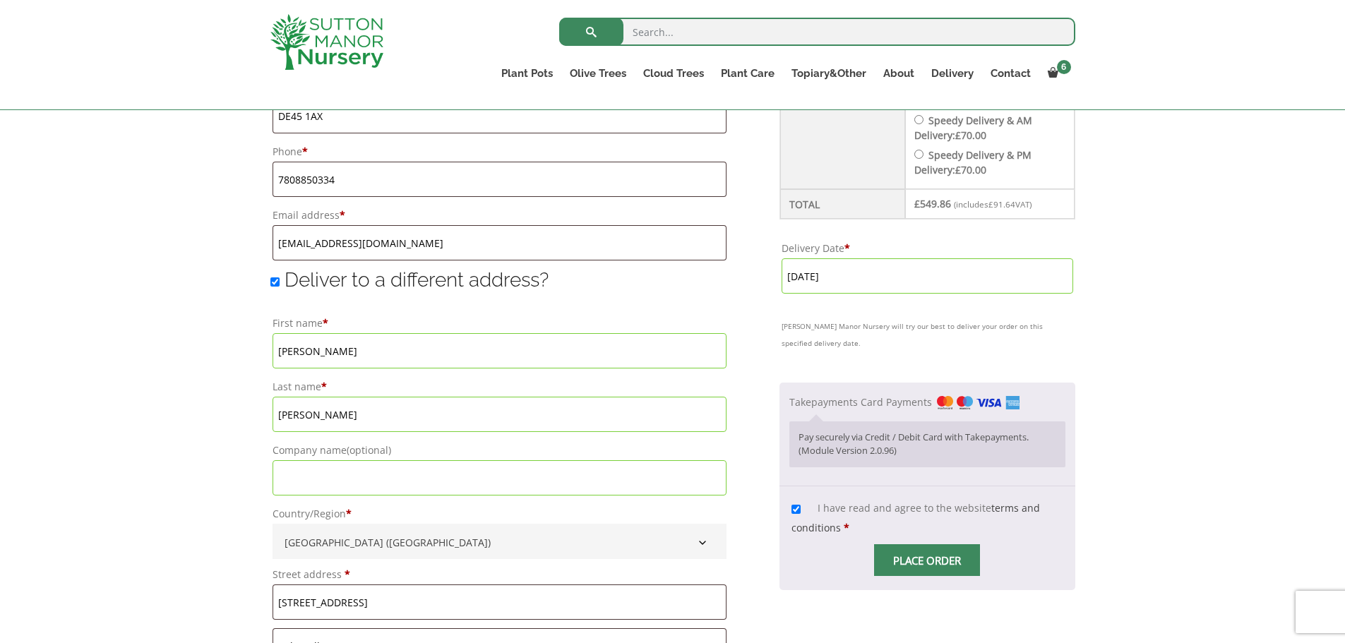
scroll to position [948, 0]
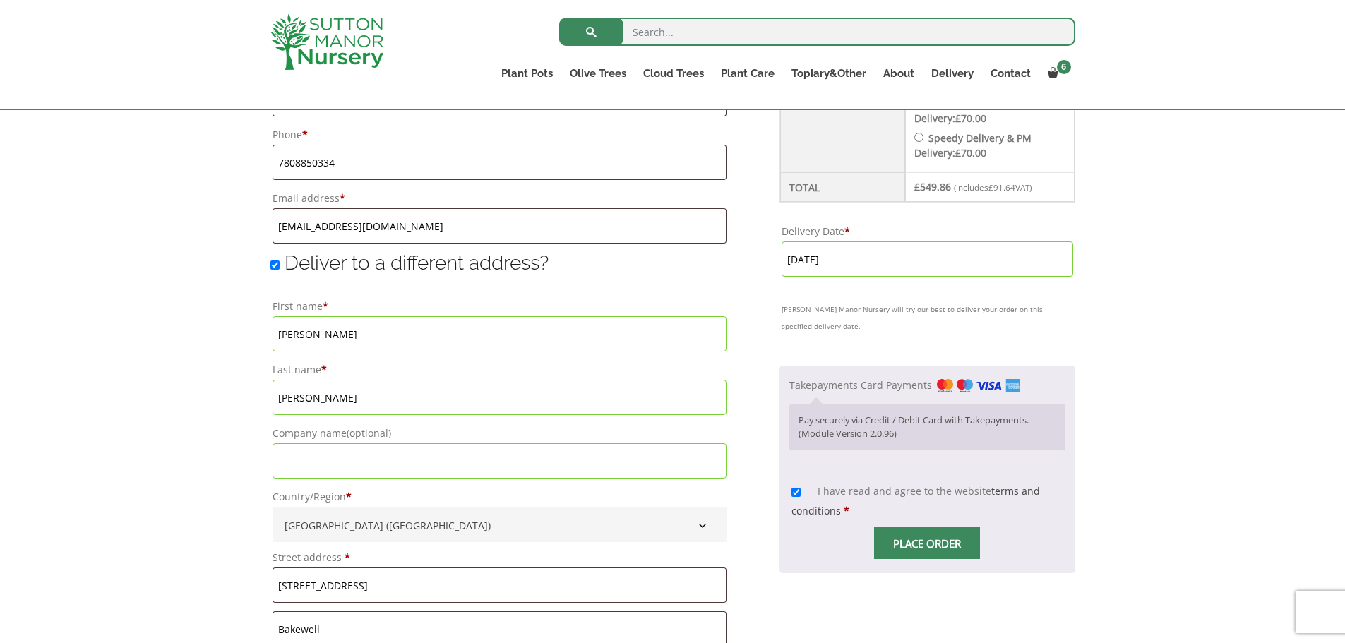
click at [933, 541] on input "Place order" at bounding box center [927, 543] width 106 height 32
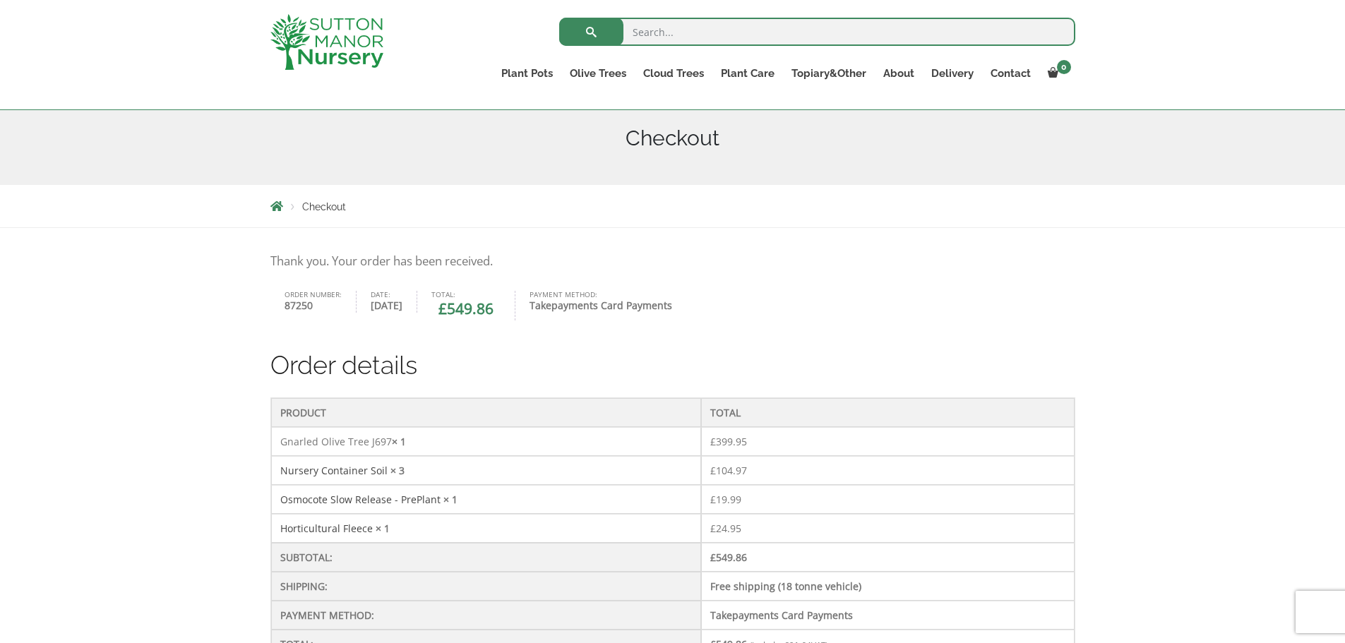
scroll to position [153, 0]
